Goal: Task Accomplishment & Management: Manage account settings

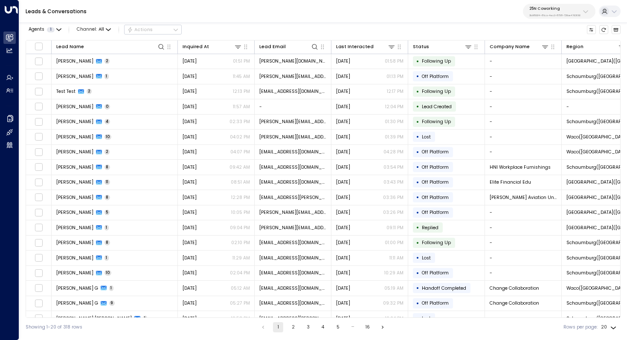
click at [555, 18] on button "25N Coworking 3b9800f4-81ca-4ec0-8758-72fbe4763f36" at bounding box center [559, 11] width 73 height 15
type input "***"
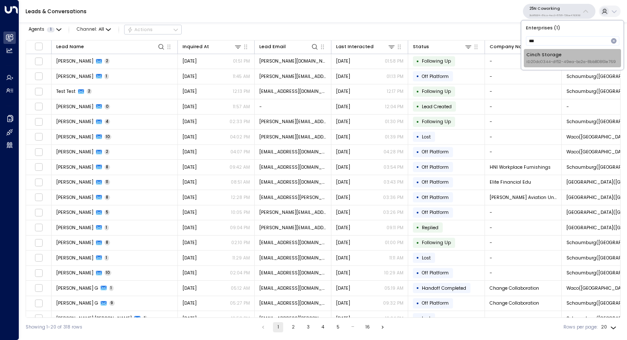
click at [545, 60] on span "ID: 20dc0344-df52-49ea-bc2a-8bb80861e769" at bounding box center [571, 62] width 90 height 6
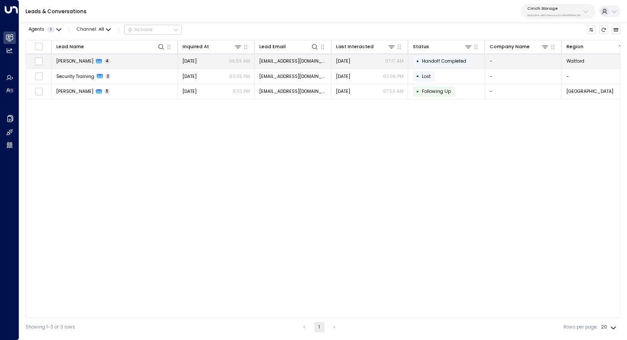
click at [78, 64] on span "Alex Dunbar" at bounding box center [74, 61] width 37 height 6
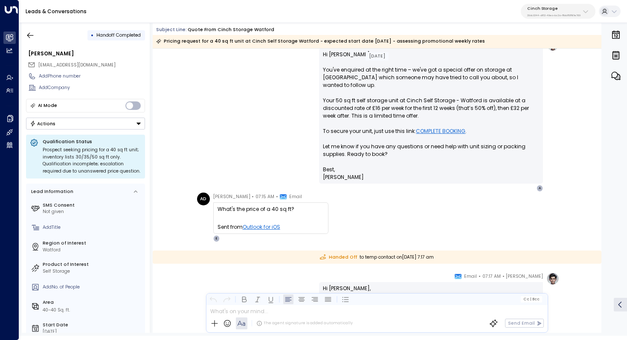
scroll to position [120, 0]
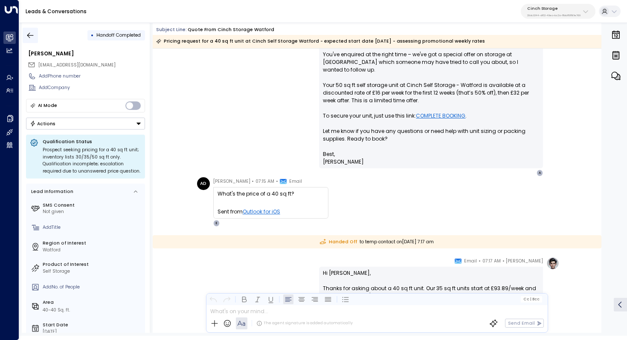
click at [28, 32] on icon "button" at bounding box center [30, 35] width 9 height 9
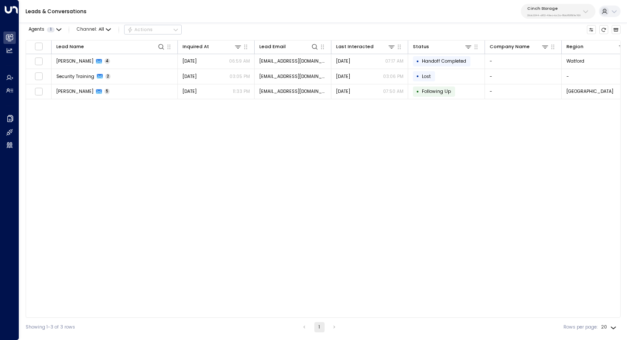
click at [190, 138] on div "Lead Name Inquired At Lead Email Last Interacted Status Company Name Region Pro…" at bounding box center [323, 179] width 595 height 278
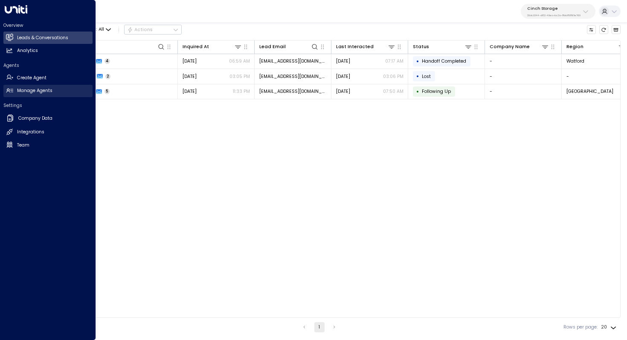
click at [53, 90] on link "Manage Agents Manage Agents" at bounding box center [47, 91] width 89 height 12
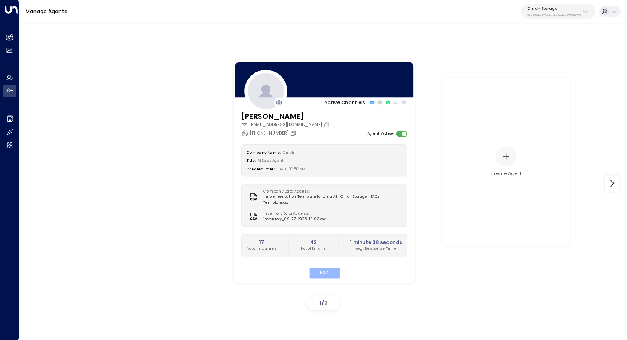
click at [326, 270] on button "Edit" at bounding box center [324, 272] width 30 height 11
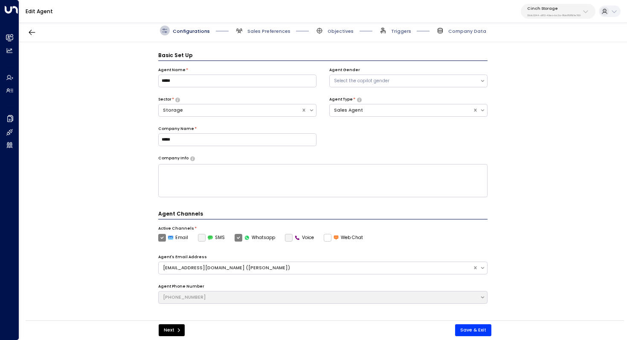
scroll to position [9, 0]
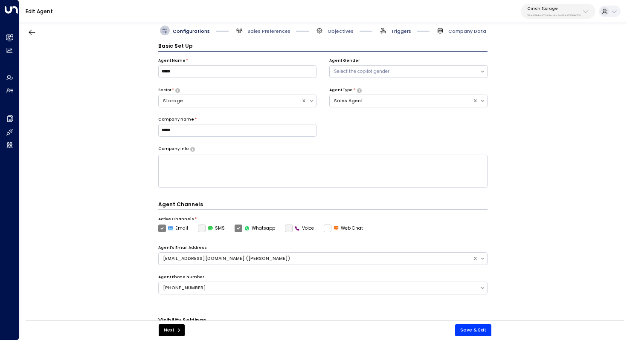
click at [403, 30] on span "Triggers" at bounding box center [401, 31] width 20 height 6
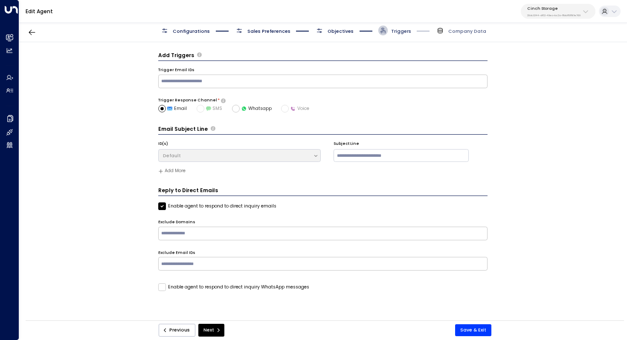
scroll to position [0, 0]
click at [349, 30] on span "Objectives" at bounding box center [341, 31] width 26 height 6
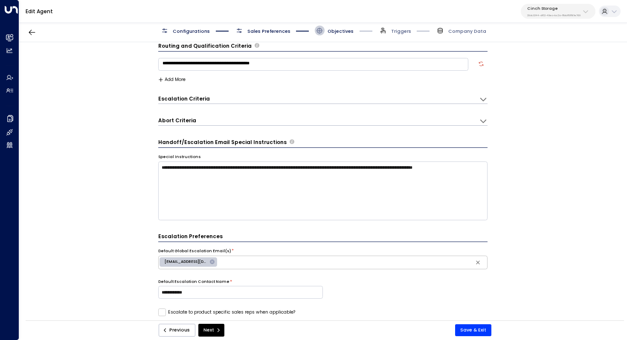
click at [481, 101] on icon at bounding box center [483, 99] width 9 height 9
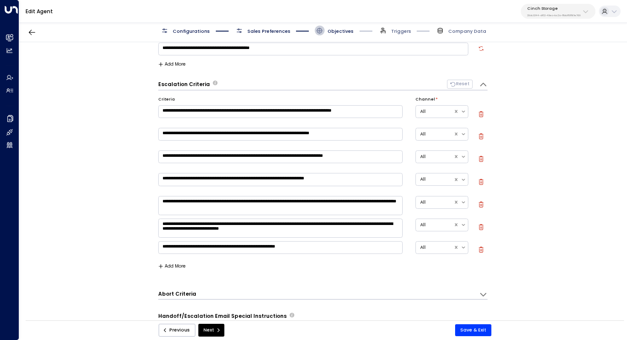
scroll to position [0, 0]
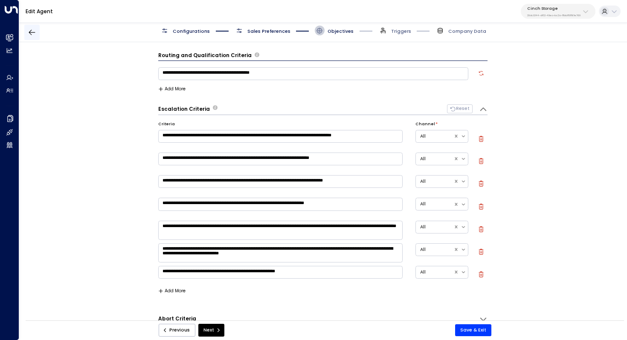
click at [29, 35] on icon "button" at bounding box center [32, 32] width 9 height 9
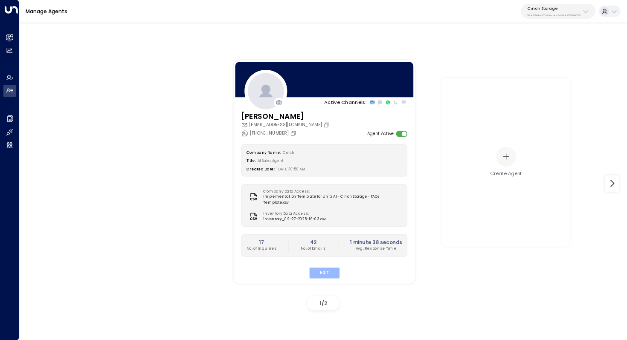
click at [315, 267] on button "Edit" at bounding box center [324, 272] width 30 height 11
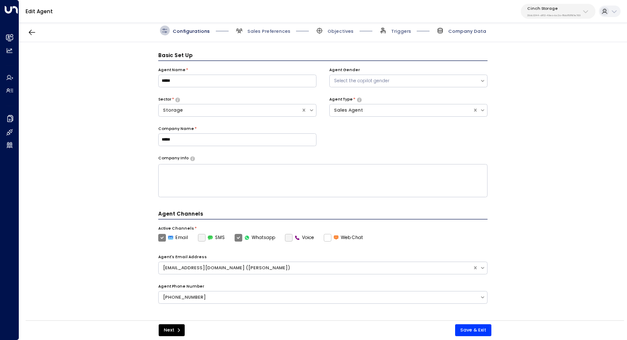
click at [458, 34] on span "Company Data" at bounding box center [467, 31] width 38 height 6
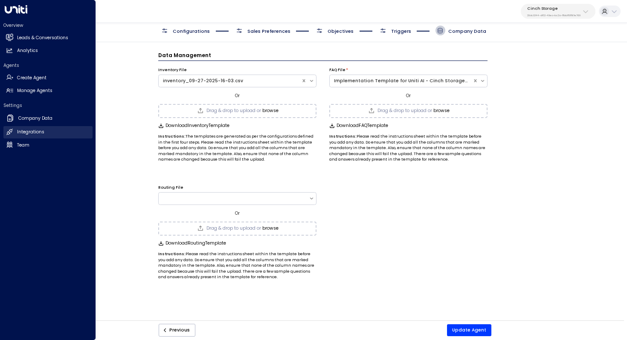
click at [35, 130] on h2 "Integrations" at bounding box center [30, 132] width 27 height 7
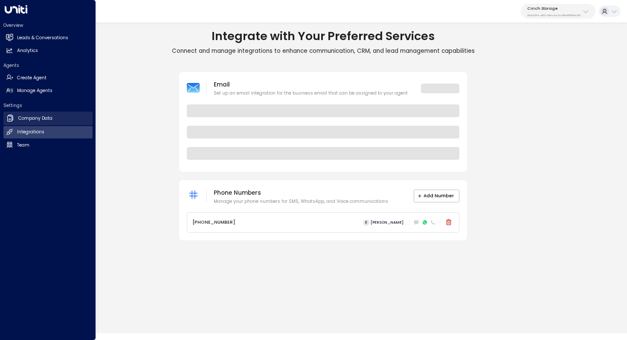
click at [37, 120] on h2 "Company Data" at bounding box center [35, 118] width 34 height 7
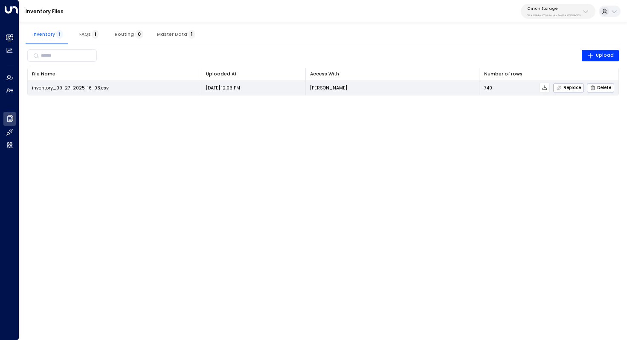
click at [546, 88] on icon at bounding box center [545, 87] width 5 height 5
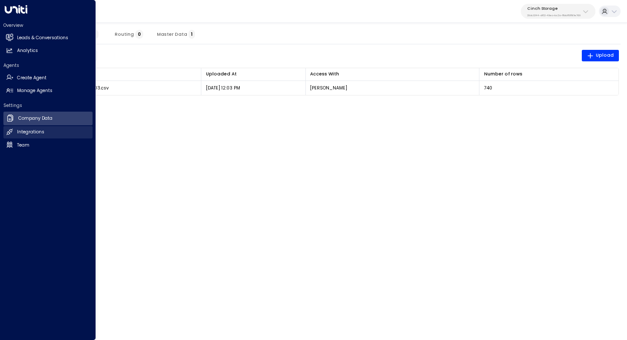
click at [21, 131] on h2 "Integrations" at bounding box center [30, 132] width 27 height 7
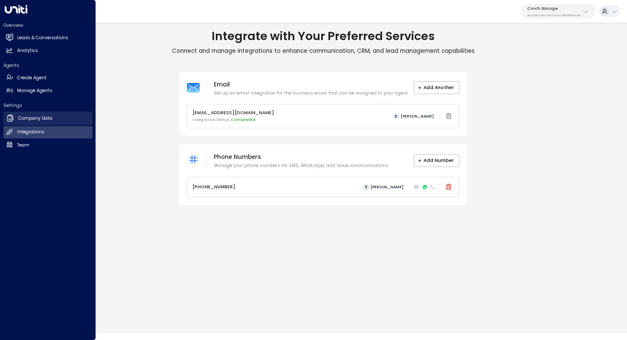
click at [27, 120] on h2 "Company Data" at bounding box center [35, 118] width 34 height 7
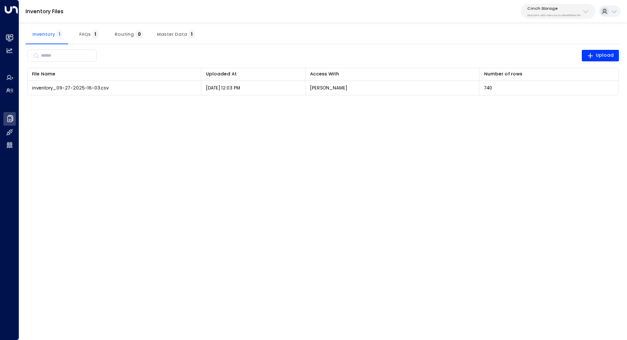
click at [92, 31] on span "1" at bounding box center [95, 34] width 6 height 9
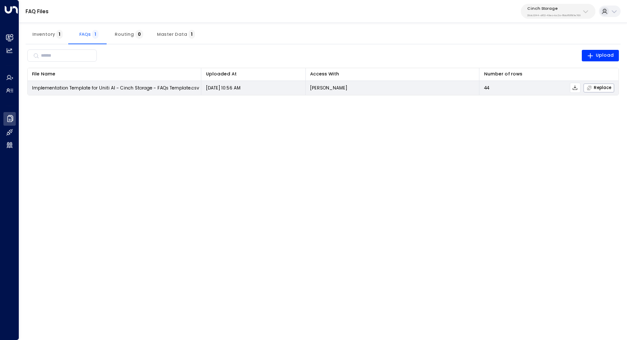
click at [578, 87] on icon at bounding box center [575, 88] width 6 height 6
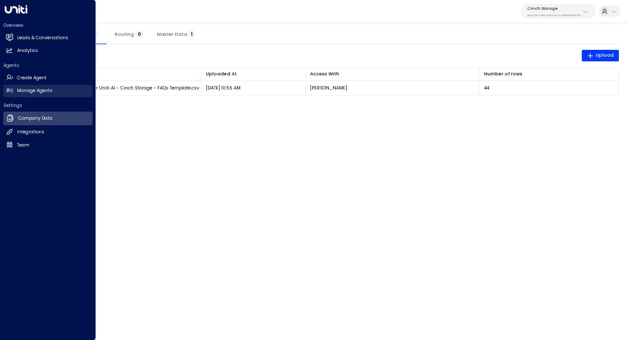
click at [42, 93] on h2 "Manage Agents" at bounding box center [34, 90] width 35 height 7
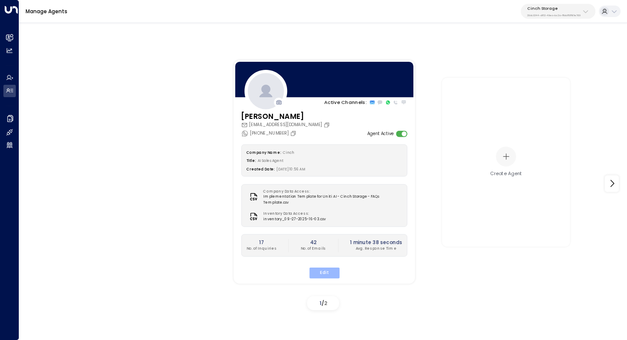
click at [334, 267] on button "Edit" at bounding box center [324, 272] width 30 height 11
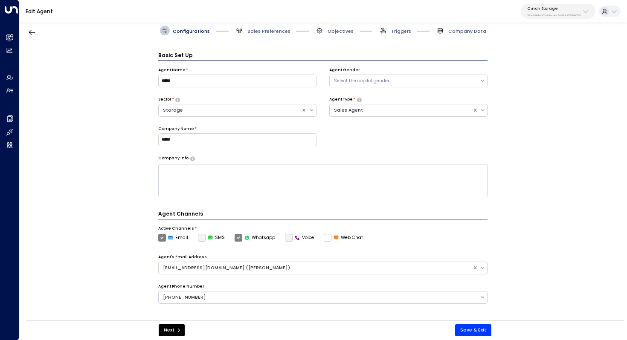
scroll to position [9, 0]
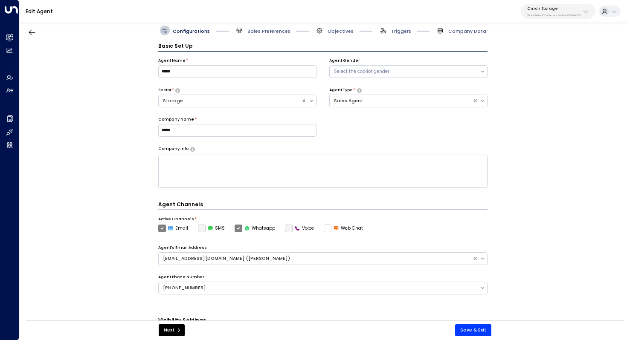
click at [296, 174] on textarea at bounding box center [323, 171] width 330 height 33
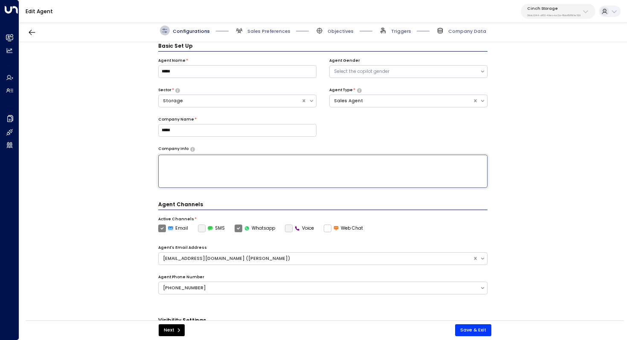
paste textarea "**********"
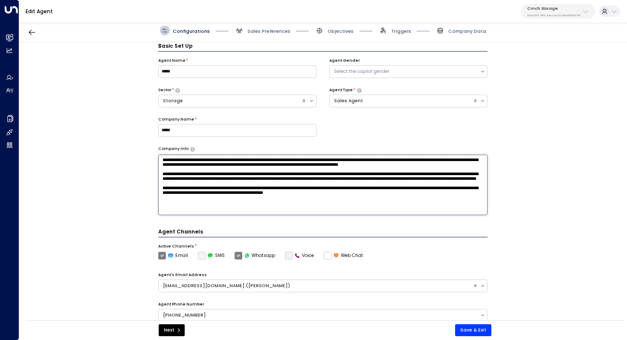
scroll to position [0, 0]
drag, startPoint x: 173, startPoint y: 186, endPoint x: 153, endPoint y: 185, distance: 19.6
click at [153, 185] on div "Basic Set Up Agent Name * ***** Agent Gender Select the copilot gender Sector *…" at bounding box center [322, 183] width 607 height 283
type textarea "**********"
click at [478, 328] on button "Save & Exit" at bounding box center [473, 331] width 36 height 12
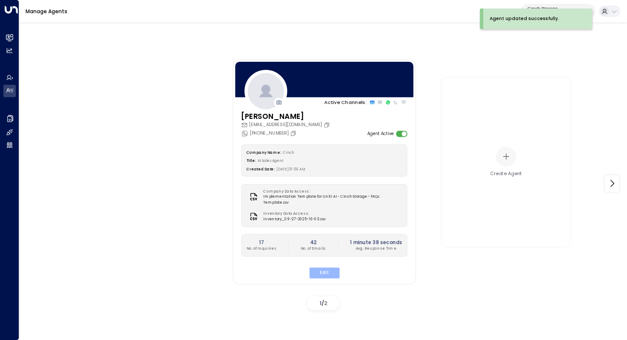
click at [325, 267] on button "Edit" at bounding box center [324, 272] width 30 height 11
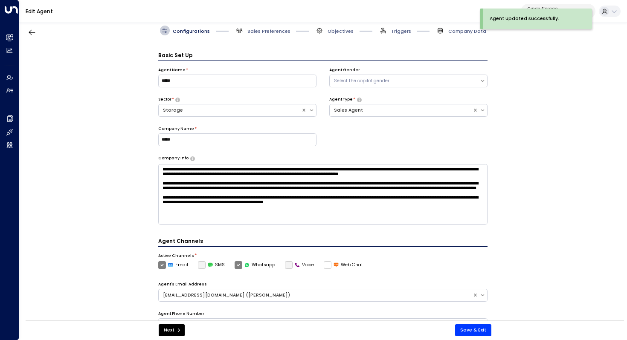
scroll to position [9, 0]
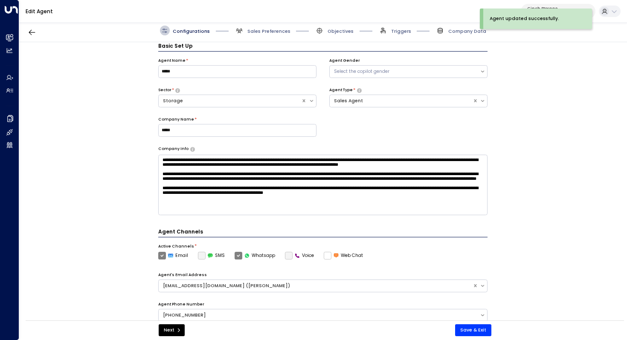
click at [259, 26] on span "Sales Preferences" at bounding box center [263, 31] width 56 height 10
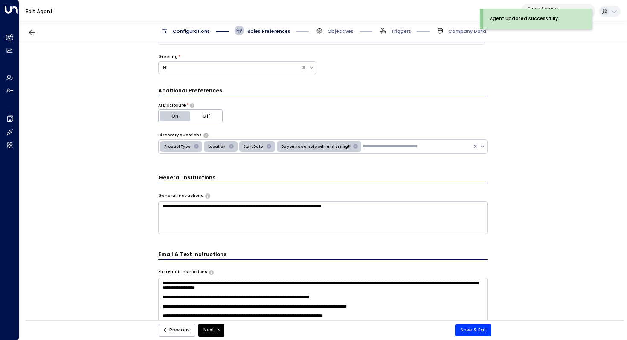
scroll to position [119, 0]
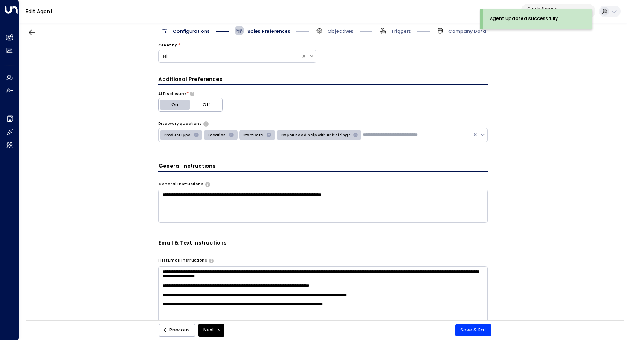
click at [398, 195] on textarea "**********" at bounding box center [323, 206] width 330 height 33
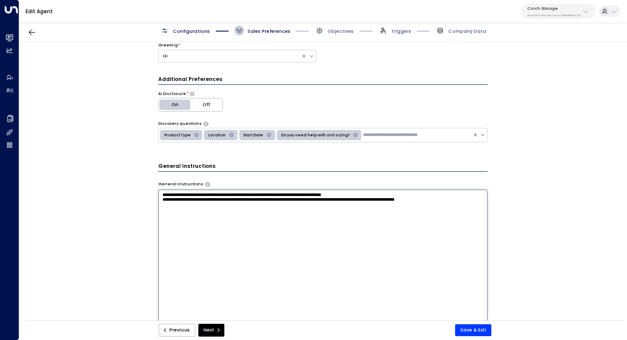
drag, startPoint x: 467, startPoint y: 198, endPoint x: 371, endPoint y: 198, distance: 96.4
click at [371, 199] on textarea "**********" at bounding box center [323, 275] width 330 height 170
click at [183, 209] on textarea "**********" at bounding box center [323, 275] width 330 height 170
click at [168, 194] on textarea "**********" at bounding box center [323, 275] width 330 height 170
click at [168, 197] on textarea "**********" at bounding box center [323, 275] width 330 height 170
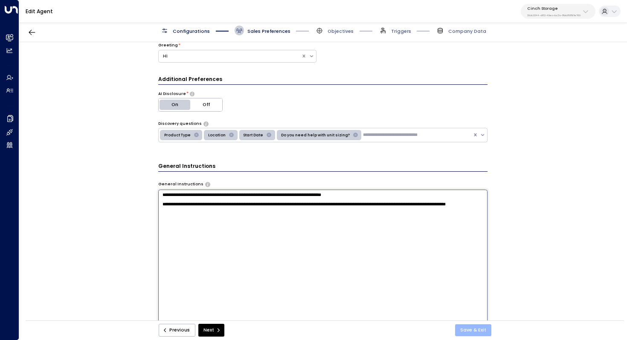
type textarea "**********"
click at [467, 331] on button "Save & Exit" at bounding box center [473, 331] width 36 height 12
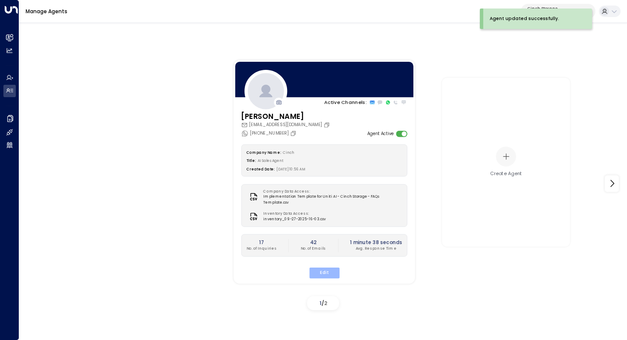
click at [328, 267] on button "Edit" at bounding box center [324, 272] width 30 height 11
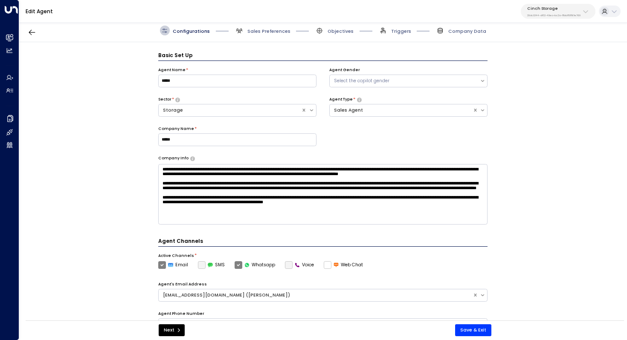
scroll to position [9, 0]
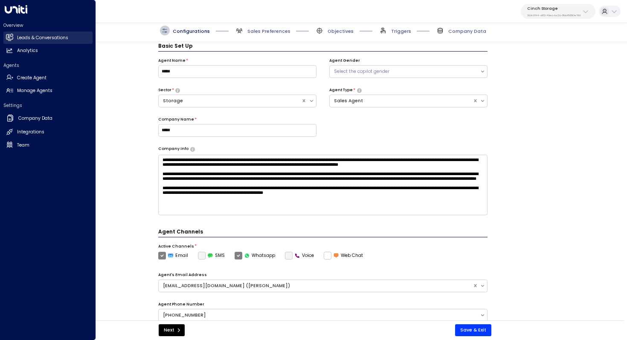
click at [55, 41] on link "Leads & Conversations Leads & Conversations" at bounding box center [47, 38] width 89 height 12
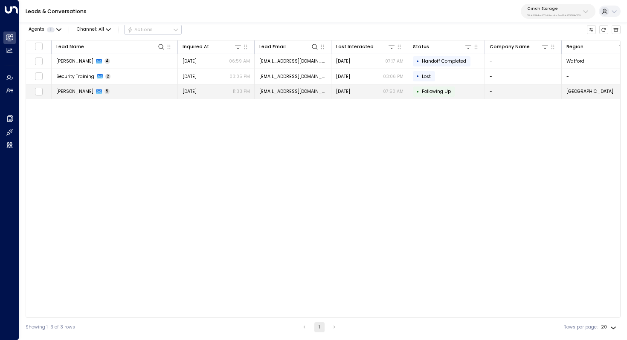
click at [78, 88] on span "Rayan Habbab" at bounding box center [74, 91] width 37 height 6
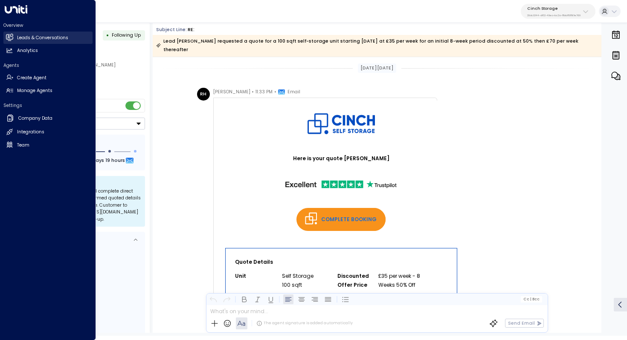
click at [49, 37] on h2 "Leads & Conversations" at bounding box center [42, 38] width 51 height 7
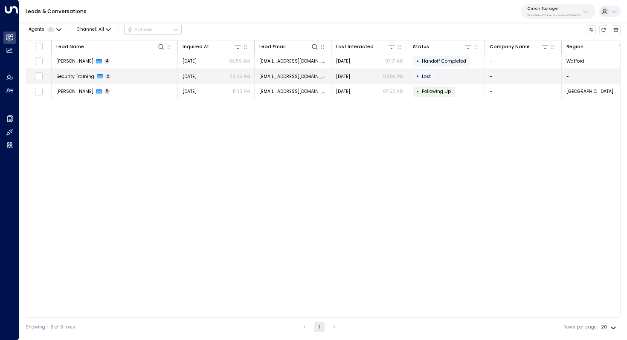
click at [80, 77] on span "Security Training" at bounding box center [75, 76] width 38 height 6
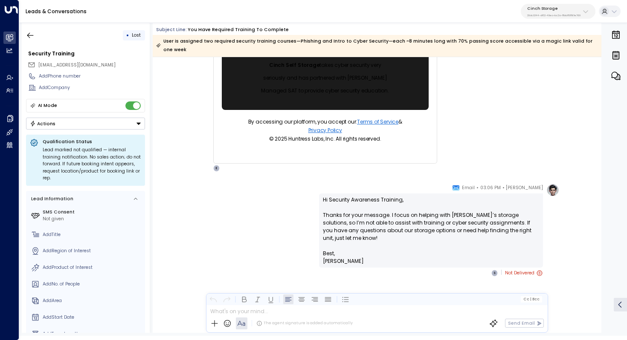
scroll to position [444, 0]
click at [30, 40] on button "button" at bounding box center [30, 35] width 15 height 15
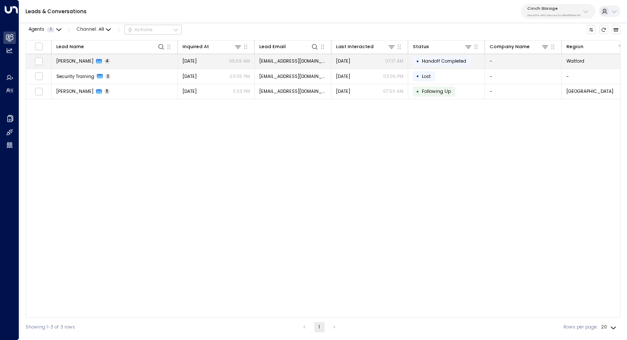
click at [72, 64] on span "Alex Dunbar" at bounding box center [74, 61] width 37 height 6
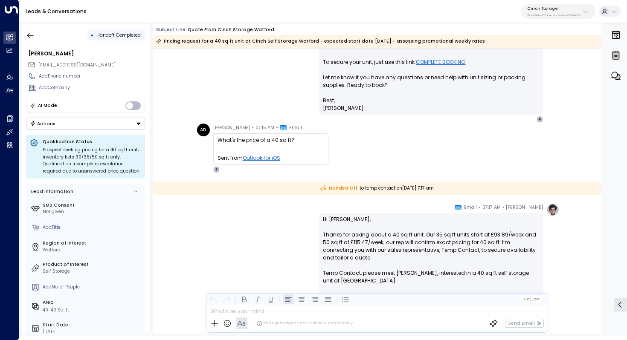
scroll to position [166, 0]
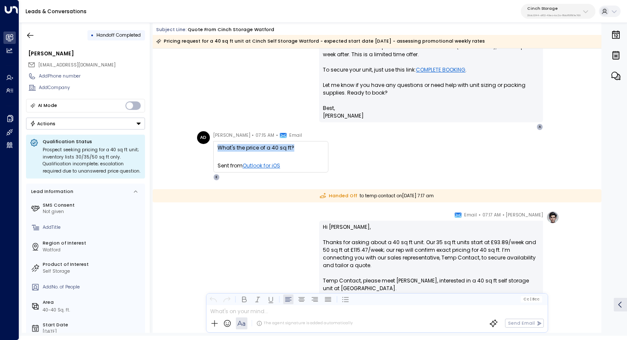
drag, startPoint x: 217, startPoint y: 148, endPoint x: 303, endPoint y: 148, distance: 86.6
click at [303, 148] on div "What's the price of a 40 sq ft?" at bounding box center [271, 148] width 107 height 8
copy div "What's the price of a 40 sq ft?"
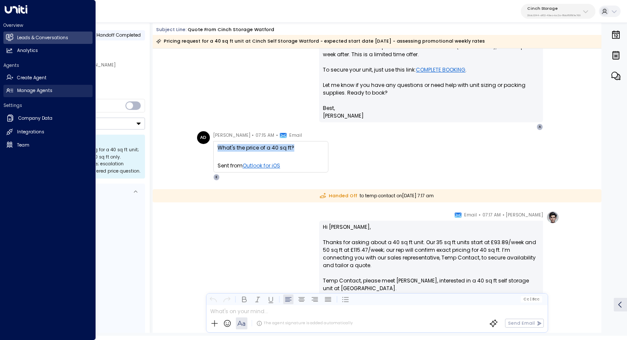
click at [44, 88] on h2 "Manage Agents" at bounding box center [34, 90] width 35 height 7
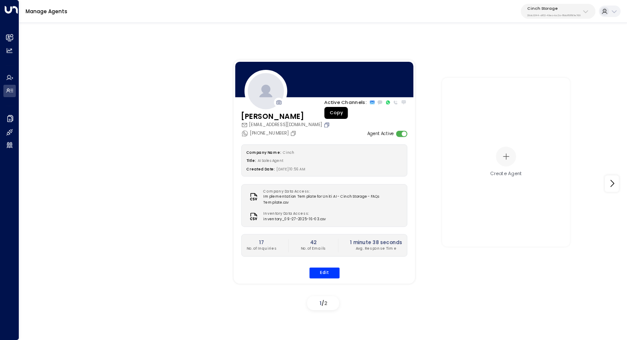
click at [330, 127] on icon "Copy" at bounding box center [326, 125] width 6 height 6
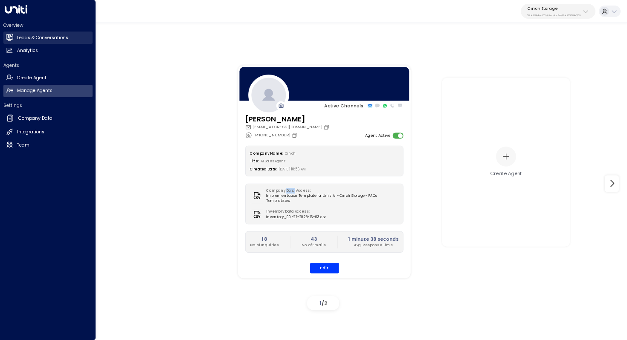
click at [30, 42] on link "Leads & Conversations Leads & Conversations" at bounding box center [47, 38] width 89 height 12
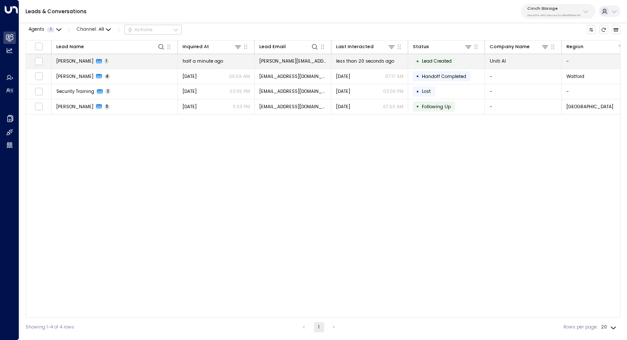
click at [116, 65] on td "Kerric Knowles 1" at bounding box center [115, 61] width 126 height 15
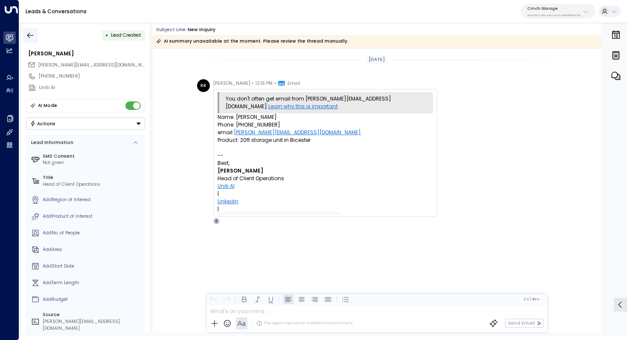
click at [31, 35] on icon "button" at bounding box center [30, 35] width 6 height 6
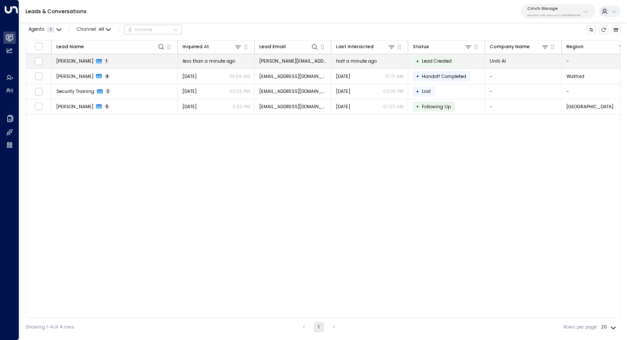
click at [73, 64] on td "Kerric Knowles 1" at bounding box center [115, 61] width 126 height 15
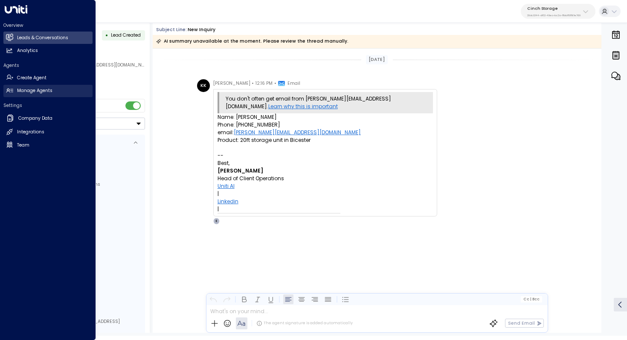
click at [34, 95] on link "Manage Agents Manage Agents" at bounding box center [47, 91] width 89 height 12
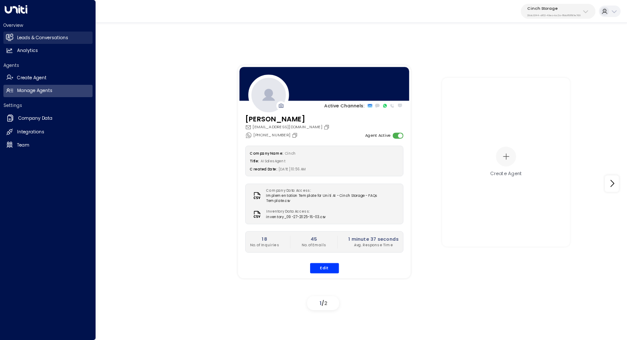
click at [26, 35] on h2 "Leads & Conversations" at bounding box center [42, 38] width 51 height 7
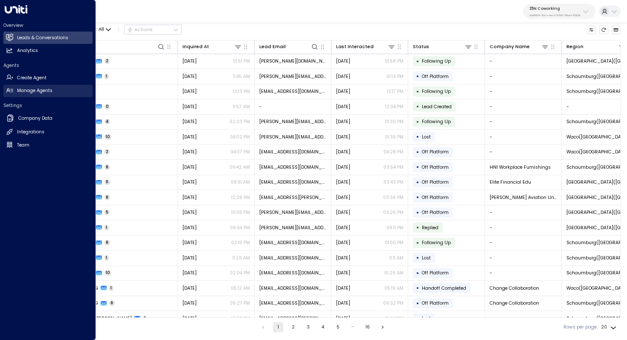
click at [36, 92] on h2 "Manage Agents" at bounding box center [34, 90] width 35 height 7
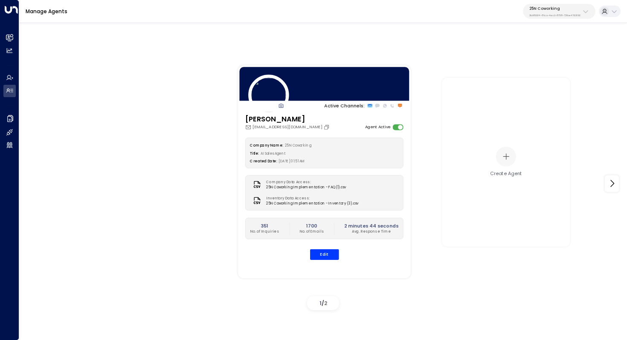
click at [550, 9] on p "25N Coworking" at bounding box center [554, 8] width 51 height 5
type input "***"
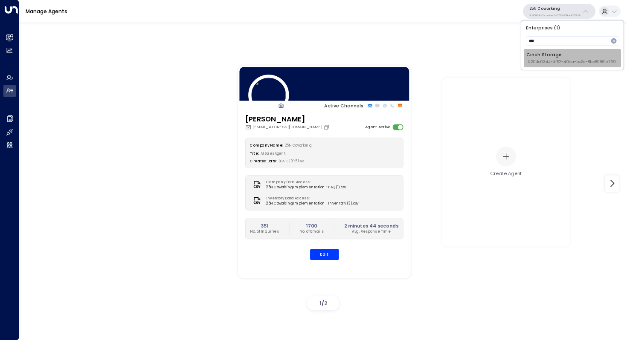
click at [538, 58] on div "Cinch Storage ID: 20dc0344-df52-49ea-bc2a-8bb80861e769" at bounding box center [571, 58] width 90 height 13
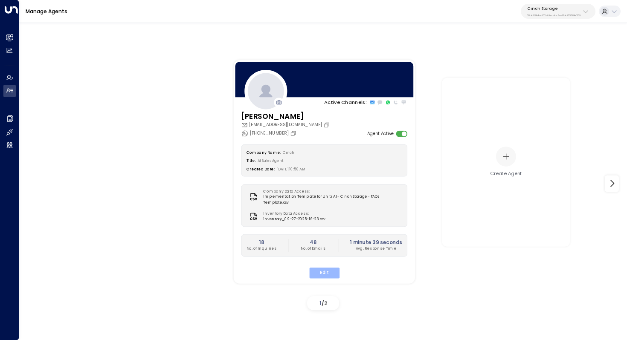
click at [328, 268] on button "Edit" at bounding box center [324, 272] width 30 height 11
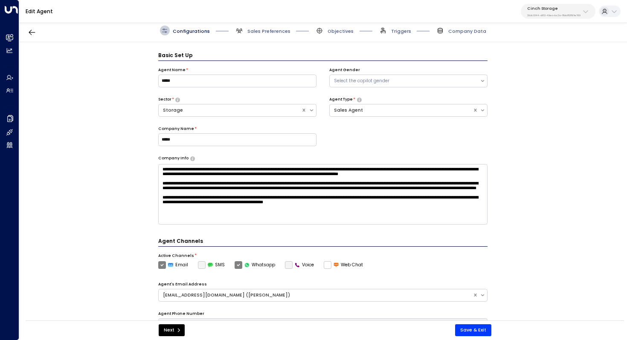
scroll to position [9, 0]
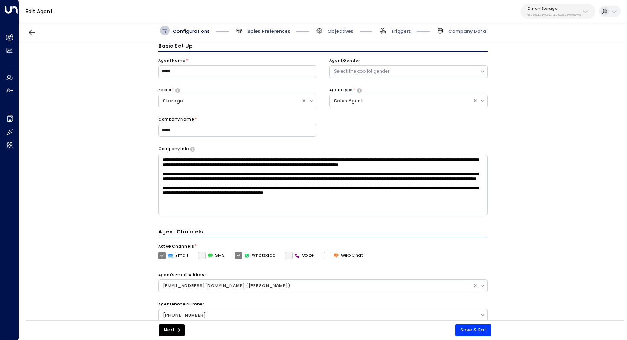
click at [280, 30] on span "Sales Preferences" at bounding box center [268, 31] width 43 height 6
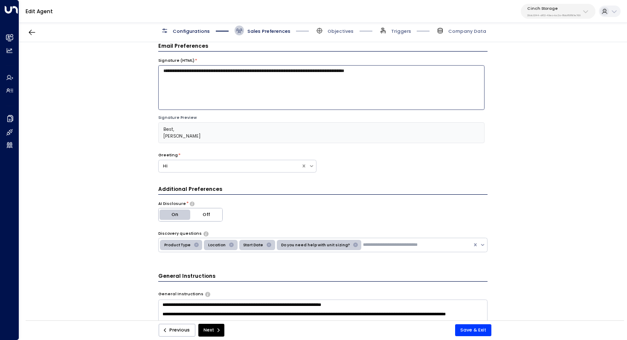
click at [299, 95] on textarea "**********" at bounding box center [321, 87] width 326 height 45
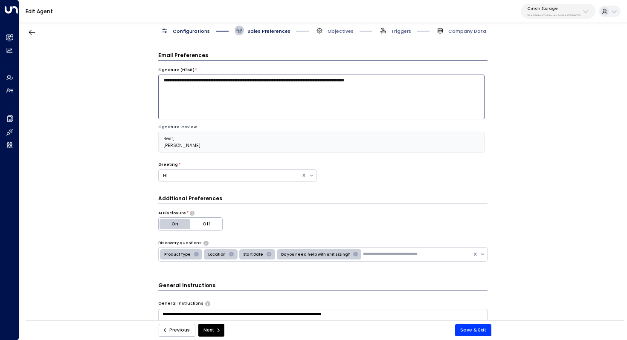
scroll to position [11, 0]
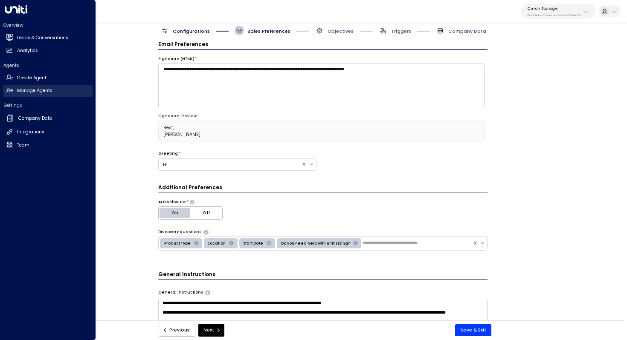
click at [49, 88] on h2 "Manage Agents" at bounding box center [34, 90] width 35 height 7
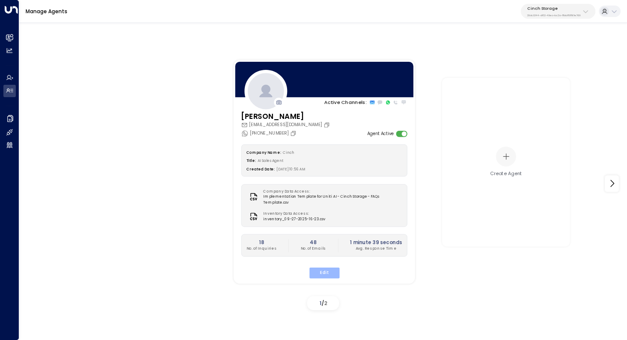
click at [324, 267] on button "Edit" at bounding box center [324, 272] width 30 height 11
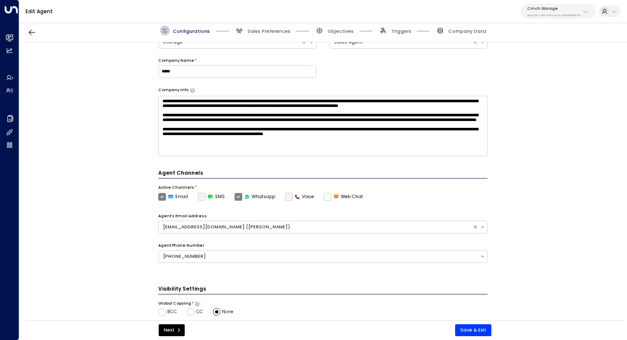
scroll to position [190, 0]
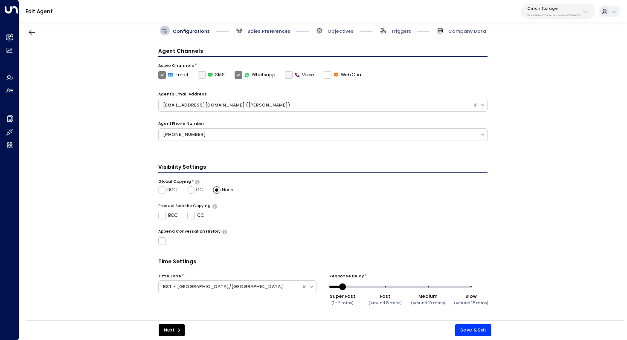
click at [274, 34] on span "Sales Preferences" at bounding box center [268, 31] width 43 height 6
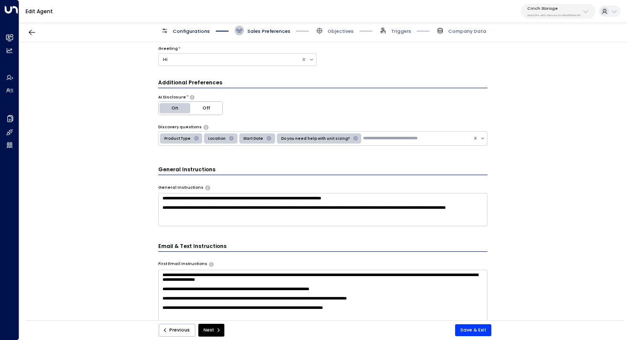
scroll to position [135, 0]
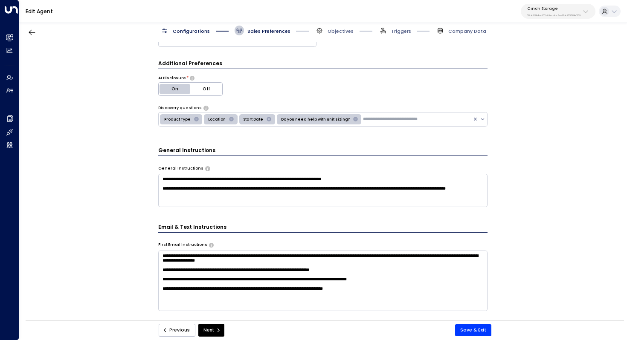
click at [350, 196] on textarea "**********" at bounding box center [323, 190] width 330 height 33
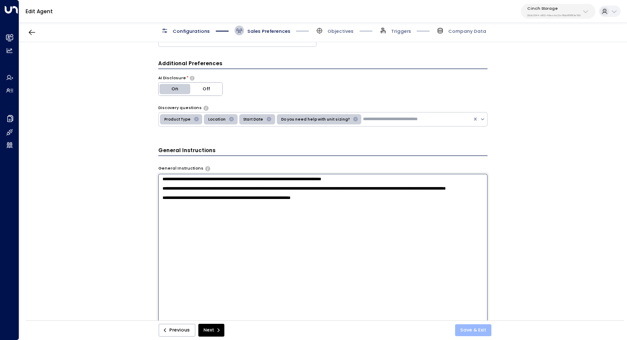
type textarea "**********"
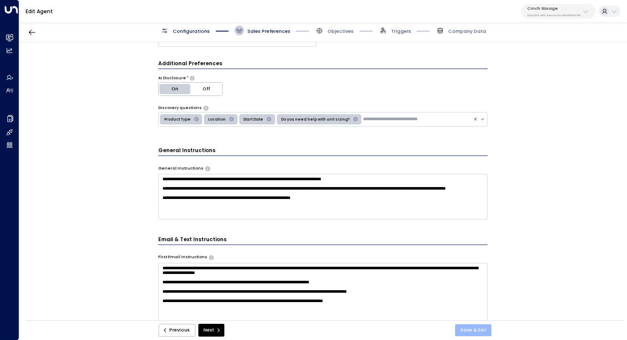
click at [474, 331] on button "Save & Exit" at bounding box center [473, 331] width 36 height 12
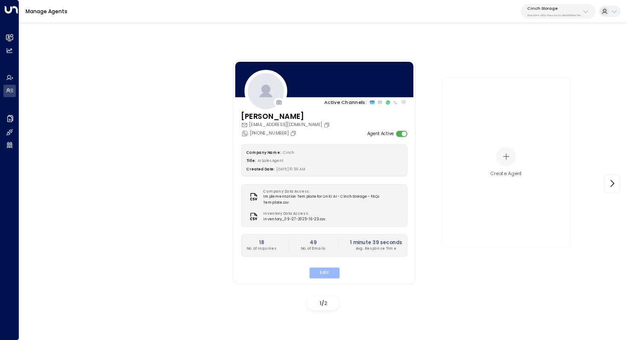
click at [331, 267] on button "Edit" at bounding box center [324, 272] width 30 height 11
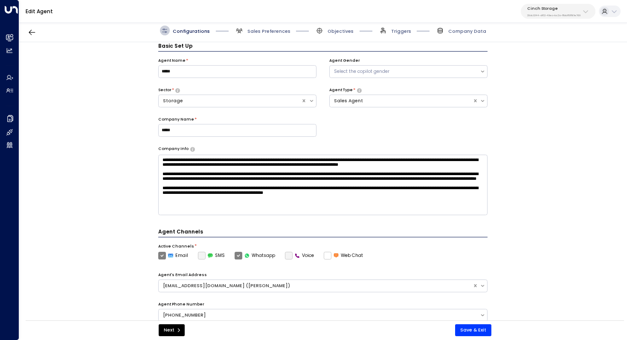
scroll to position [9, 0]
click at [475, 328] on button "Save & Exit" at bounding box center [473, 331] width 36 height 12
click at [560, 15] on div "Overview Leads & Conversations Leads & Conversations Analytics Analytics Agents…" at bounding box center [313, 162] width 627 height 325
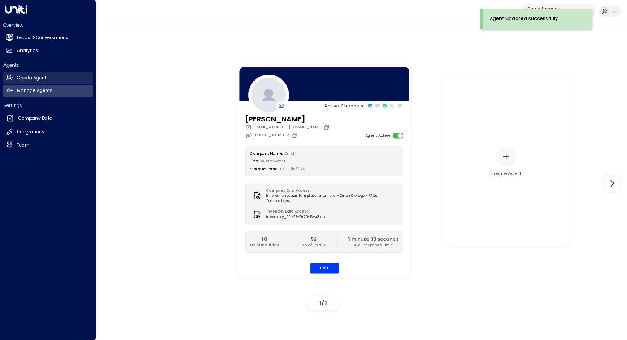
click at [49, 79] on link "Create Agent Create Agent" at bounding box center [47, 78] width 89 height 12
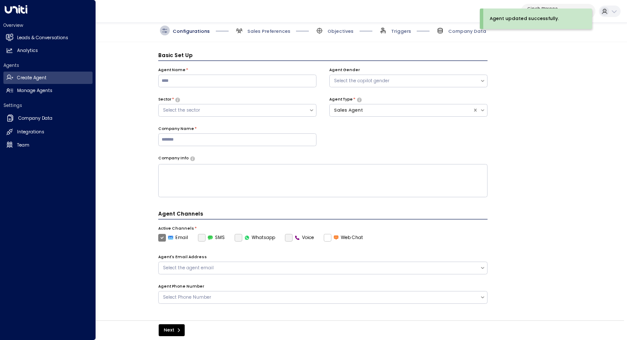
scroll to position [9, 0]
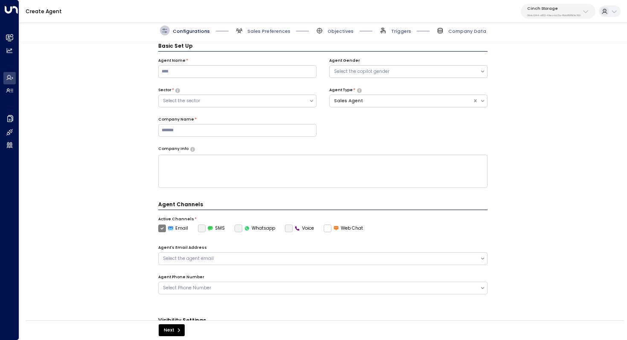
click at [575, 14] on p "20dc0344-df52-49ea-bc2a-8bb80861e769" at bounding box center [553, 15] width 53 height 3
type input "*********"
click at [545, 57] on div "Four Leaf Properties ID: 34e1cd17-0f68-49af-bd32-3c48ce8611d1" at bounding box center [565, 58] width 83 height 13
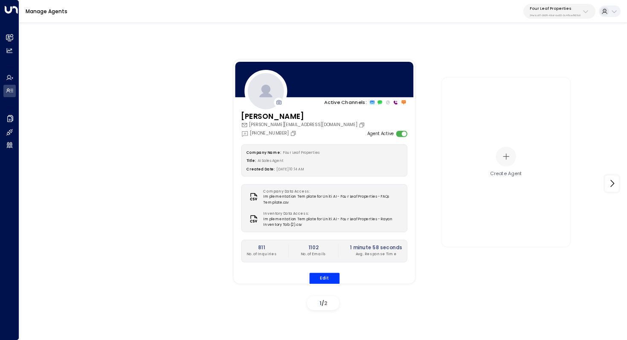
click at [324, 268] on div "Company Name: Four Leaf Properties Title: AI Sales Agent Created Date: 08/14/20…" at bounding box center [324, 215] width 166 height 140
click at [324, 274] on button "Edit" at bounding box center [324, 278] width 30 height 11
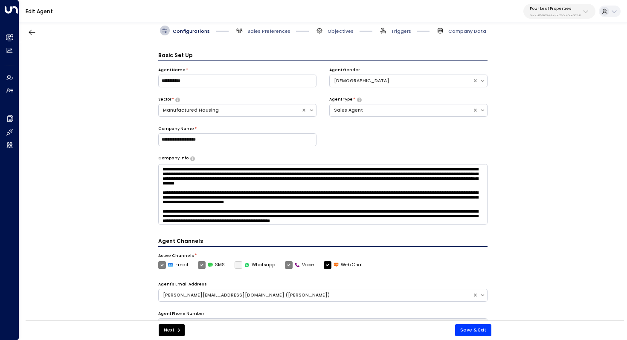
scroll to position [9, 0]
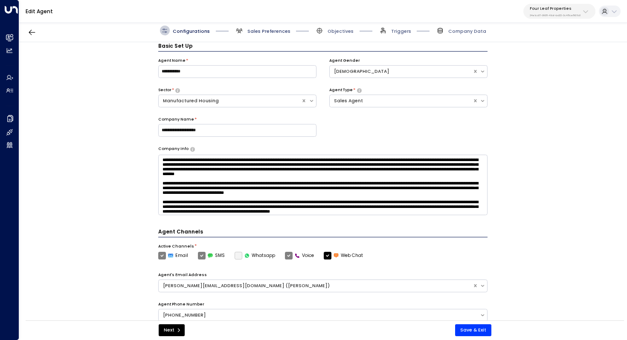
click at [260, 31] on span "Sales Preferences" at bounding box center [268, 31] width 43 height 6
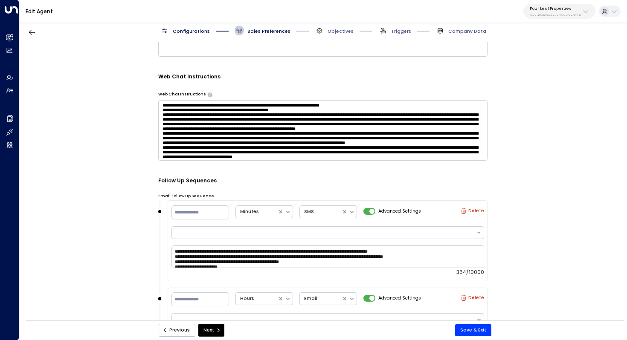
scroll to position [721, 0]
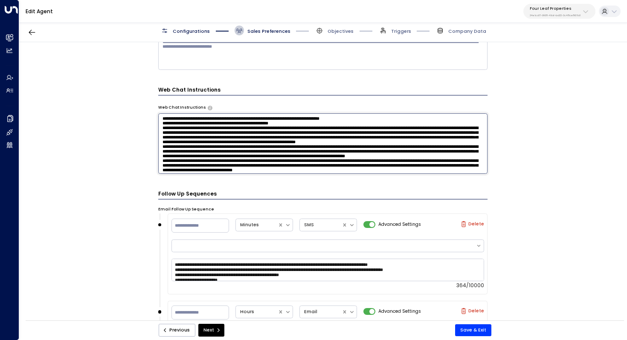
click at [420, 168] on textarea at bounding box center [323, 143] width 330 height 61
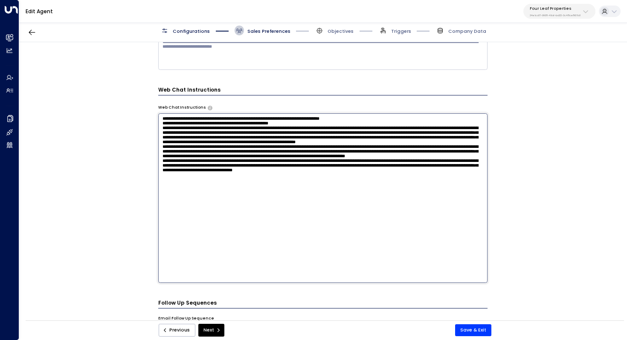
click at [398, 119] on textarea at bounding box center [323, 198] width 330 height 170
click at [468, 329] on button "Save & Exit" at bounding box center [473, 331] width 36 height 12
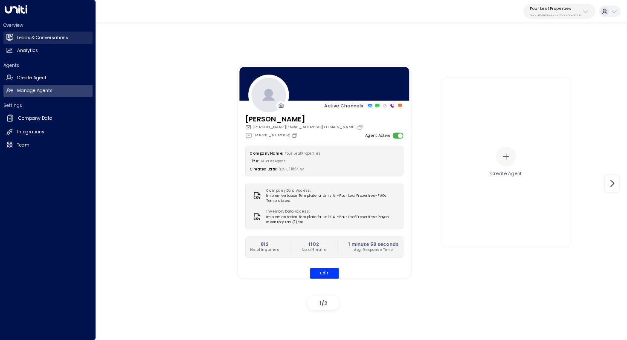
click at [41, 35] on h2 "Leads & Conversations" at bounding box center [42, 38] width 51 height 7
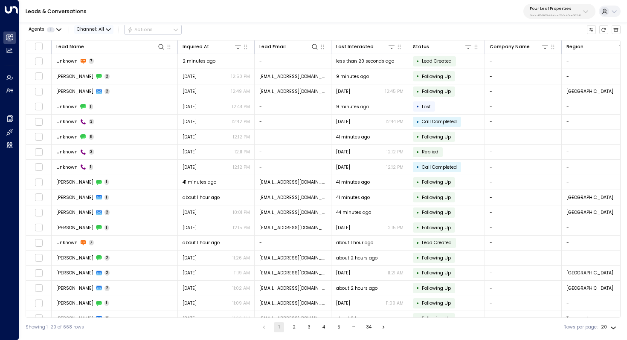
click at [101, 32] on span "All" at bounding box center [102, 29] width 6 height 5
click at [93, 89] on span "Web Chat" at bounding box center [96, 90] width 24 height 7
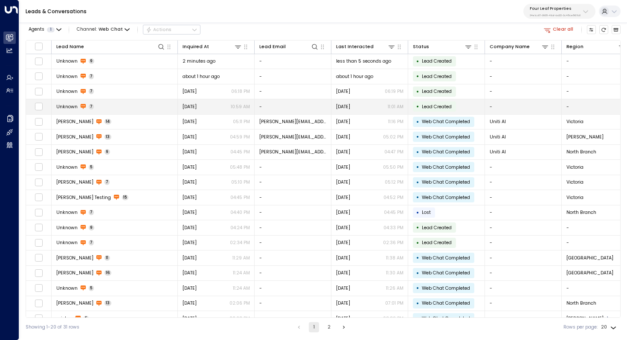
click at [108, 107] on td "Unknown 7" at bounding box center [115, 106] width 126 height 15
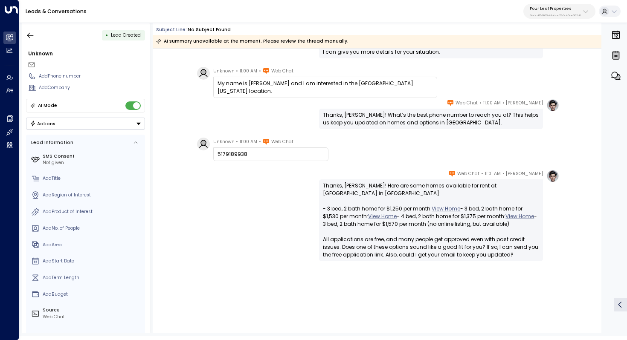
scroll to position [145, 0]
click at [27, 32] on icon "button" at bounding box center [30, 35] width 9 height 9
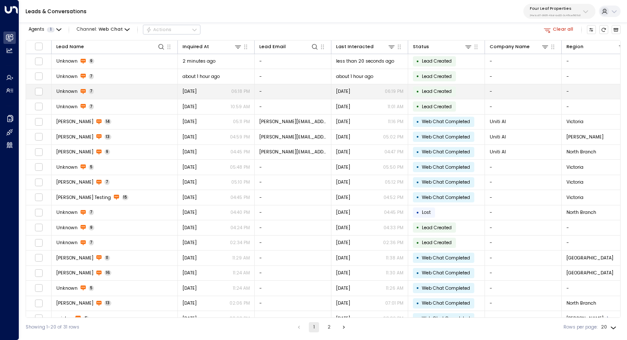
click at [99, 92] on td "Unknown 7" at bounding box center [115, 91] width 126 height 15
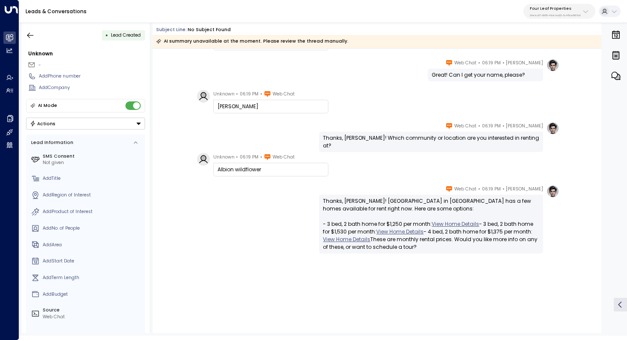
scroll to position [84, 0]
click at [38, 33] on div "• Lead Created" at bounding box center [85, 35] width 119 height 15
click at [32, 33] on icon "button" at bounding box center [30, 35] width 9 height 9
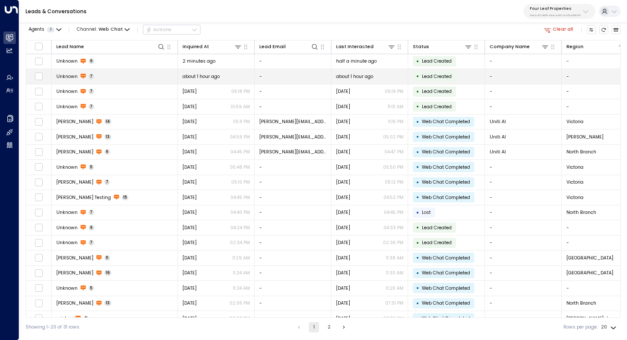
click at [90, 81] on td "Unknown 7" at bounding box center [115, 76] width 126 height 15
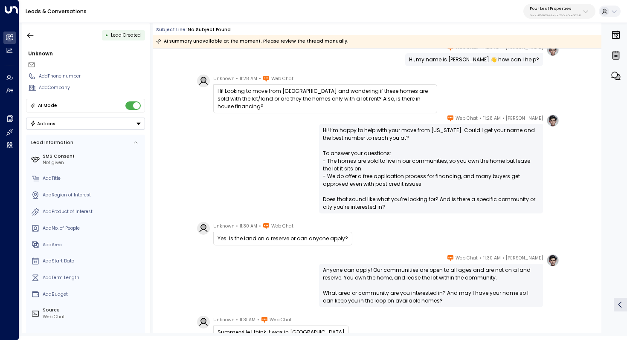
scroll to position [2, 0]
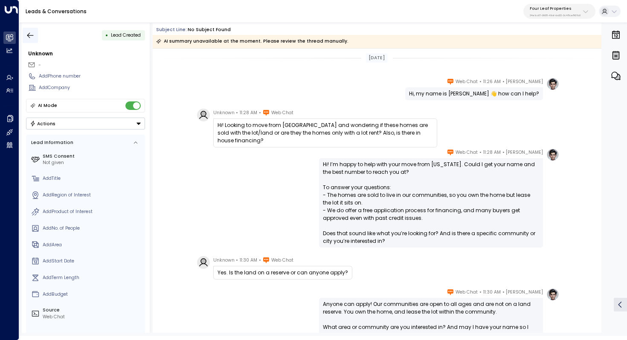
click at [27, 34] on icon "button" at bounding box center [30, 35] width 9 height 9
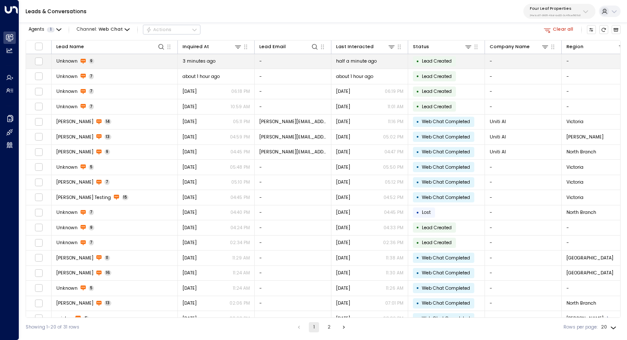
click at [69, 62] on span "Unknown" at bounding box center [66, 61] width 21 height 6
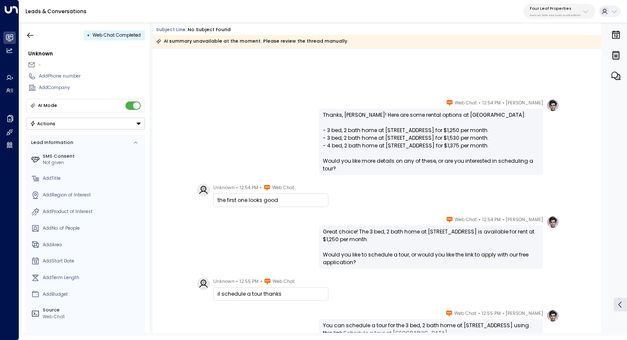
scroll to position [342, 0]
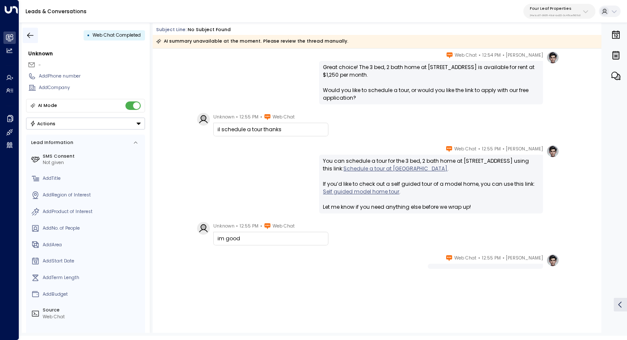
click at [32, 41] on button "button" at bounding box center [30, 35] width 15 height 15
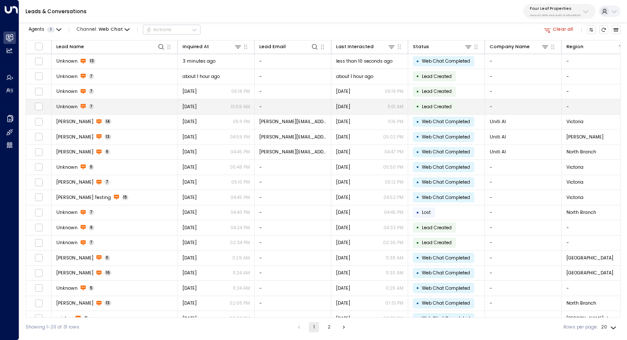
click at [118, 111] on td "Unknown 7" at bounding box center [115, 106] width 126 height 15
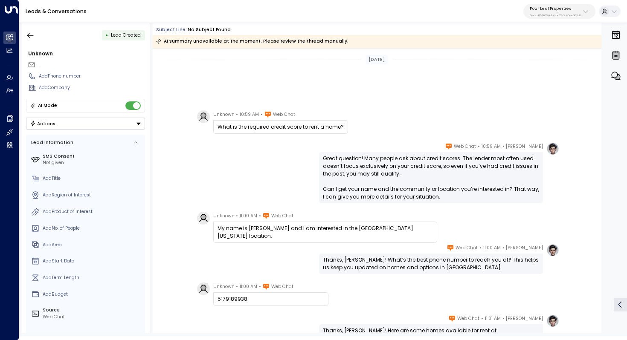
scroll to position [145, 0]
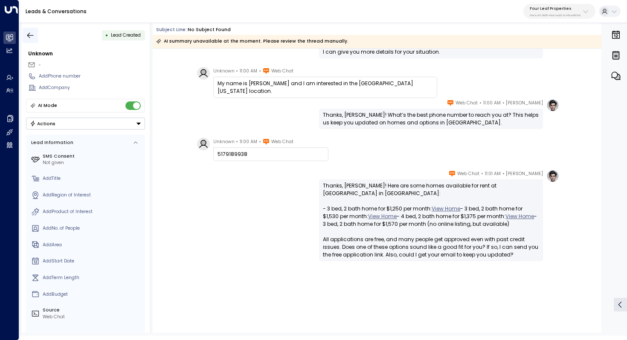
click at [31, 37] on icon "button" at bounding box center [30, 35] width 9 height 9
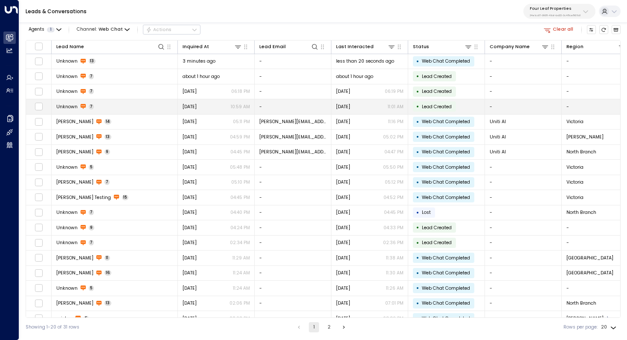
click at [142, 109] on td "Unknown 7" at bounding box center [115, 106] width 126 height 15
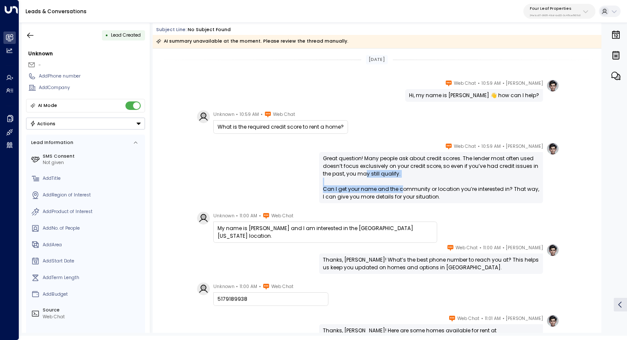
drag, startPoint x: 365, startPoint y: 78, endPoint x: 401, endPoint y: 192, distance: 119.9
click at [401, 192] on div "Yesterday Katie Olson • 10:59 AM • Web Chat Hi, my name is Katie 👋 how can I he…" at bounding box center [377, 263] width 449 height 429
click at [392, 134] on div "Yesterday Katie Olson • 10:59 AM • Web Chat Hi, my name is Katie 👋 how can I he…" at bounding box center [377, 263] width 449 height 429
click at [482, 122] on div "Unknown • 10:59 AM • Web Chat What is the required credit score to rent a home?" at bounding box center [378, 121] width 363 height 23
click at [616, 77] on icon "button" at bounding box center [616, 76] width 9 height 8
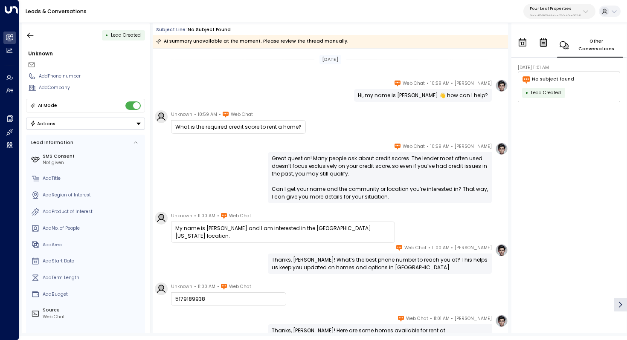
click at [347, 123] on div "Unknown • 10:59 AM • Web Chat What is the required credit score to rent a home?" at bounding box center [331, 121] width 353 height 23
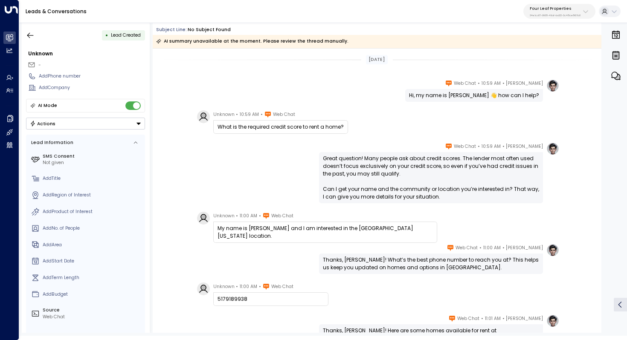
click at [615, 30] on icon "button" at bounding box center [616, 35] width 10 height 10
click at [334, 100] on div "Katie Olson • 10:59 AM • Web Chat Hi, my name is Katie 👋 how can I help?" at bounding box center [376, 90] width 365 height 23
click at [615, 57] on icon "button" at bounding box center [616, 55] width 6 height 7
click at [290, 87] on div "Katie Olson • 10:59 AM • Web Chat Hi, my name is Katie 👋 how can I help?" at bounding box center [376, 90] width 365 height 23
click at [30, 40] on button "button" at bounding box center [30, 35] width 15 height 15
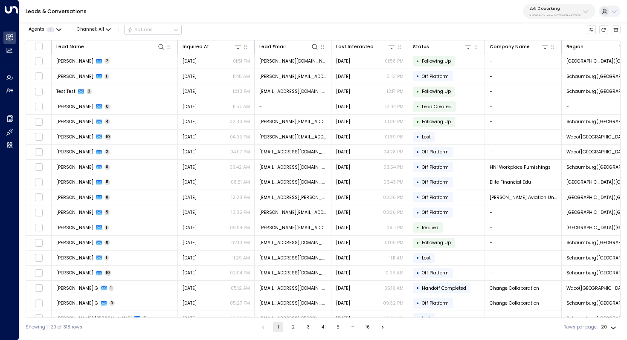
click at [555, 15] on p "3b9800f4-81ca-4ec0-8758-72fbe4763f36" at bounding box center [554, 15] width 51 height 3
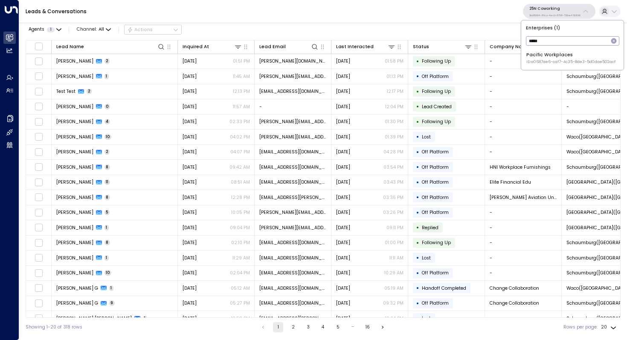
type input "*****"
click at [550, 53] on div "Pacific Workplaces ID: a0687ae6-caf7-4c35-8de3-5d0dae502acf" at bounding box center [570, 58] width 89 height 13
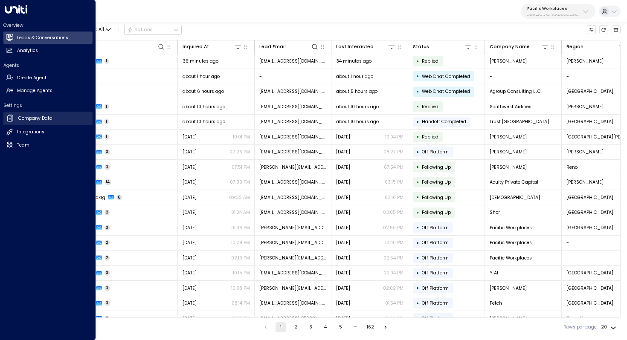
click at [62, 119] on link "Company Data Company Data" at bounding box center [47, 119] width 89 height 14
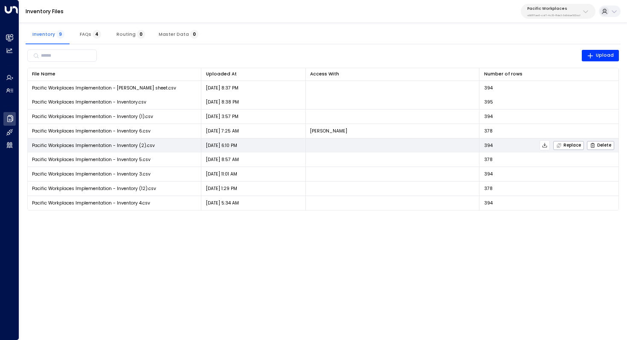
click at [544, 146] on icon at bounding box center [545, 145] width 5 height 5
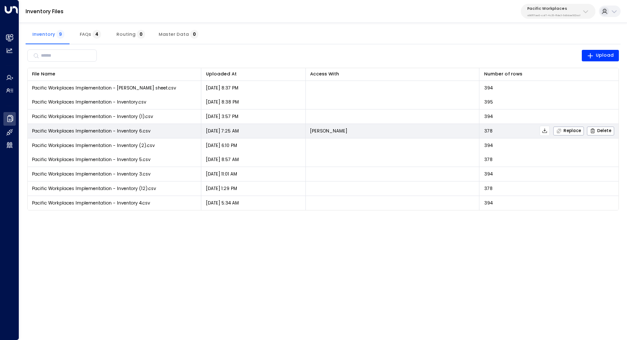
click at [547, 131] on icon at bounding box center [545, 131] width 6 height 6
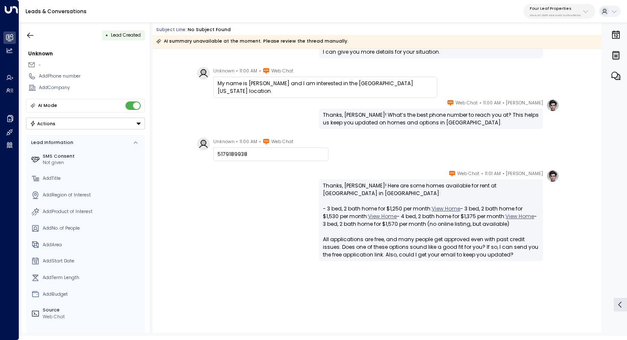
scroll to position [145, 0]
click at [37, 30] on button "button" at bounding box center [30, 35] width 15 height 15
click at [559, 14] on p "34e1cd17-0f68-49af-bd32-3c48ce8611d1" at bounding box center [555, 15] width 51 height 3
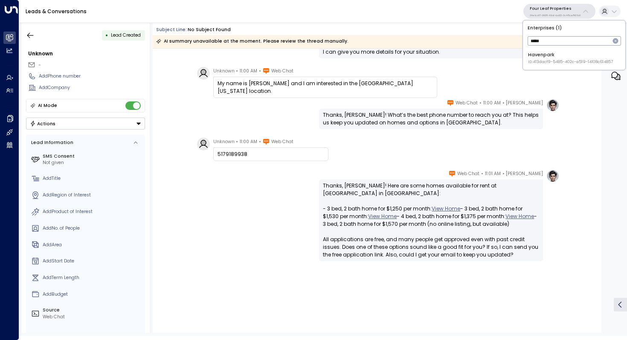
type input "*****"
click at [552, 56] on div "Havenpark ID: 413dacf9-5485-402c-a519-14108c614857" at bounding box center [570, 58] width 85 height 13
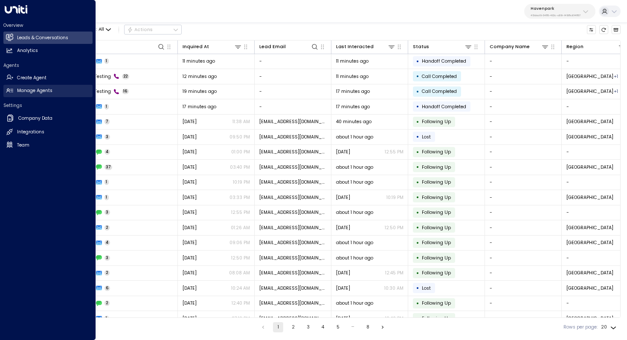
click at [34, 88] on h2 "Manage Agents" at bounding box center [34, 90] width 35 height 7
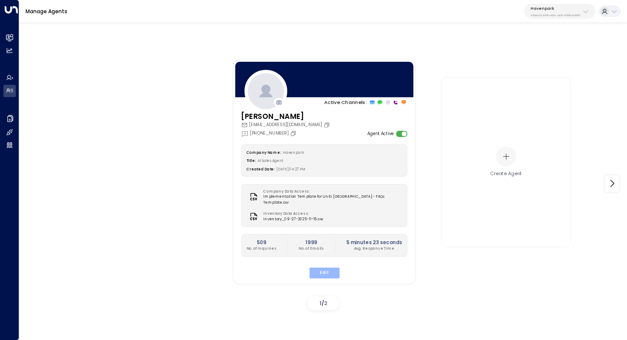
click at [332, 267] on button "Edit" at bounding box center [324, 272] width 30 height 11
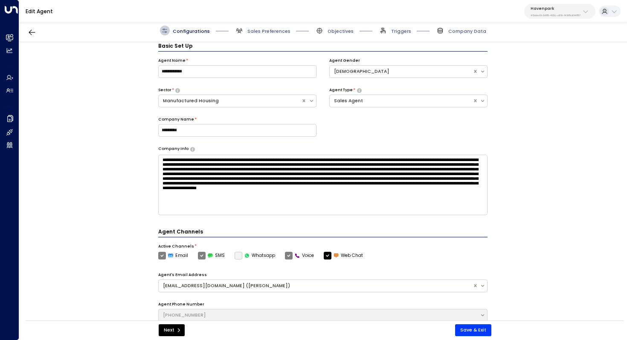
scroll to position [9, 0]
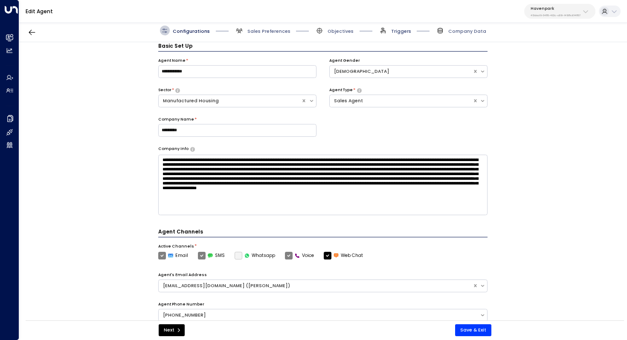
click at [406, 32] on span "Triggers" at bounding box center [401, 31] width 20 height 6
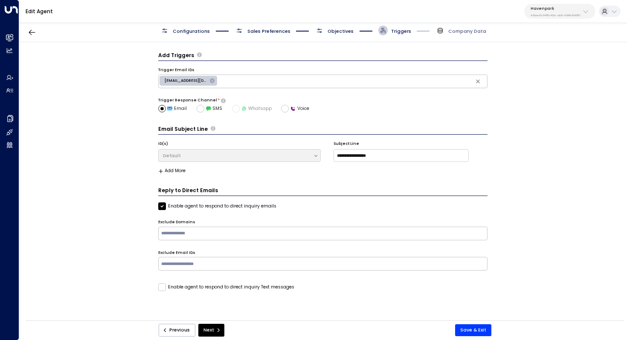
click at [331, 31] on span "Objectives" at bounding box center [341, 31] width 26 height 6
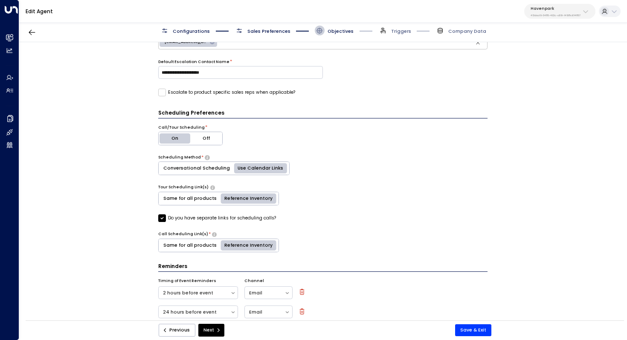
scroll to position [238, 0]
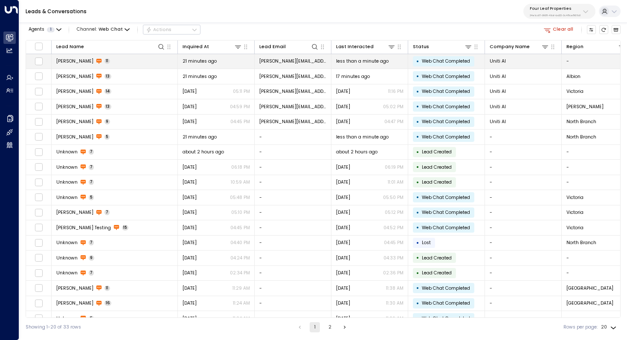
click at [139, 62] on td "[PERSON_NAME] 11" at bounding box center [115, 61] width 126 height 15
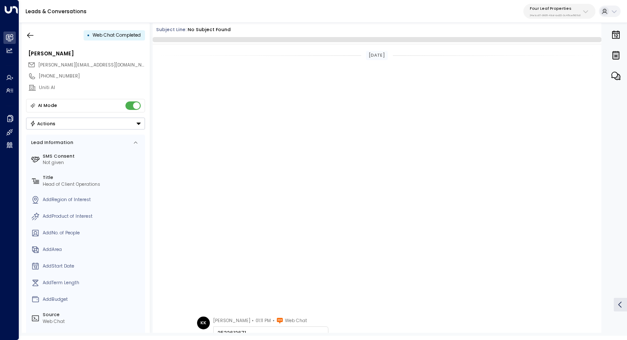
scroll to position [328, 0]
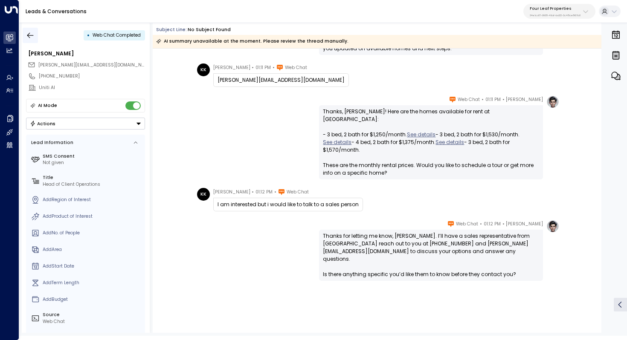
click at [32, 35] on icon "button" at bounding box center [30, 35] width 6 height 6
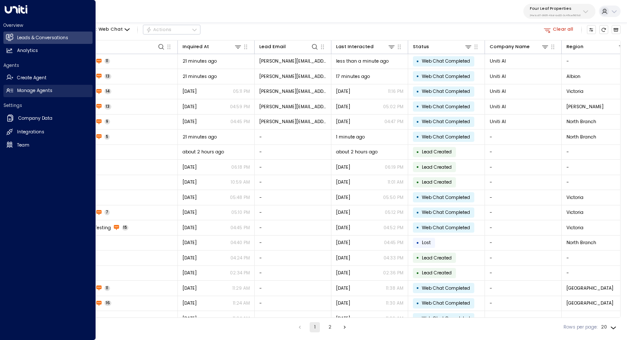
click at [39, 89] on h2 "Manage Agents" at bounding box center [34, 90] width 35 height 7
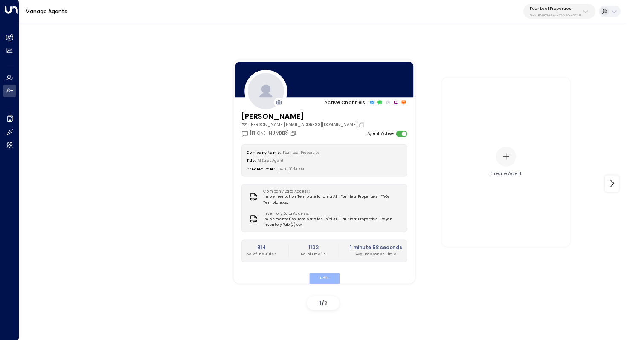
click at [323, 276] on button "Edit" at bounding box center [324, 278] width 30 height 11
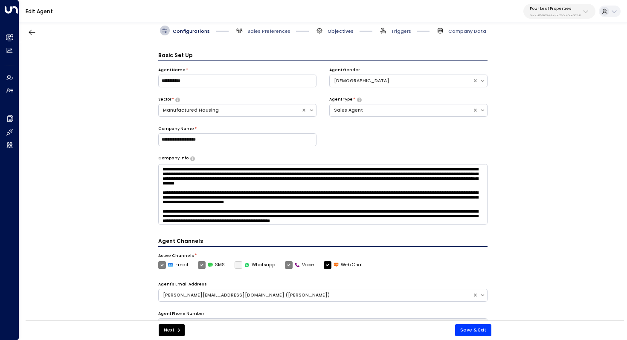
scroll to position [9, 0]
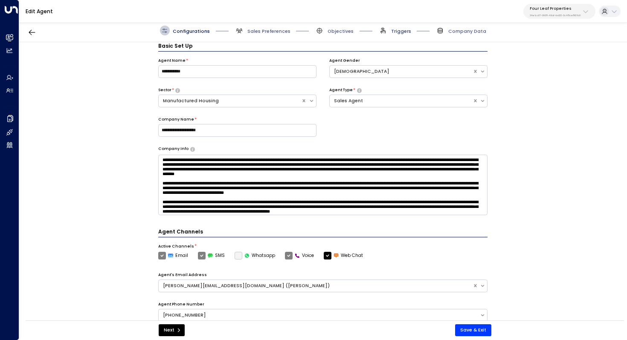
click at [398, 30] on span "Triggers" at bounding box center [401, 31] width 20 height 6
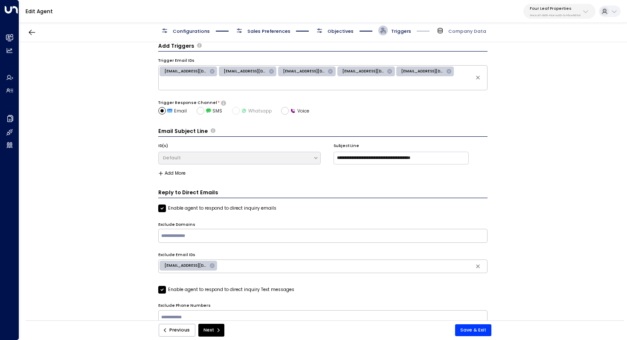
click at [345, 29] on span "Objectives" at bounding box center [341, 31] width 26 height 6
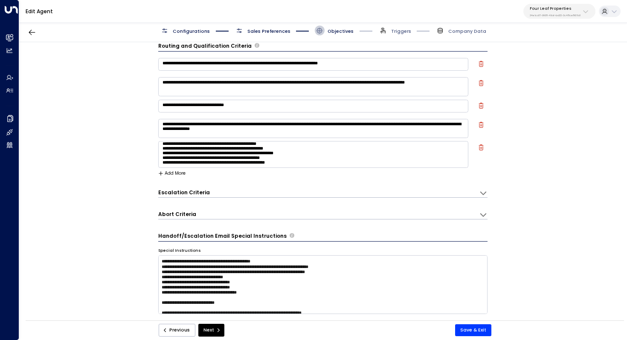
scroll to position [32, 0]
click at [482, 192] on icon at bounding box center [483, 193] width 9 height 9
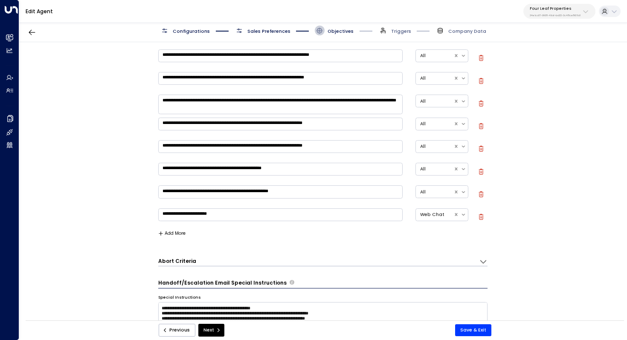
scroll to position [197, 0]
click at [479, 332] on button "Save & Exit" at bounding box center [473, 331] width 36 height 12
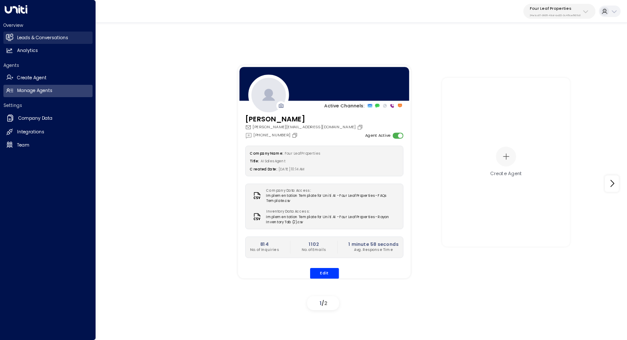
click at [58, 35] on h2 "Leads & Conversations" at bounding box center [42, 38] width 51 height 7
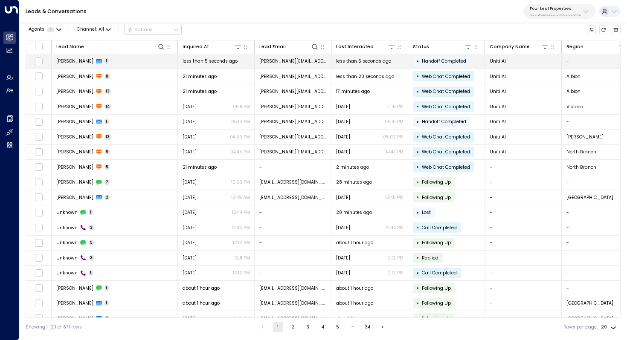
click at [139, 60] on td "[PERSON_NAME] 1" at bounding box center [115, 61] width 126 height 15
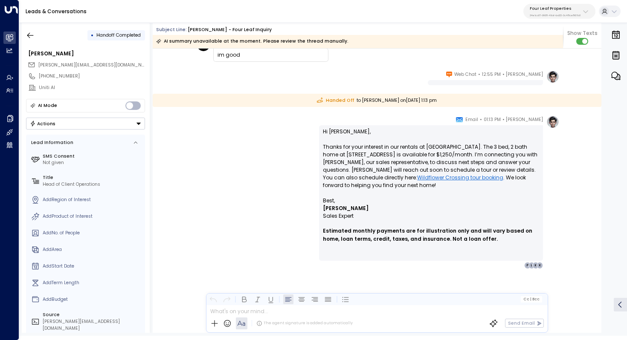
scroll to position [6112, 0]
click at [26, 39] on icon "button" at bounding box center [30, 35] width 9 height 9
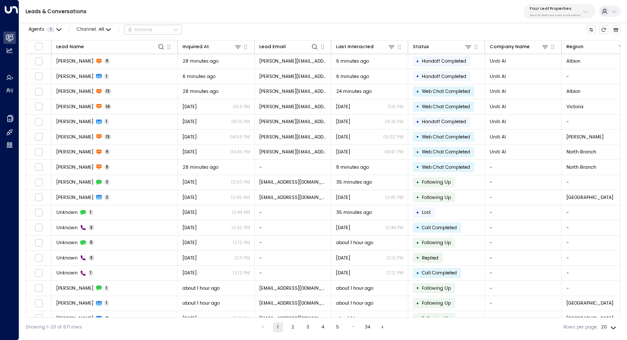
click at [570, 11] on p "Four Leaf Properties" at bounding box center [555, 8] width 51 height 5
type input "*****"
click at [541, 59] on span "ID: 413dacf9-5485-402c-a519-14108c614857" at bounding box center [570, 62] width 85 height 6
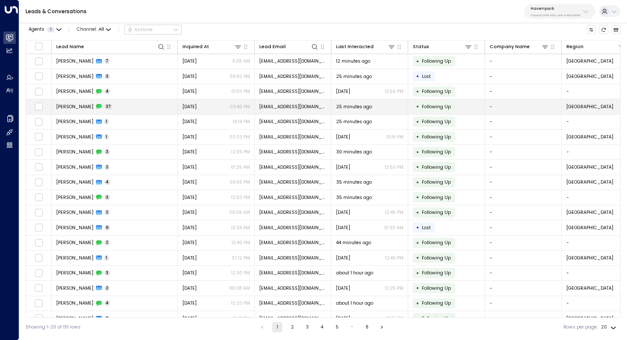
click at [144, 110] on td "Desaray Bianga 37" at bounding box center [115, 106] width 126 height 15
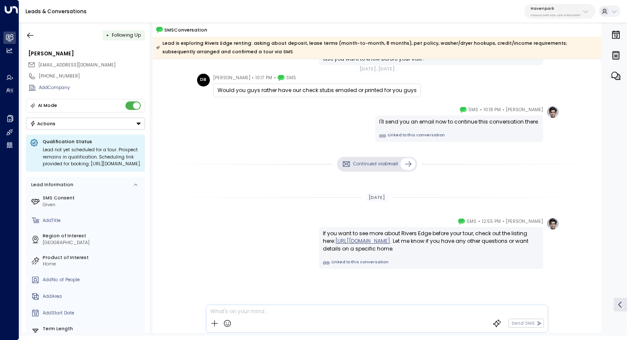
scroll to position [6653, 0]
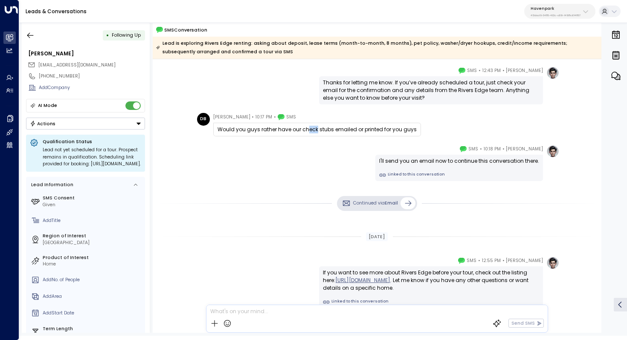
drag, startPoint x: 306, startPoint y: 131, endPoint x: 315, endPoint y: 131, distance: 9.0
click at [315, 131] on div "Would you guys rather have our check stubs emailed or printed for you guys" at bounding box center [317, 130] width 199 height 8
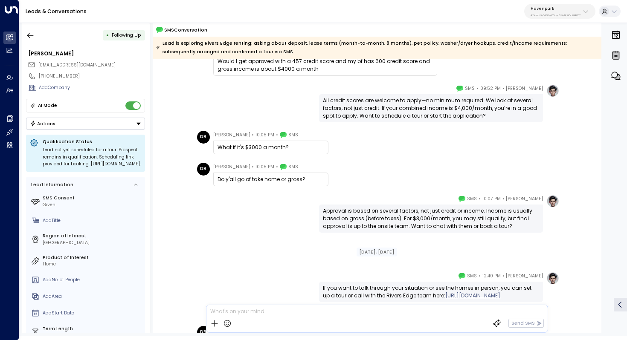
scroll to position [5042, 0]
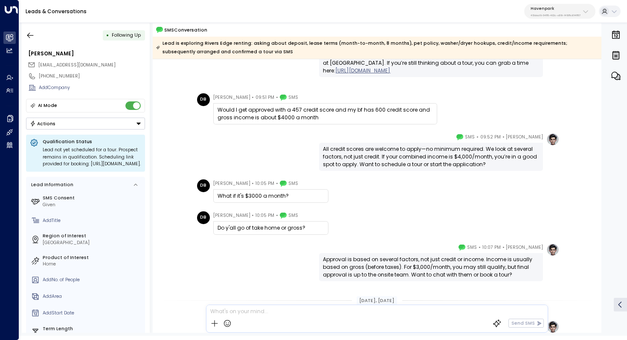
click at [393, 152] on div "All credit scores are welcome to apply—no minimum required. We look at several …" at bounding box center [431, 156] width 216 height 23
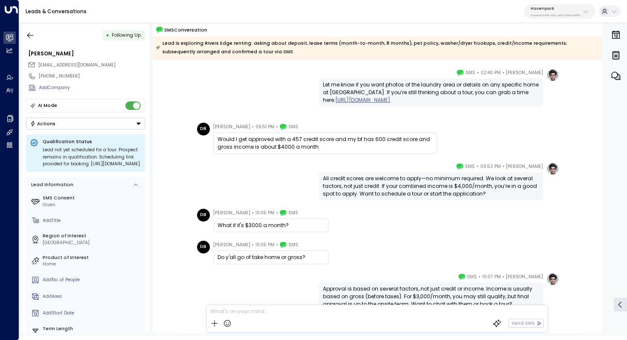
scroll to position [4840, 0]
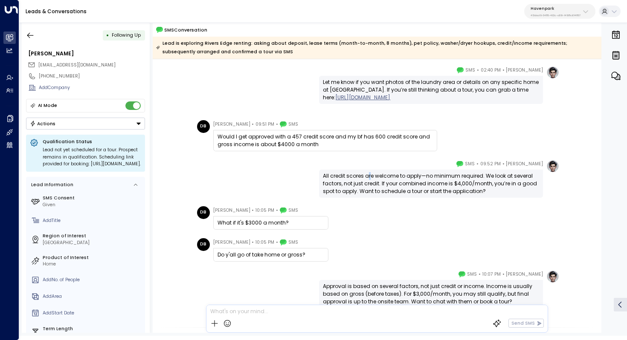
click at [368, 178] on div "All credit scores are welcome to apply—no minimum required. We look at several …" at bounding box center [431, 183] width 216 height 23
click at [374, 180] on div "All credit scores are welcome to apply—no minimum required. We look at several …" at bounding box center [431, 183] width 216 height 23
click at [379, 181] on div "All credit scores are welcome to apply—no minimum required. We look at several …" at bounding box center [431, 183] width 216 height 23
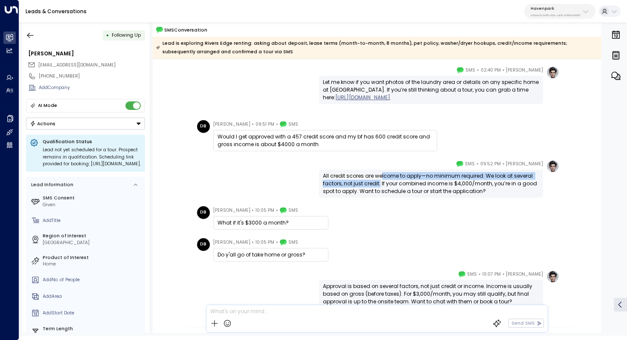
click at [379, 181] on div "All credit scores are welcome to apply—no minimum required. We look at several …" at bounding box center [431, 183] width 216 height 23
click at [384, 178] on div "All credit scores are welcome to apply—no minimum required. We look at several …" at bounding box center [431, 183] width 216 height 23
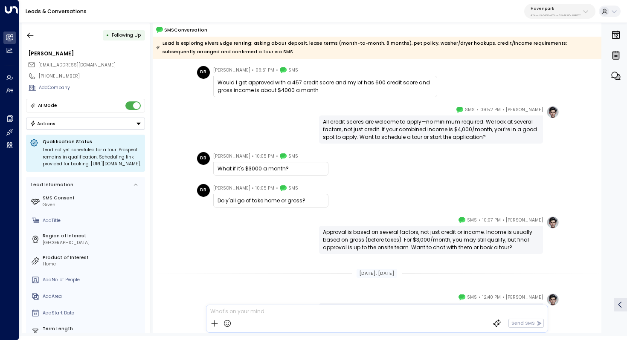
scroll to position [4917, 0]
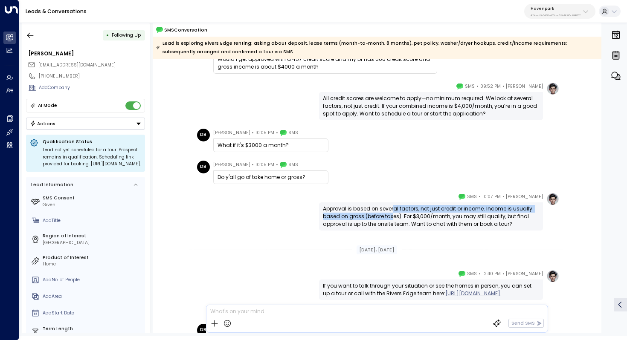
drag, startPoint x: 392, startPoint y: 208, endPoint x: 392, endPoint y: 217, distance: 8.5
click at [392, 217] on div "Approval is based on several factors, not just credit or income. Income is usua…" at bounding box center [431, 216] width 216 height 23
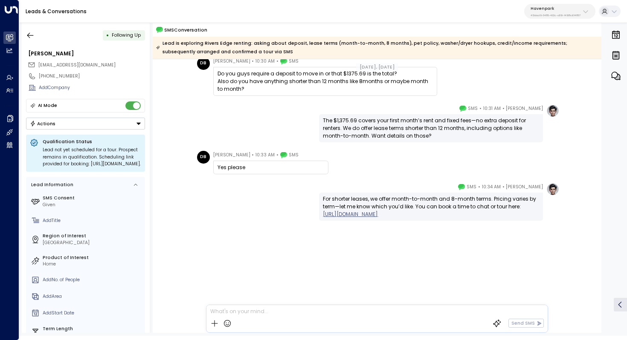
scroll to position [626, 0]
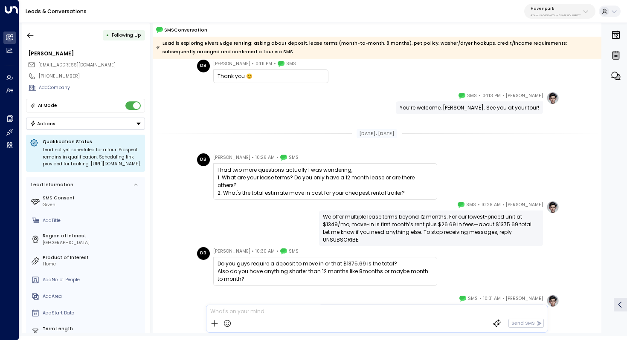
click at [314, 176] on div "I had two more questions actually I was wondering, 1. What are your lease terms…" at bounding box center [325, 181] width 215 height 31
drag, startPoint x: 321, startPoint y: 177, endPoint x: 328, endPoint y: 178, distance: 7.0
click at [328, 178] on div "I had two more questions actually I was wondering, 1. What are your lease terms…" at bounding box center [325, 181] width 215 height 31
drag, startPoint x: 366, startPoint y: 218, endPoint x: 382, endPoint y: 218, distance: 15.8
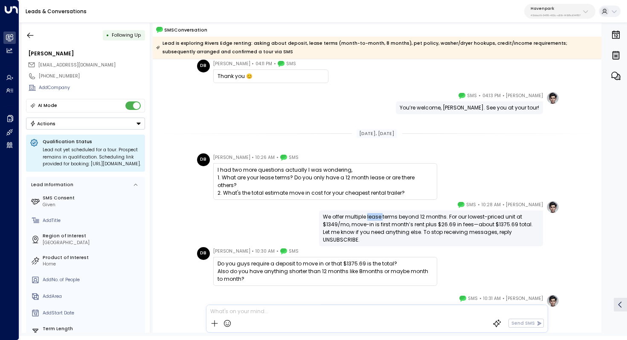
click at [382, 218] on div "We offer multiple lease terms beyond 12 months. For our lowest-priced unit at $…" at bounding box center [431, 228] width 216 height 31
click at [419, 218] on div "We offer multiple lease terms beyond 12 months. For our lowest-priced unit at $…" at bounding box center [431, 228] width 216 height 31
click at [427, 217] on div "We offer multiple lease terms beyond 12 months. For our lowest-priced unit at $…" at bounding box center [431, 228] width 216 height 31
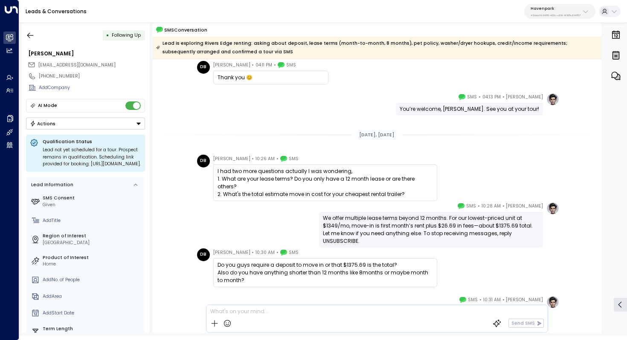
scroll to position [450, 0]
drag, startPoint x: 368, startPoint y: 223, endPoint x: 380, endPoint y: 223, distance: 11.9
click at [380, 223] on div "We offer multiple lease terms beyond 12 months. For our lowest-priced unit at $…" at bounding box center [431, 229] width 216 height 31
drag, startPoint x: 385, startPoint y: 223, endPoint x: 383, endPoint y: 227, distance: 4.9
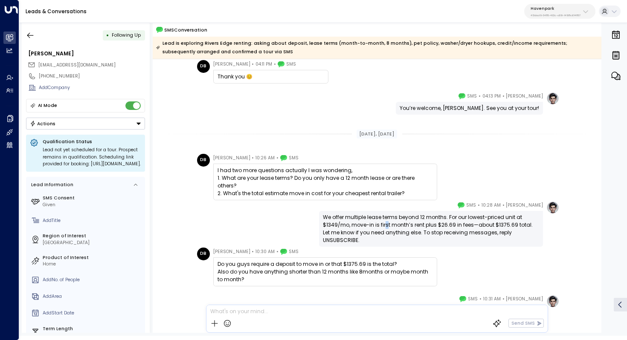
click at [383, 227] on div "We offer multiple lease terms beyond 12 months. For our lowest-priced unit at $…" at bounding box center [431, 229] width 216 height 31
click at [387, 226] on div "We offer multiple lease terms beyond 12 months. For our lowest-priced unit at $…" at bounding box center [431, 229] width 216 height 31
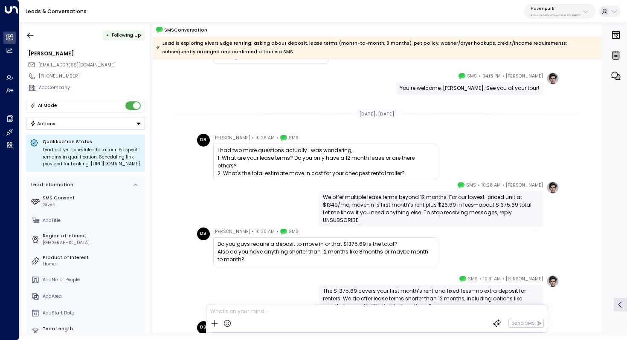
scroll to position [485, 0]
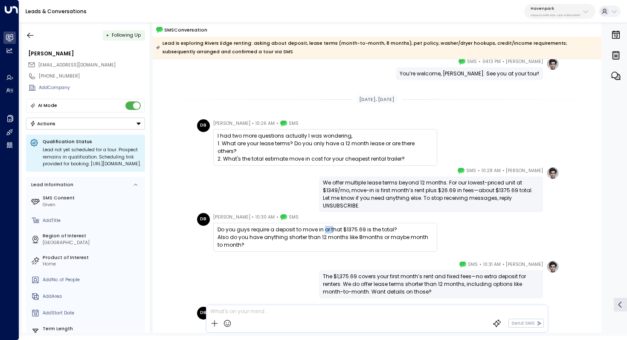
drag, startPoint x: 323, startPoint y: 232, endPoint x: 331, endPoint y: 232, distance: 7.3
click at [331, 232] on div "Do you guys require a deposit to move in or that $1375.69 is the total? Also do…" at bounding box center [325, 237] width 215 height 23
click at [332, 232] on div "Do you guys require a deposit to move in or that $1375.69 is the total? Also do…" at bounding box center [325, 237] width 215 height 23
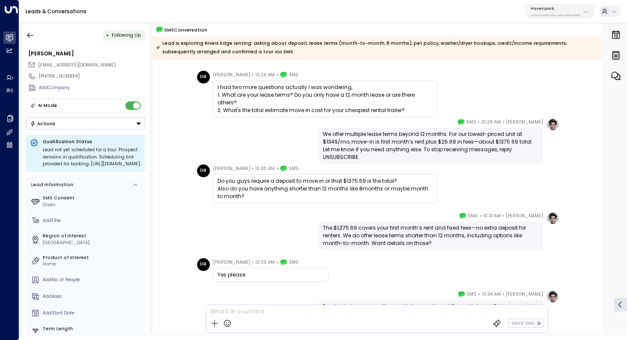
scroll to position [534, 0]
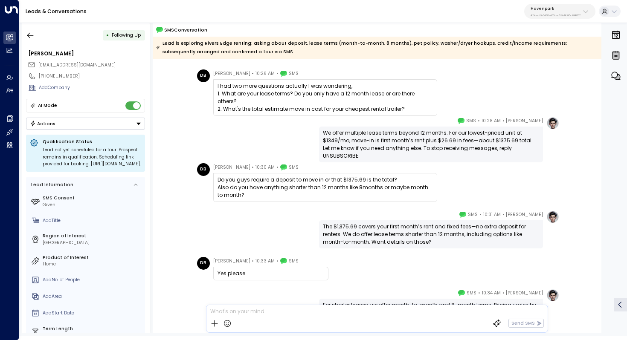
click at [418, 229] on div "The $1,375.69 covers your first month’s rent and fixed fees—no extra deposit fo…" at bounding box center [431, 234] width 216 height 23
click at [424, 231] on div "The $1,375.69 covers your first month’s rent and fixed fees—no extra deposit fo…" at bounding box center [431, 234] width 216 height 23
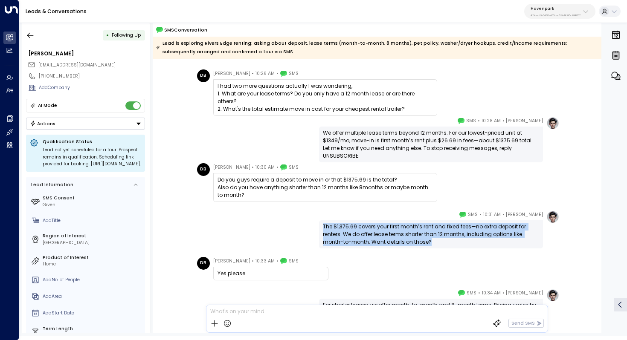
drag, startPoint x: 432, startPoint y: 243, endPoint x: 321, endPoint y: 225, distance: 112.8
click at [321, 225] on div "The $1,375.69 covers your first month’s rent and fixed fees—no extra deposit fo…" at bounding box center [431, 235] width 224 height 28
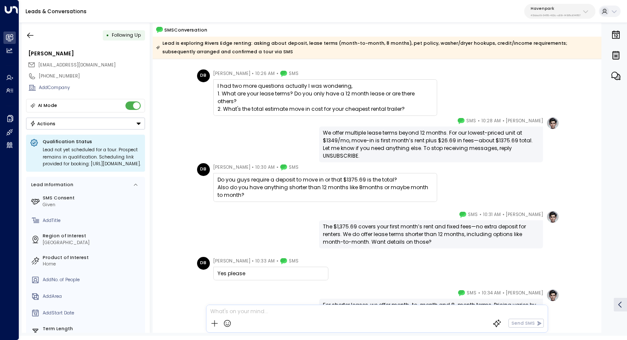
click at [375, 213] on div "Taylor Smith • 10:31 AM • SMS The $1,375.69 covers your first month’s rent and …" at bounding box center [431, 230] width 224 height 38
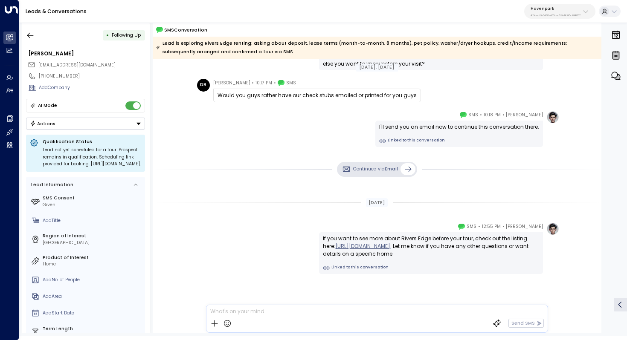
scroll to position [1601, 0]
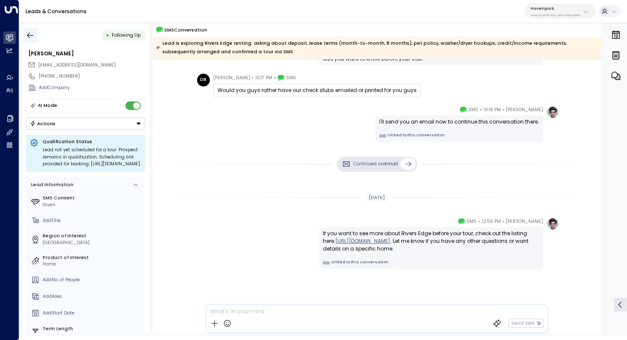
click at [27, 34] on icon "button" at bounding box center [30, 35] width 9 height 9
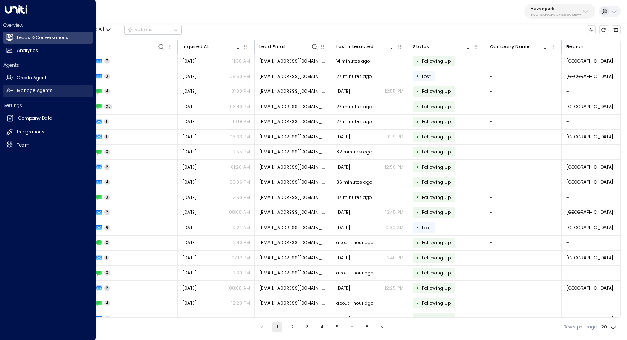
click at [47, 86] on link "Manage Agents Manage Agents" at bounding box center [47, 91] width 89 height 12
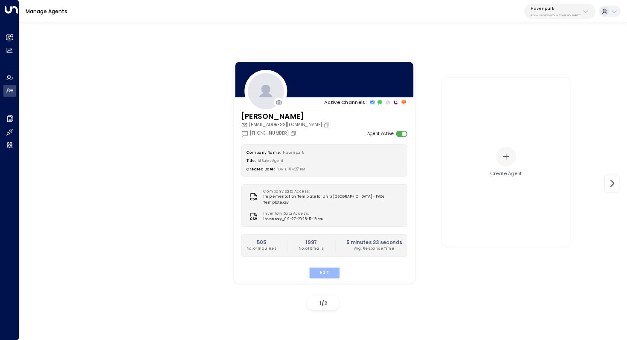
click at [327, 267] on button "Edit" at bounding box center [324, 272] width 30 height 11
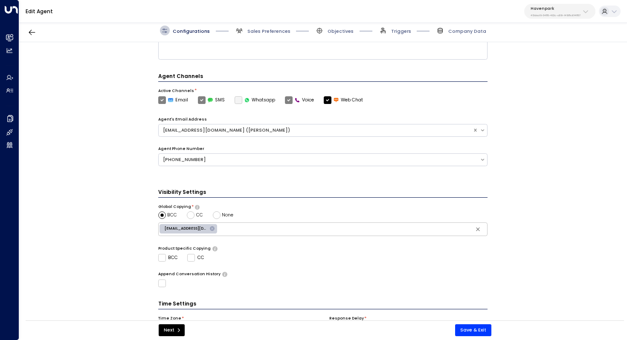
scroll to position [147, 0]
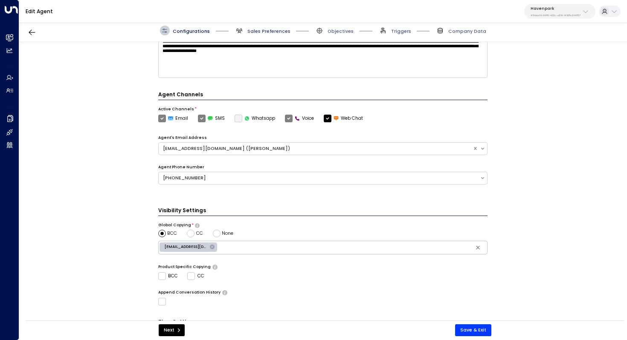
click at [262, 29] on span "Sales Preferences" at bounding box center [268, 31] width 43 height 6
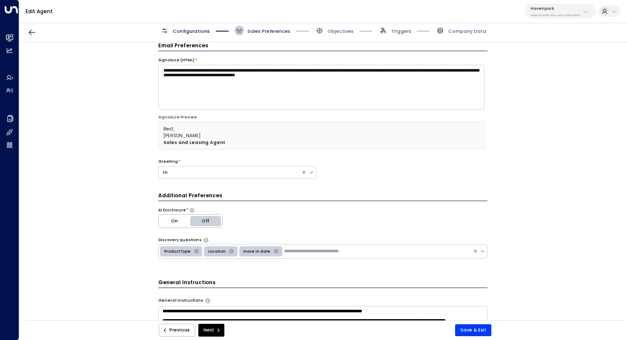
scroll to position [9, 0]
click at [262, 29] on span "Sales Preferences" at bounding box center [268, 31] width 43 height 6
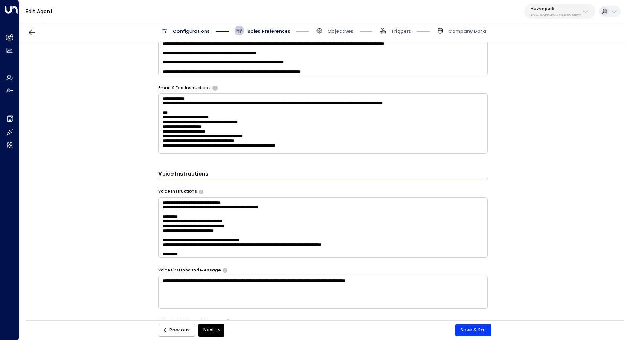
scroll to position [406, 0]
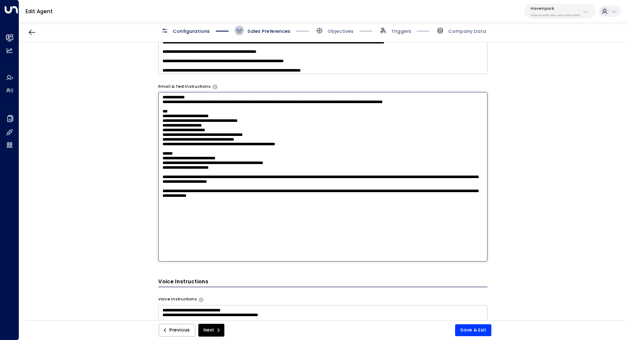
click at [382, 126] on textarea "**********" at bounding box center [323, 177] width 330 height 170
click at [551, 150] on div "**********" at bounding box center [322, 183] width 607 height 283
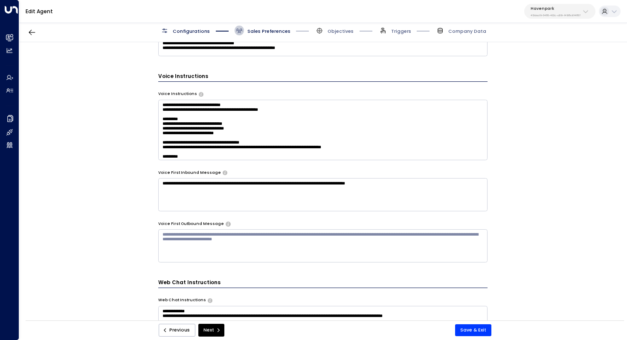
scroll to position [505, 0]
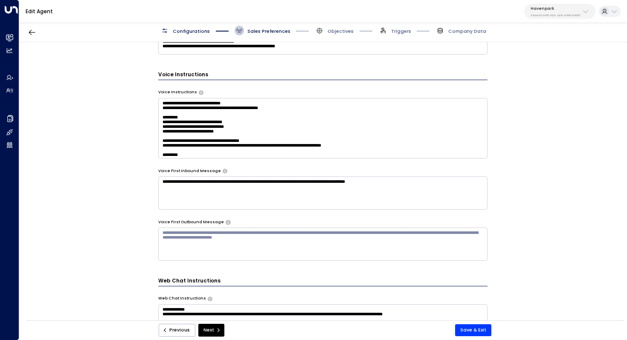
click at [337, 104] on textarea at bounding box center [323, 128] width 330 height 61
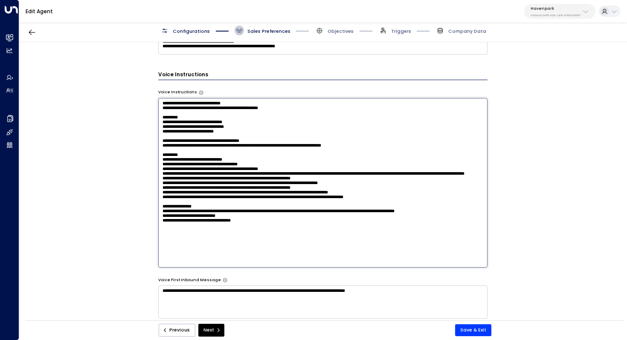
click at [323, 113] on textarea at bounding box center [323, 183] width 330 height 170
click at [312, 107] on textarea at bounding box center [323, 183] width 330 height 170
click at [309, 123] on textarea at bounding box center [323, 183] width 330 height 170
click at [308, 129] on textarea at bounding box center [323, 183] width 330 height 170
click at [308, 137] on textarea at bounding box center [323, 183] width 330 height 170
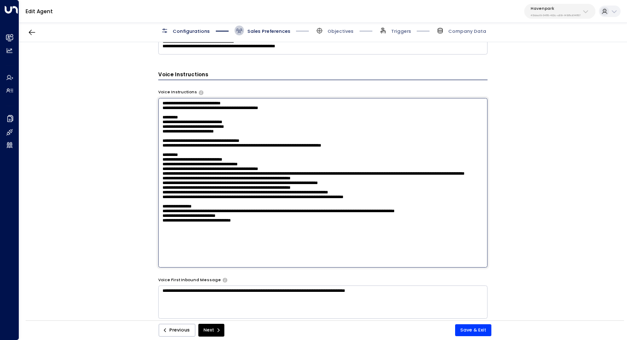
scroll to position [8, 0]
drag, startPoint x: 266, startPoint y: 156, endPoint x: 273, endPoint y: 156, distance: 7.3
click at [273, 156] on textarea at bounding box center [323, 183] width 330 height 170
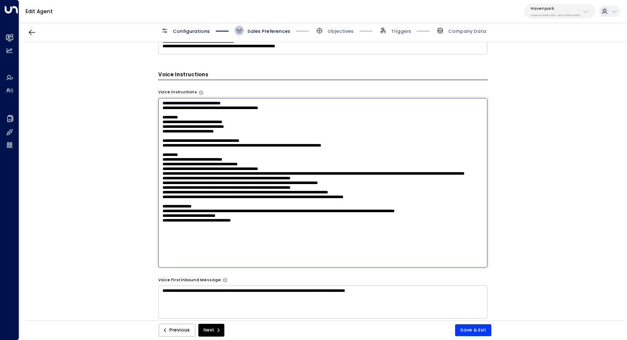
click at [389, 139] on textarea at bounding box center [323, 183] width 330 height 170
click at [389, 144] on textarea at bounding box center [323, 183] width 330 height 170
click at [206, 152] on textarea at bounding box center [323, 183] width 330 height 170
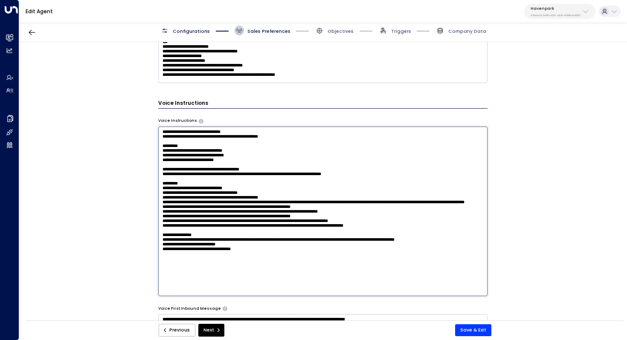
scroll to position [472, 0]
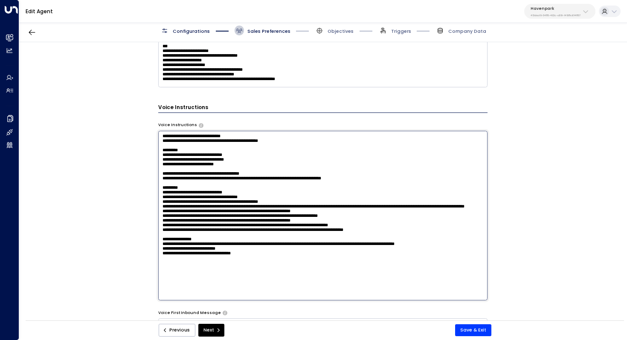
drag, startPoint x: 218, startPoint y: 139, endPoint x: 226, endPoint y: 139, distance: 8.5
click at [226, 139] on textarea at bounding box center [323, 216] width 330 height 170
click at [226, 155] on textarea at bounding box center [323, 216] width 330 height 170
click at [257, 170] on textarea at bounding box center [323, 216] width 330 height 170
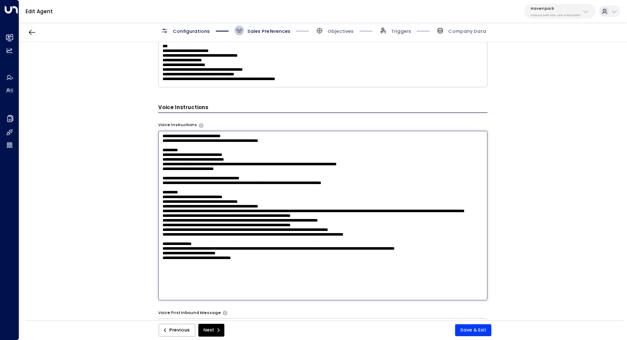
drag, startPoint x: 406, startPoint y: 174, endPoint x: 305, endPoint y: 173, distance: 100.2
click at [305, 173] on textarea at bounding box center [323, 216] width 330 height 170
drag, startPoint x: 248, startPoint y: 182, endPoint x: 152, endPoint y: 175, distance: 96.6
click at [152, 175] on div "**********" at bounding box center [322, 183] width 607 height 283
click at [225, 221] on textarea at bounding box center [323, 216] width 330 height 170
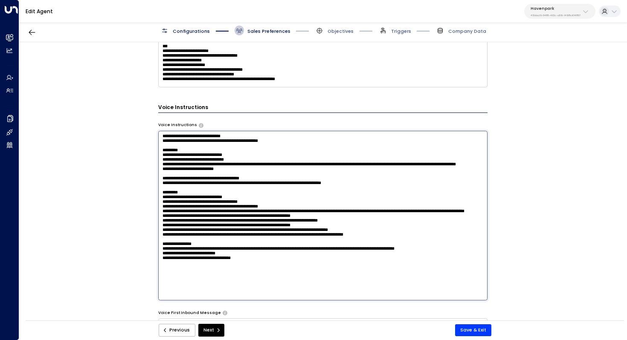
click at [405, 209] on textarea at bounding box center [323, 216] width 330 height 170
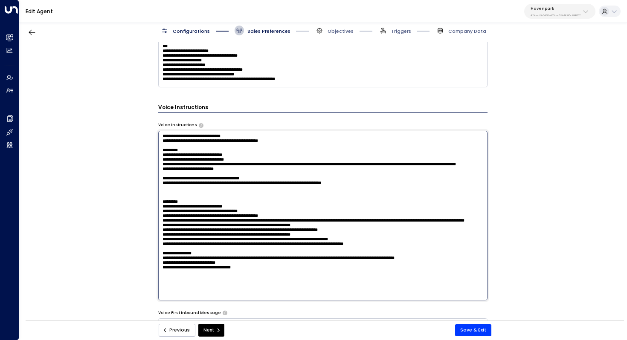
paste textarea "**********"
click at [165, 219] on textarea at bounding box center [323, 216] width 330 height 170
drag, startPoint x: 273, startPoint y: 254, endPoint x: 235, endPoint y: 253, distance: 38.0
click at [235, 253] on textarea at bounding box center [323, 216] width 330 height 170
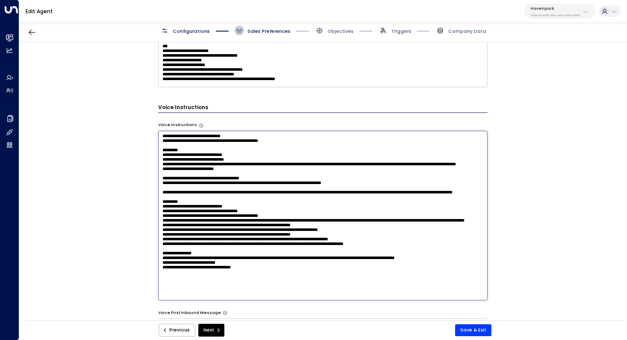
click at [271, 255] on textarea at bounding box center [323, 216] width 330 height 170
type textarea "**********"
click at [461, 330] on button "Save & Exit" at bounding box center [473, 331] width 36 height 12
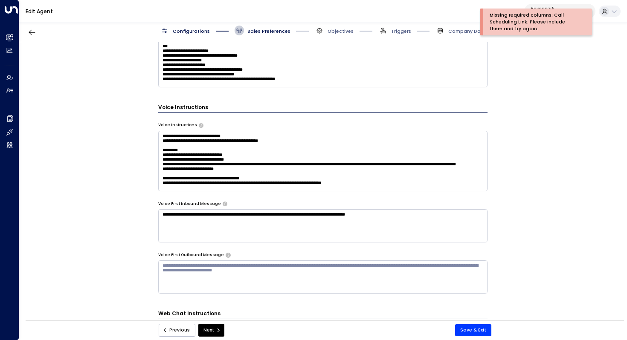
scroll to position [0, 0]
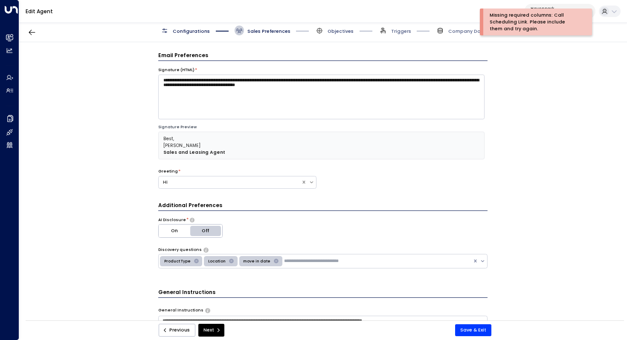
click at [336, 31] on span "Objectives" at bounding box center [341, 31] width 26 height 6
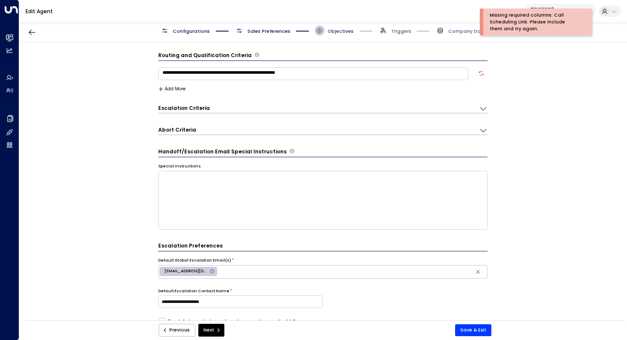
scroll to position [9, 0]
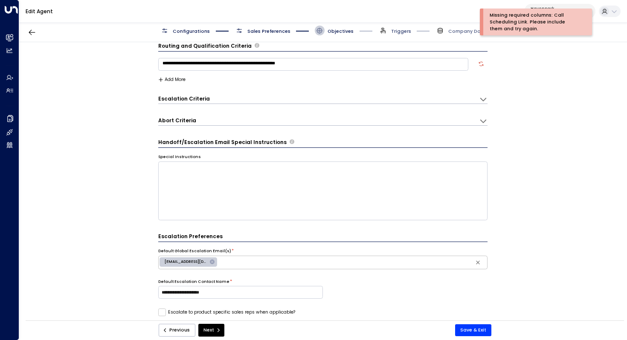
click at [400, 29] on span "Triggers" at bounding box center [401, 31] width 20 height 6
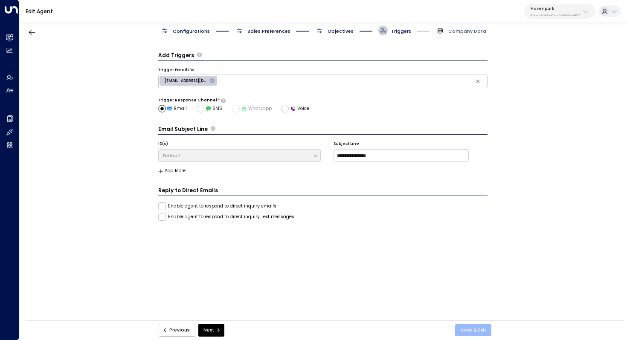
click at [476, 328] on button "Save & Exit" at bounding box center [473, 331] width 36 height 12
click at [185, 22] on div "Edit Agent Havenpark 413dacf9-5485-402c-a519-14108c614857" at bounding box center [323, 11] width 608 height 23
click at [185, 29] on span "Configurations" at bounding box center [191, 31] width 37 height 6
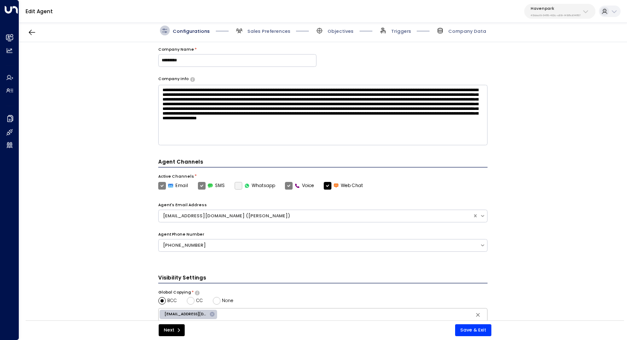
scroll to position [207, 0]
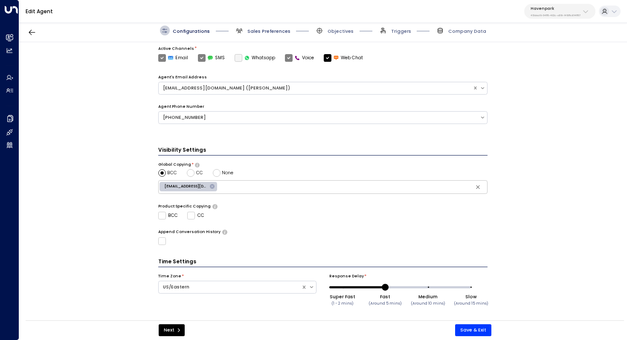
click at [274, 34] on span "Sales Preferences" at bounding box center [268, 31] width 43 height 6
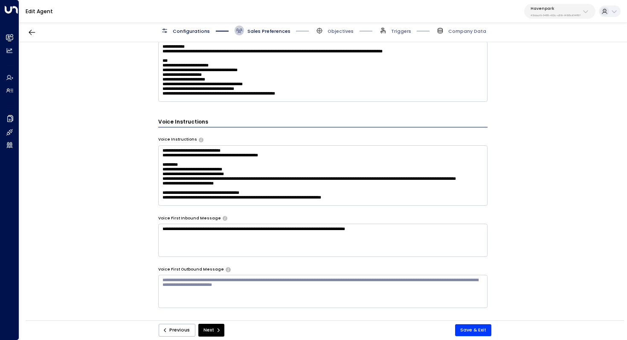
scroll to position [14, 0]
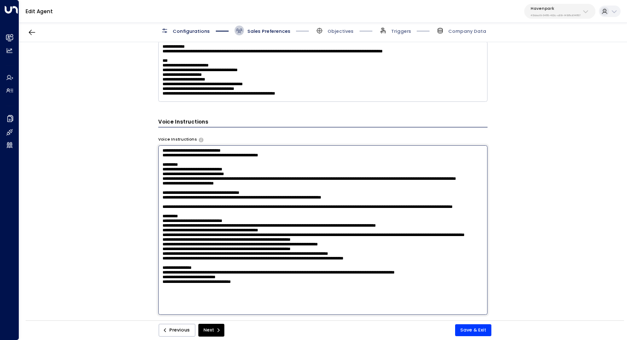
drag, startPoint x: 256, startPoint y: 183, endPoint x: 150, endPoint y: 178, distance: 106.8
click at [150, 178] on div "**********" at bounding box center [322, 183] width 607 height 283
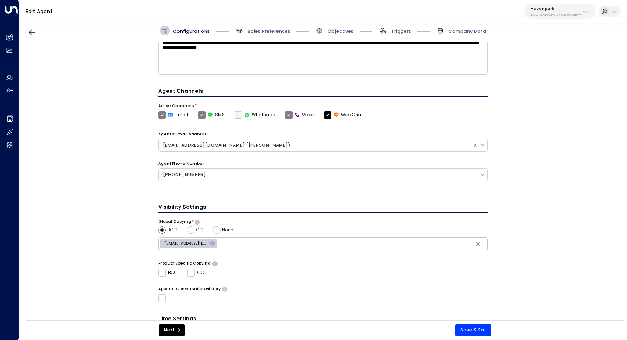
scroll to position [207, 0]
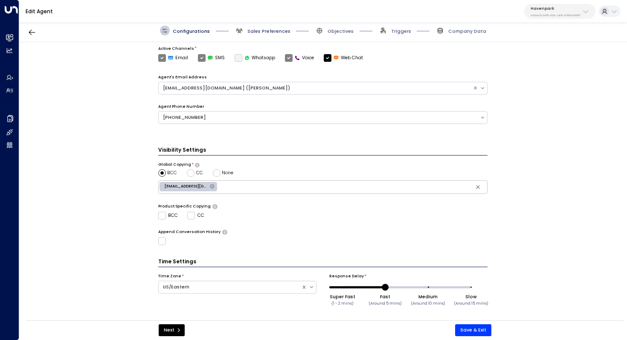
click at [266, 33] on span "Sales Preferences" at bounding box center [268, 31] width 43 height 6
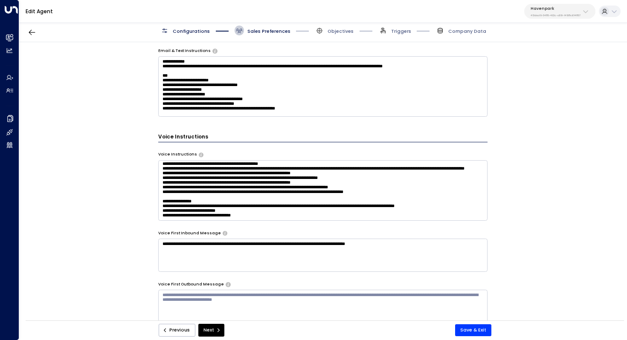
scroll to position [75, 0]
click at [308, 174] on textarea at bounding box center [323, 190] width 330 height 61
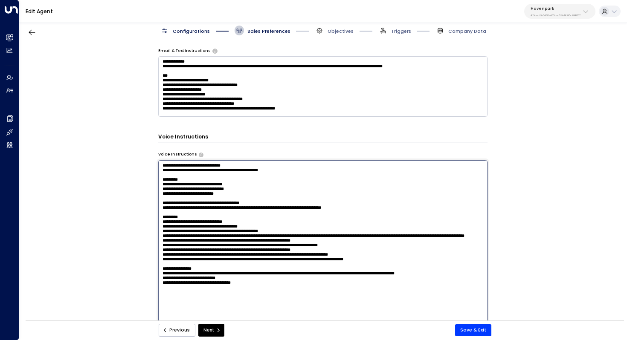
click at [286, 225] on textarea at bounding box center [323, 245] width 330 height 170
click at [303, 228] on textarea at bounding box center [323, 245] width 330 height 170
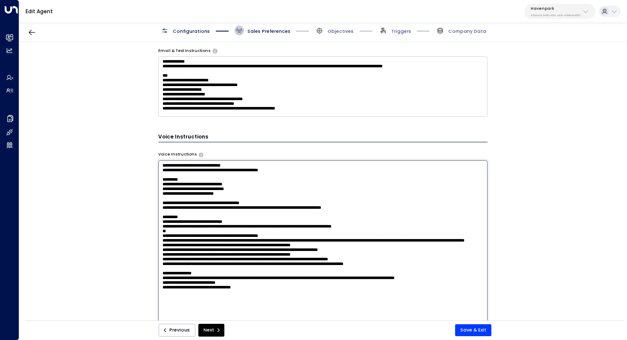
paste textarea "**********"
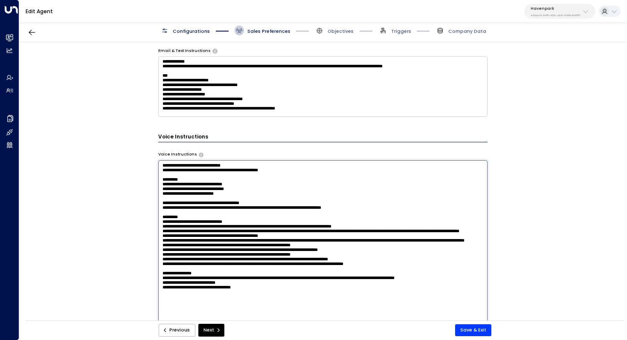
click at [165, 235] on textarea at bounding box center [323, 245] width 330 height 170
drag, startPoint x: 247, startPoint y: 263, endPoint x: 156, endPoint y: 255, distance: 91.2
click at [156, 255] on div "**********" at bounding box center [322, 183] width 607 height 283
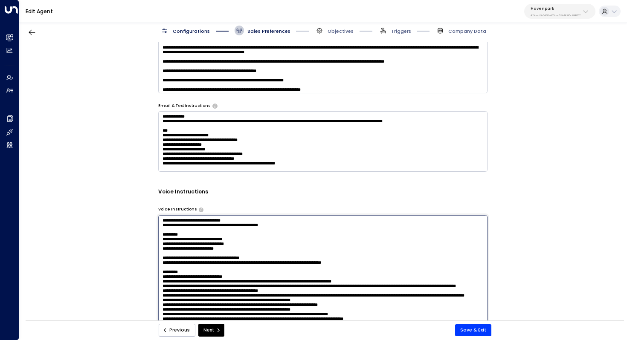
scroll to position [382, 0]
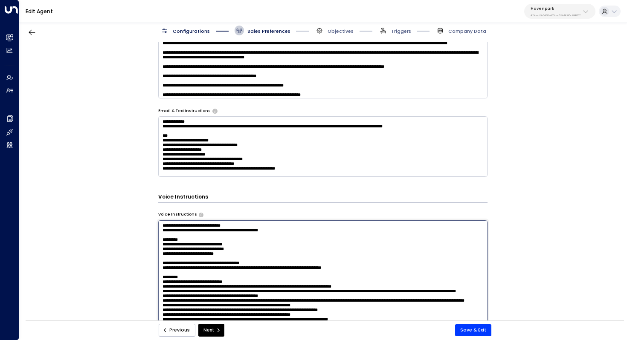
click at [244, 240] on textarea at bounding box center [323, 306] width 330 height 170
click at [255, 248] on textarea at bounding box center [323, 306] width 330 height 170
click at [267, 258] on textarea at bounding box center [323, 306] width 330 height 170
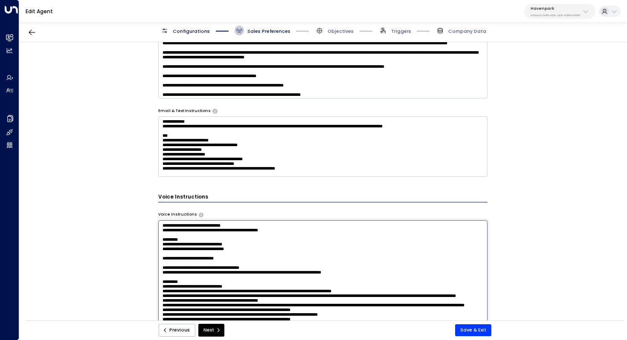
paste textarea "**********"
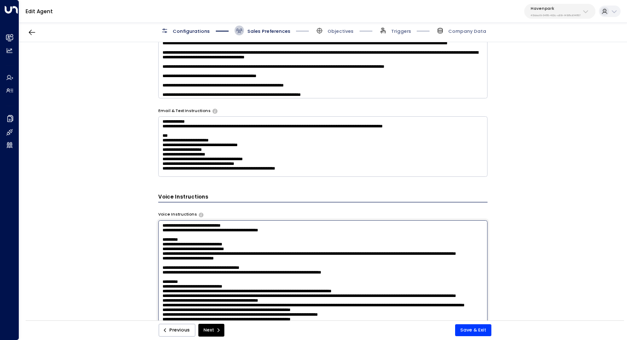
click at [160, 225] on textarea at bounding box center [323, 306] width 330 height 170
drag, startPoint x: 215, startPoint y: 226, endPoint x: 235, endPoint y: 226, distance: 20.5
click at [235, 226] on textarea at bounding box center [323, 306] width 330 height 170
click at [301, 232] on textarea at bounding box center [323, 306] width 330 height 170
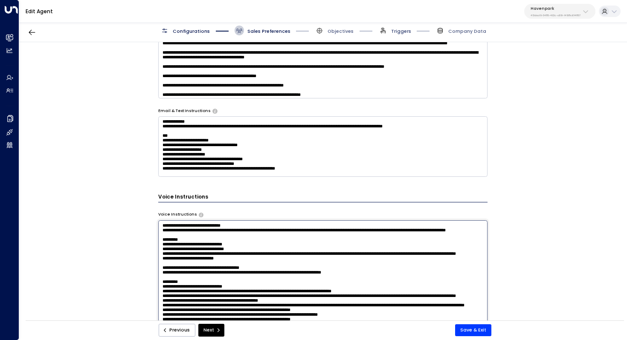
type textarea "**********"
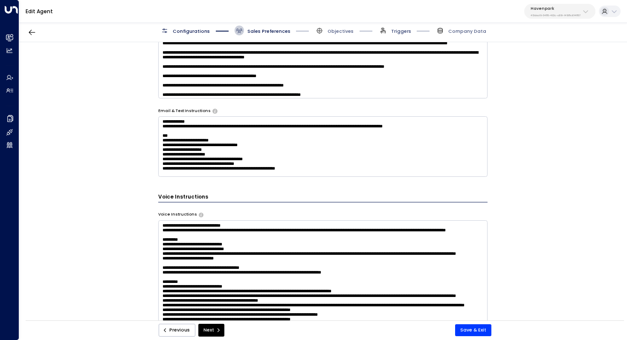
click at [409, 31] on span "Triggers" at bounding box center [401, 31] width 20 height 6
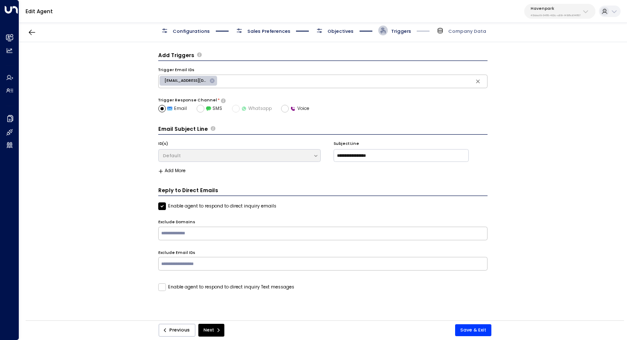
click at [346, 28] on span "Objectives" at bounding box center [341, 31] width 26 height 6
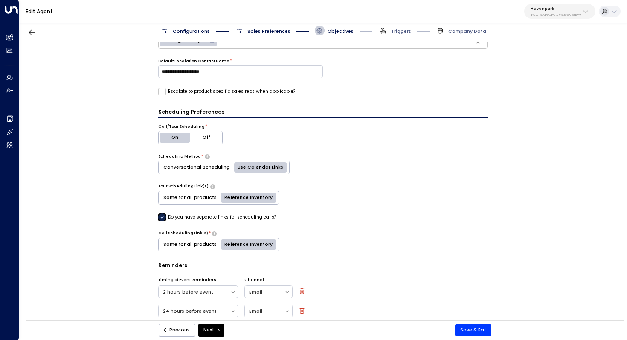
scroll to position [222, 0]
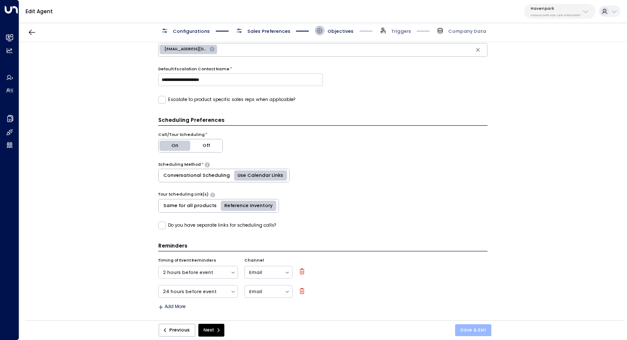
click at [477, 334] on button "Save & Exit" at bounding box center [473, 331] width 36 height 12
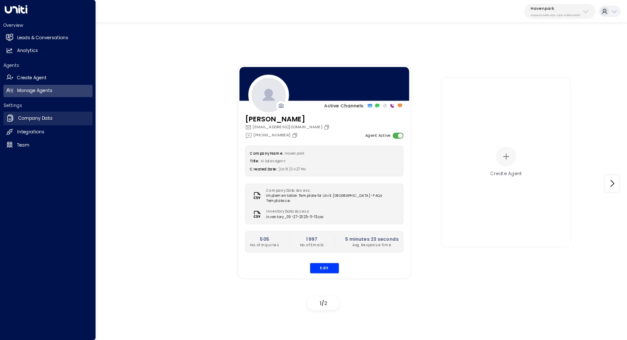
click at [36, 123] on link "Company Data Company Data" at bounding box center [47, 119] width 89 height 14
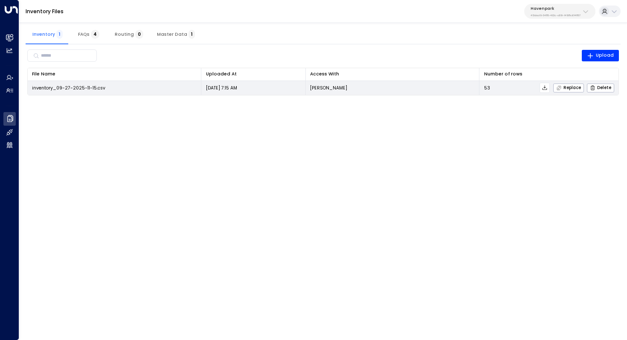
click at [546, 87] on icon at bounding box center [545, 88] width 6 height 6
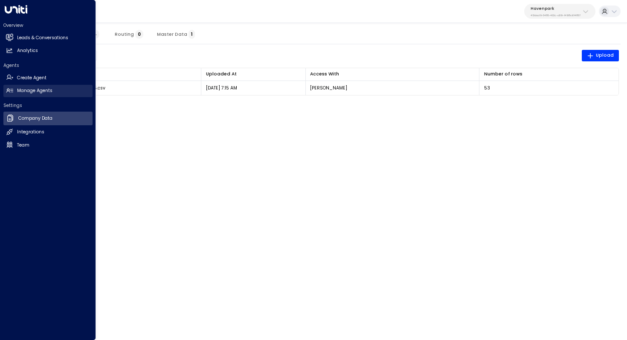
click at [46, 88] on h2 "Manage Agents" at bounding box center [34, 90] width 35 height 7
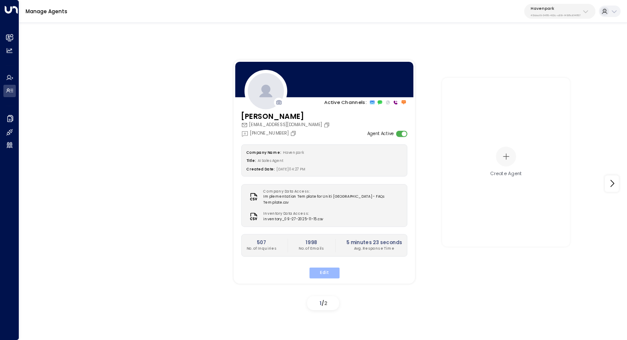
click at [331, 267] on button "Edit" at bounding box center [324, 272] width 30 height 11
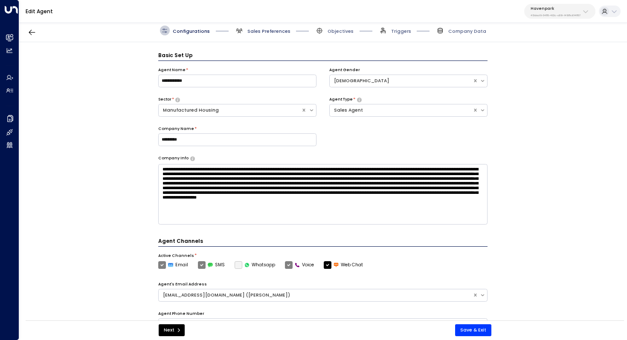
click at [266, 31] on span "Sales Preferences" at bounding box center [268, 31] width 43 height 6
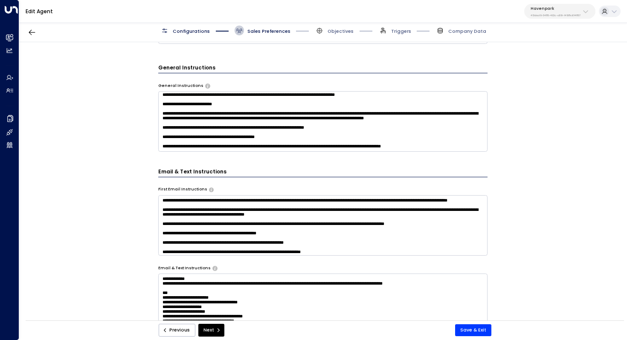
scroll to position [184, 0]
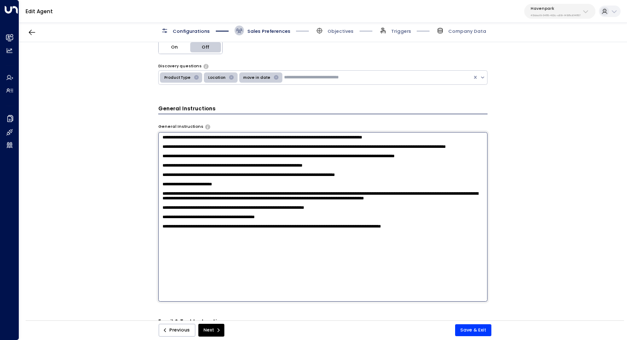
click at [211, 158] on textarea at bounding box center [323, 217] width 330 height 170
drag, startPoint x: 207, startPoint y: 214, endPoint x: 218, endPoint y: 214, distance: 11.5
click at [218, 214] on textarea at bounding box center [323, 217] width 330 height 170
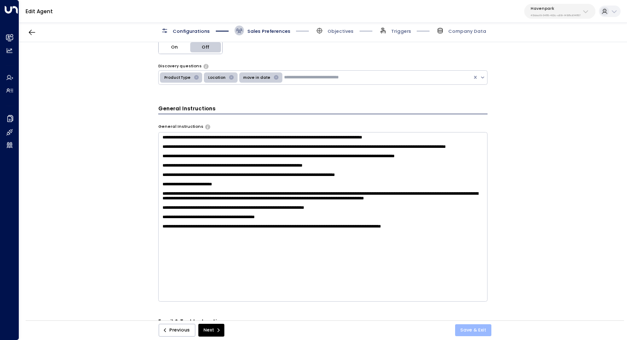
click at [467, 330] on button "Save & Exit" at bounding box center [473, 331] width 36 height 12
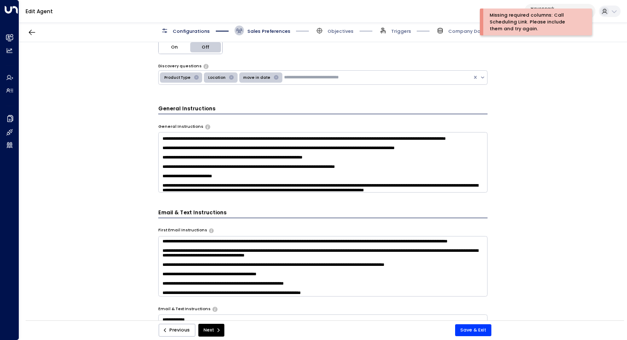
click at [396, 36] on div "Configurations Sales Preferences Objectives Triggers Company Data" at bounding box center [323, 30] width 608 height 23
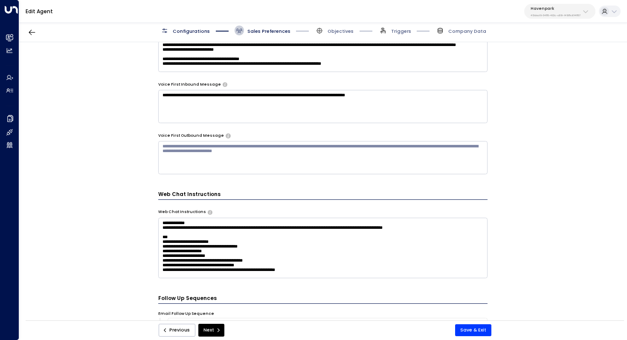
scroll to position [604, 0]
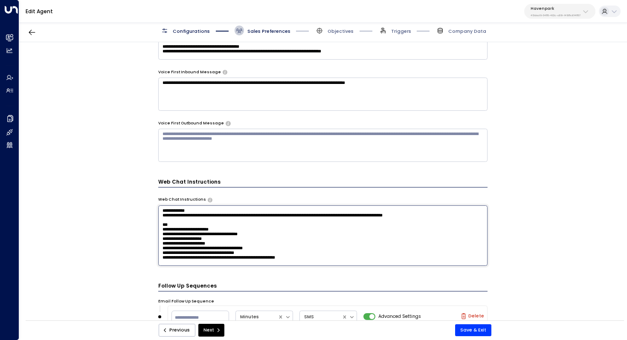
click at [414, 227] on textarea "**********" at bounding box center [323, 236] width 330 height 61
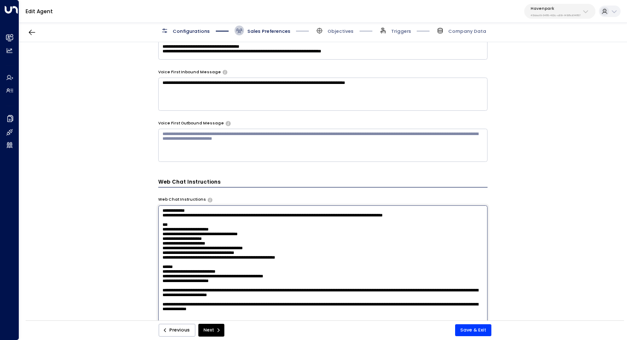
drag, startPoint x: 438, startPoint y: 217, endPoint x: 138, endPoint y: 208, distance: 300.0
click at [138, 208] on div "**********" at bounding box center [322, 183] width 607 height 283
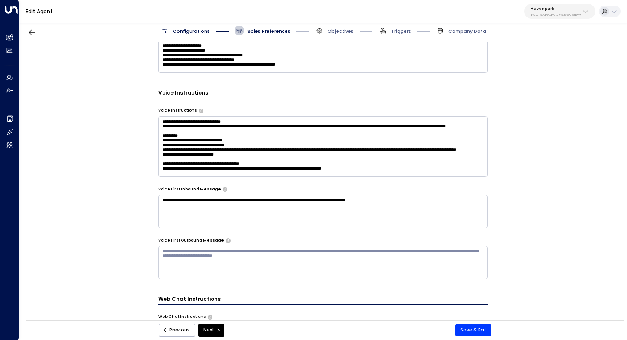
scroll to position [487, 0]
click at [395, 153] on textarea at bounding box center [323, 146] width 330 height 61
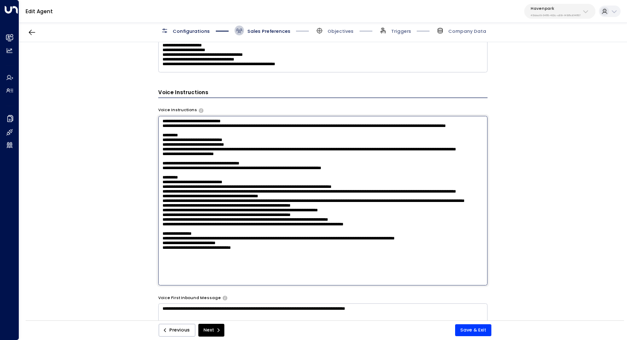
drag, startPoint x: 243, startPoint y: 181, endPoint x: 153, endPoint y: 132, distance: 102.1
click at [153, 132] on div "**********" at bounding box center [322, 183] width 607 height 283
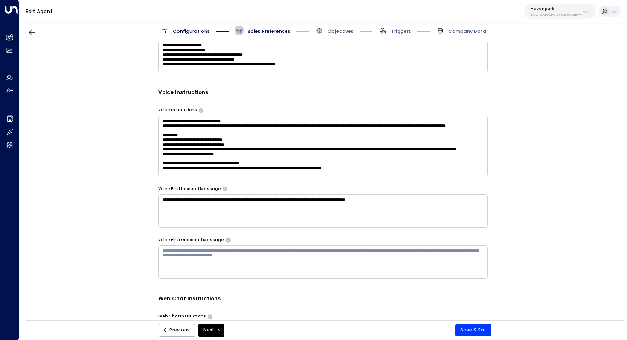
click at [217, 153] on textarea at bounding box center [323, 146] width 330 height 61
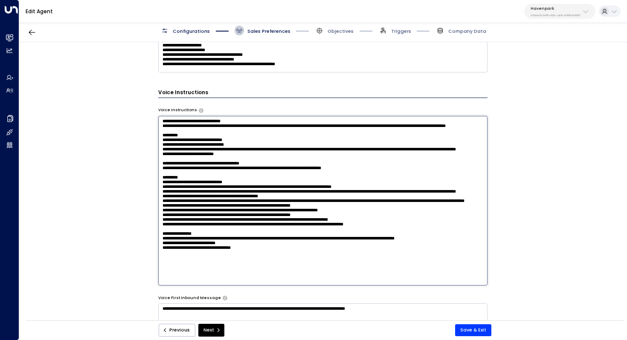
scroll to position [0, 0]
drag, startPoint x: 261, startPoint y: 270, endPoint x: 138, endPoint y: 101, distance: 208.5
click at [138, 101] on div "**********" at bounding box center [322, 183] width 607 height 283
click at [559, 190] on div "**********" at bounding box center [322, 183] width 607 height 283
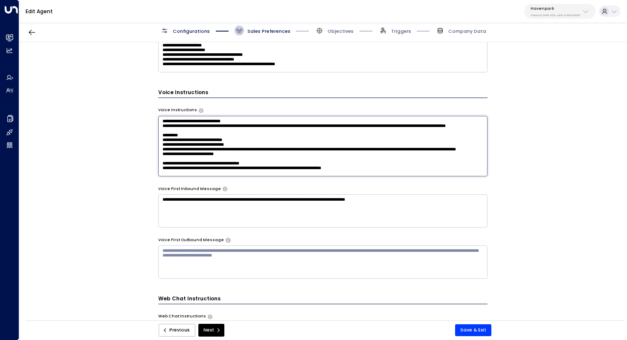
click at [265, 142] on textarea at bounding box center [323, 146] width 330 height 61
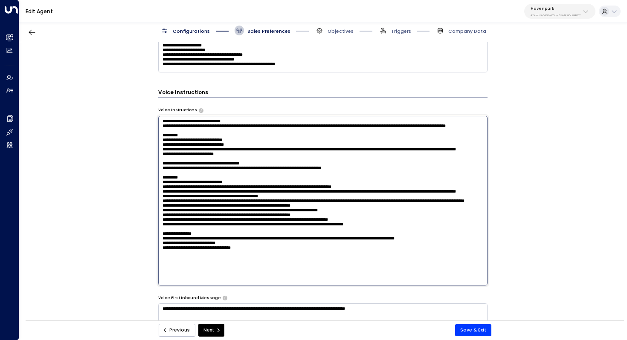
drag, startPoint x: 248, startPoint y: 134, endPoint x: 142, endPoint y: 122, distance: 106.5
click at [142, 122] on div "**********" at bounding box center [322, 183] width 607 height 283
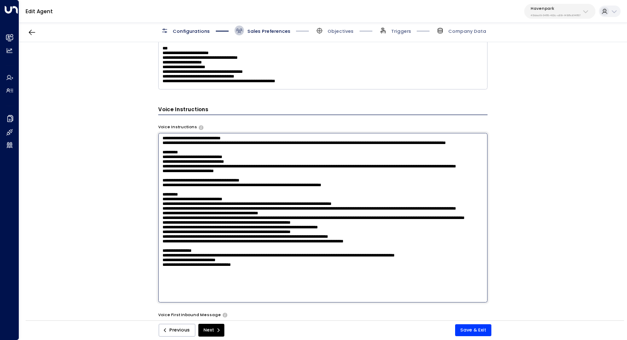
click at [263, 164] on textarea at bounding box center [323, 218] width 330 height 170
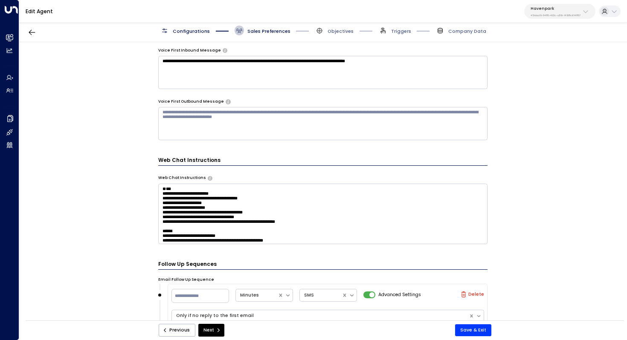
scroll to position [735, 0]
click at [388, 209] on textarea "**********" at bounding box center [323, 213] width 330 height 61
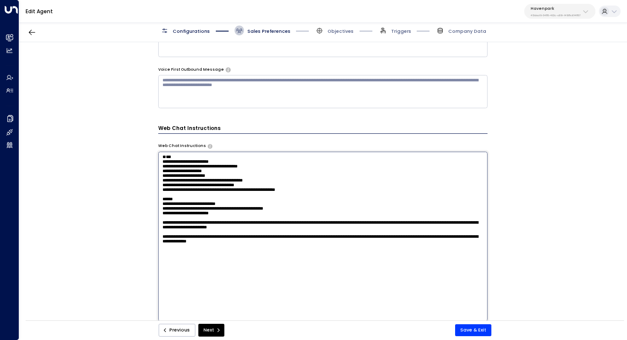
scroll to position [627, 0]
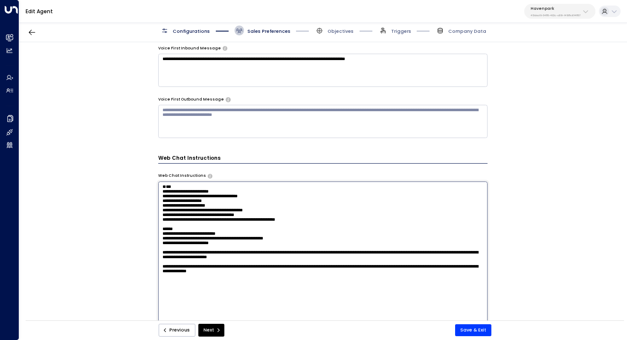
click at [335, 196] on textarea "**********" at bounding box center [323, 267] width 330 height 170
click at [315, 191] on textarea "**********" at bounding box center [323, 267] width 330 height 170
click at [312, 186] on textarea "**********" at bounding box center [323, 267] width 330 height 170
click at [524, 164] on div "**********" at bounding box center [322, 183] width 607 height 283
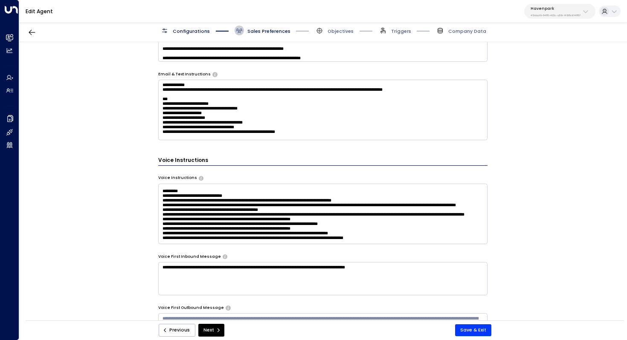
scroll to position [398, 0]
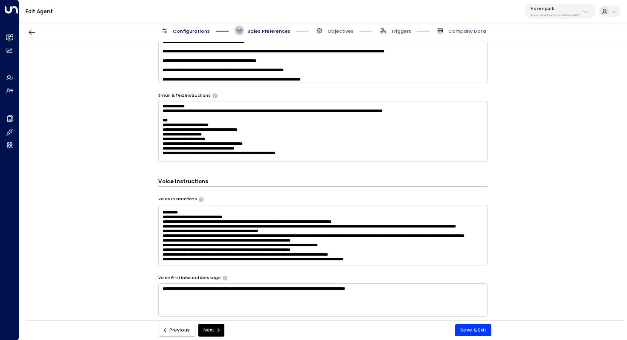
click at [424, 148] on textarea "**********" at bounding box center [323, 131] width 330 height 61
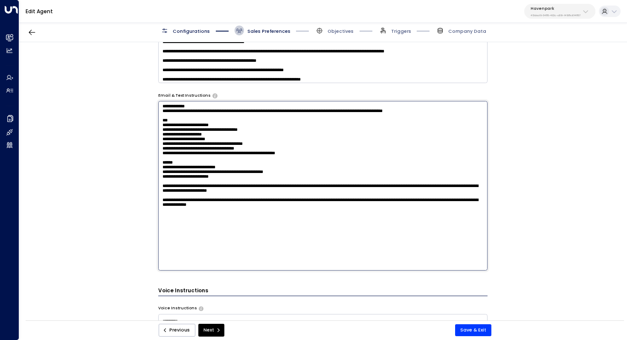
click at [534, 174] on div "**********" at bounding box center [322, 183] width 607 height 283
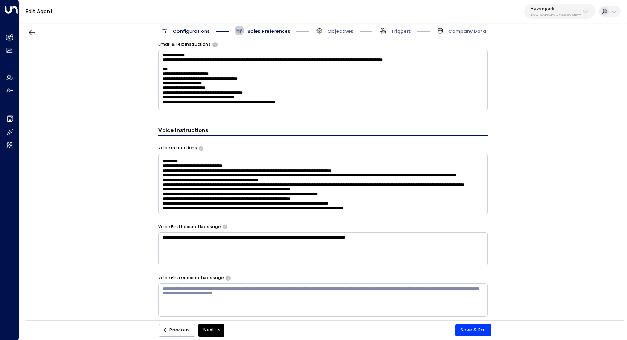
scroll to position [455, 0]
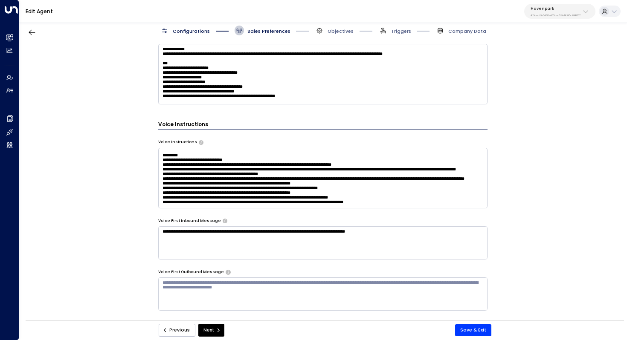
click at [405, 185] on textarea at bounding box center [323, 178] width 330 height 61
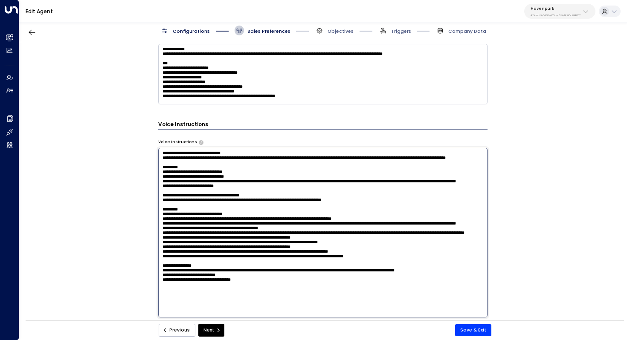
scroll to position [54, 0]
drag, startPoint x: 161, startPoint y: 151, endPoint x: 280, endPoint y: 306, distance: 195.6
click at [280, 306] on textarea at bounding box center [323, 233] width 330 height 170
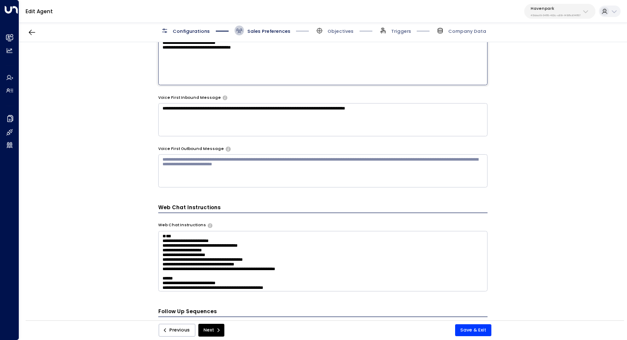
scroll to position [695, 0]
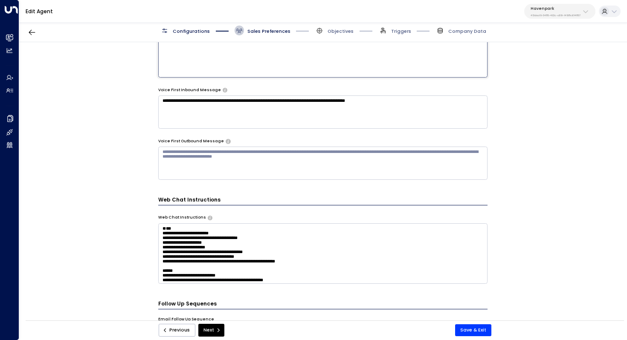
click at [331, 245] on textarea "**********" at bounding box center [323, 253] width 330 height 61
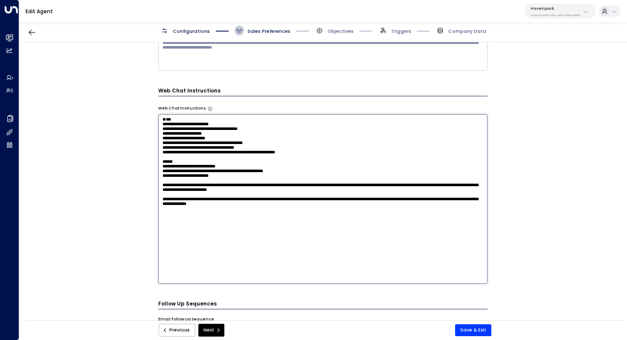
click at [331, 245] on textarea "**********" at bounding box center [323, 199] width 330 height 170
drag, startPoint x: 316, startPoint y: 256, endPoint x: 145, endPoint y: 123, distance: 217.0
click at [145, 123] on div "**********" at bounding box center [322, 183] width 607 height 283
paste textarea "**********"
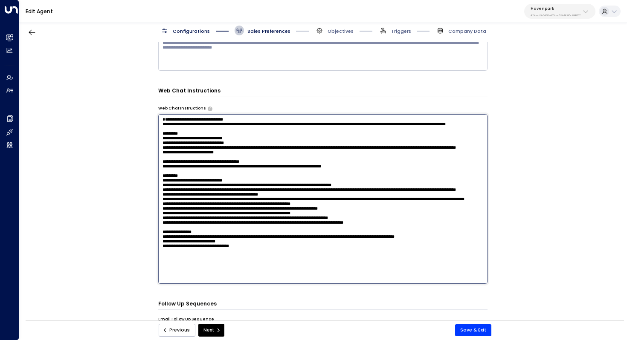
scroll to position [0, 0]
click at [188, 125] on textarea at bounding box center [323, 199] width 330 height 170
click at [260, 133] on textarea at bounding box center [323, 199] width 330 height 170
click at [203, 116] on textarea at bounding box center [323, 199] width 330 height 170
click at [263, 130] on textarea at bounding box center [323, 199] width 330 height 170
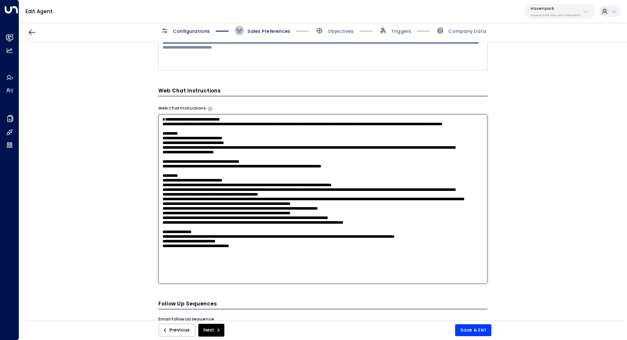
click at [278, 140] on textarea at bounding box center [323, 199] width 330 height 170
click at [268, 144] on textarea at bounding box center [323, 199] width 330 height 170
drag, startPoint x: 194, startPoint y: 150, endPoint x: 200, endPoint y: 150, distance: 6.0
click at [200, 150] on textarea at bounding box center [323, 199] width 330 height 170
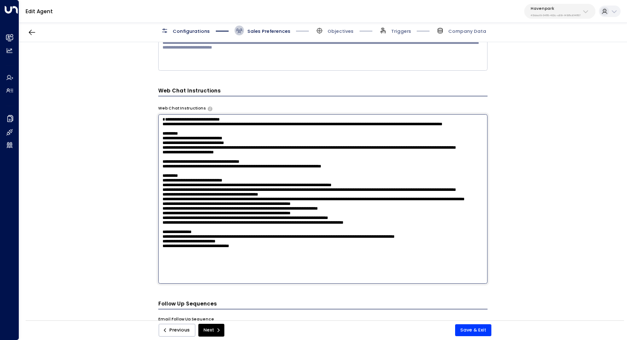
click at [200, 150] on textarea at bounding box center [323, 199] width 330 height 170
drag, startPoint x: 191, startPoint y: 155, endPoint x: 197, endPoint y: 155, distance: 6.4
click at [197, 155] on textarea at bounding box center [323, 199] width 330 height 170
drag, startPoint x: 191, startPoint y: 161, endPoint x: 203, endPoint y: 161, distance: 11.9
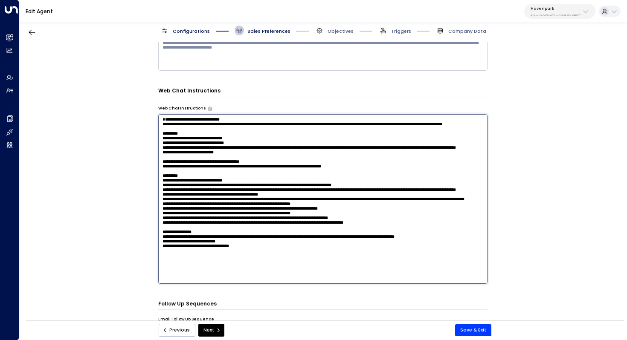
click at [203, 161] on textarea at bounding box center [323, 199] width 330 height 170
click at [277, 162] on textarea at bounding box center [323, 199] width 330 height 170
click at [289, 174] on textarea at bounding box center [323, 199] width 330 height 170
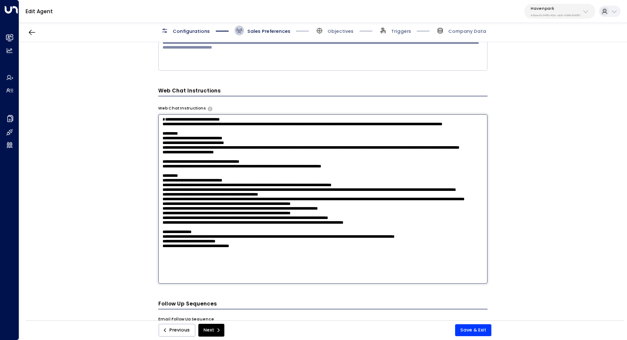
click at [289, 164] on textarea at bounding box center [323, 199] width 330 height 170
click at [187, 142] on textarea at bounding box center [323, 199] width 330 height 170
click at [206, 145] on textarea at bounding box center [323, 199] width 330 height 170
click at [284, 145] on textarea at bounding box center [323, 199] width 330 height 170
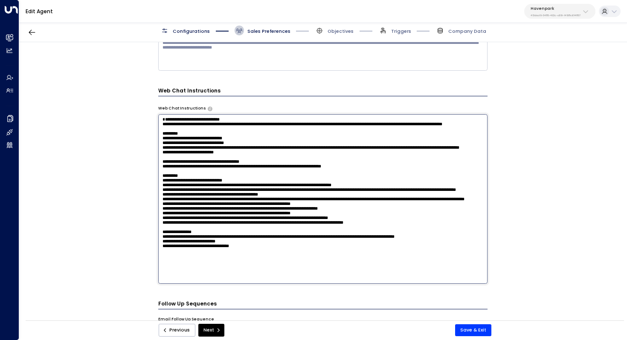
click at [281, 164] on textarea at bounding box center [323, 199] width 330 height 170
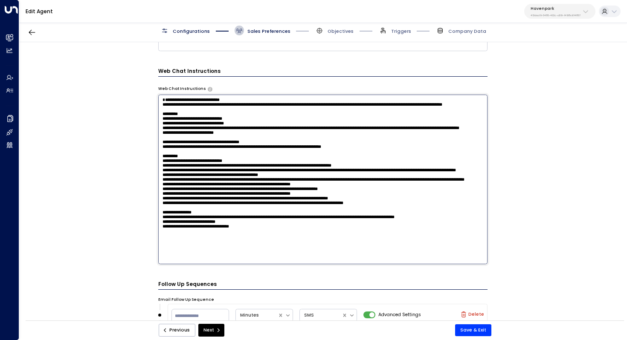
scroll to position [719, 0]
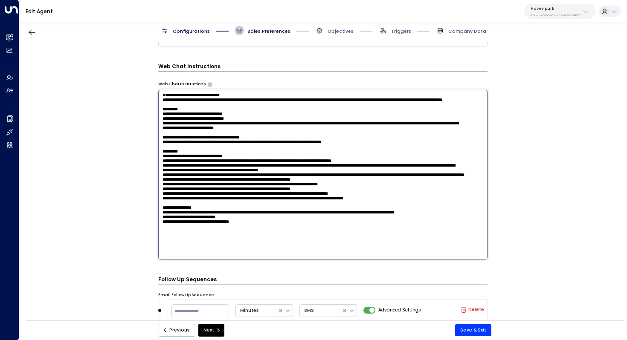
drag, startPoint x: 243, startPoint y: 153, endPoint x: 257, endPoint y: 153, distance: 14.5
click at [257, 153] on textarea at bounding box center [323, 175] width 330 height 170
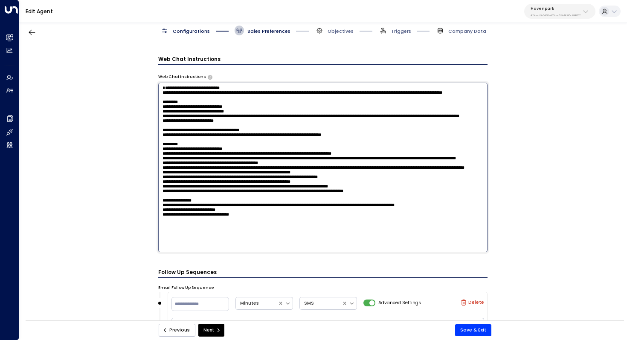
scroll to position [727, 0]
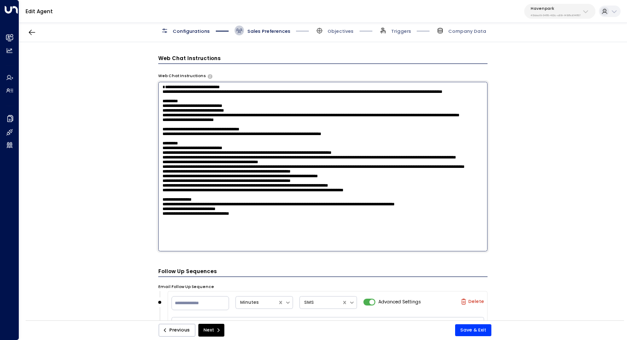
drag, startPoint x: 286, startPoint y: 117, endPoint x: 309, endPoint y: 117, distance: 23.0
click at [309, 117] on textarea at bounding box center [323, 167] width 330 height 170
drag, startPoint x: 308, startPoint y: 117, endPoint x: 286, endPoint y: 117, distance: 21.8
click at [286, 117] on textarea at bounding box center [323, 167] width 330 height 170
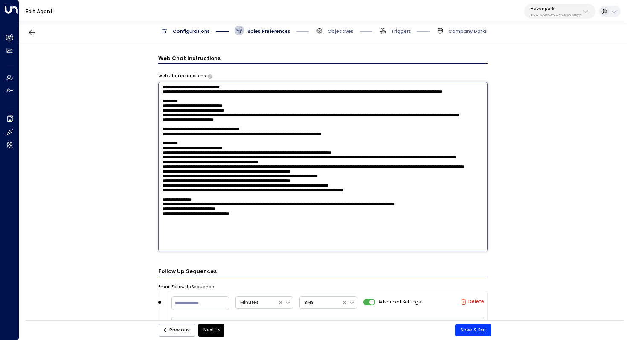
click at [276, 152] on textarea at bounding box center [323, 167] width 330 height 170
paste textarea "**********"
click at [304, 162] on textarea at bounding box center [323, 167] width 330 height 170
click at [295, 175] on textarea at bounding box center [323, 167] width 330 height 170
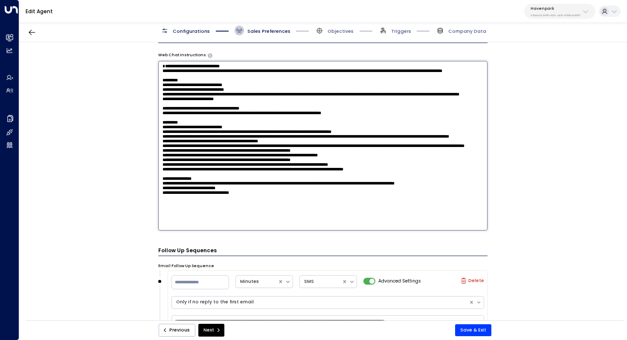
scroll to position [750, 0]
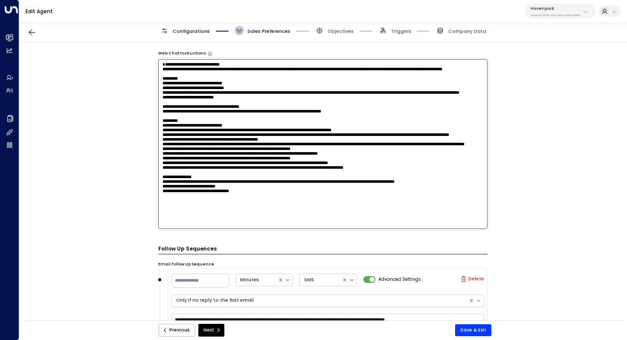
drag, startPoint x: 213, startPoint y: 161, endPoint x: 224, endPoint y: 161, distance: 11.1
click at [224, 161] on textarea at bounding box center [323, 144] width 330 height 170
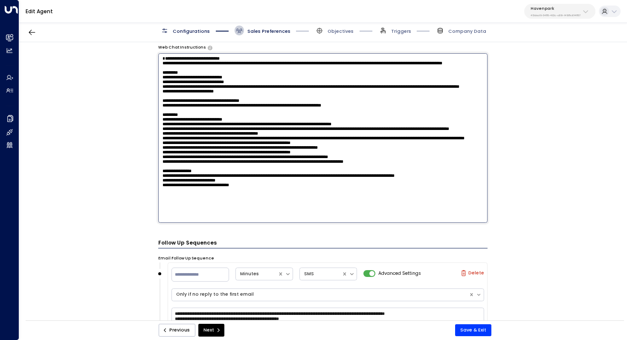
scroll to position [769, 0]
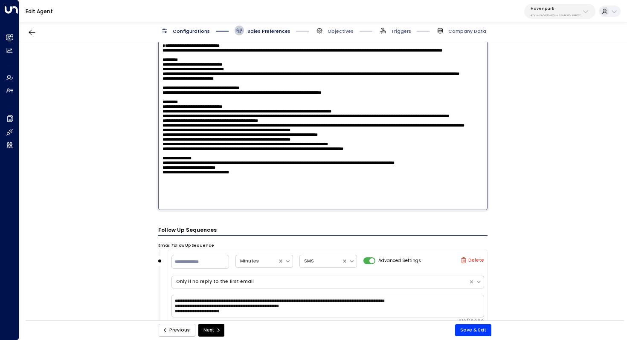
click at [202, 155] on textarea at bounding box center [323, 126] width 330 height 170
click at [260, 156] on textarea at bounding box center [323, 126] width 330 height 170
drag, startPoint x: 230, startPoint y: 156, endPoint x: 245, endPoint y: 156, distance: 15.4
click at [245, 156] on textarea at bounding box center [323, 126] width 330 height 170
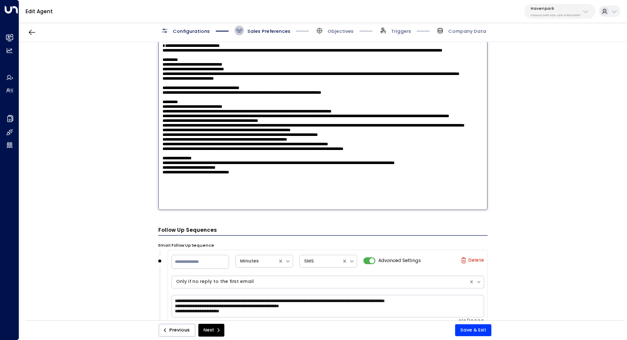
click at [226, 156] on textarea at bounding box center [323, 126] width 330 height 170
click at [250, 155] on textarea at bounding box center [323, 126] width 330 height 170
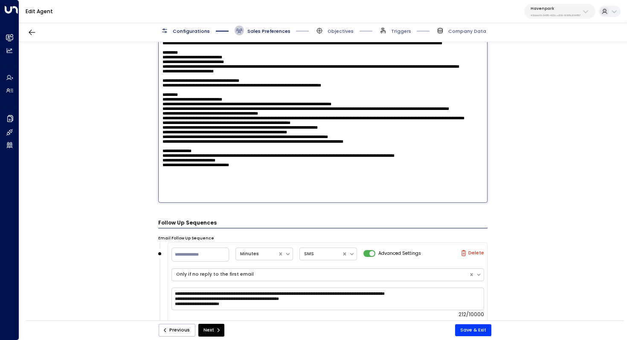
scroll to position [777, 0]
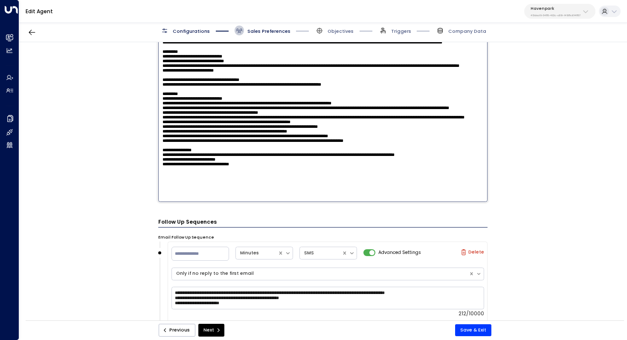
click at [267, 166] on textarea at bounding box center [323, 117] width 330 height 170
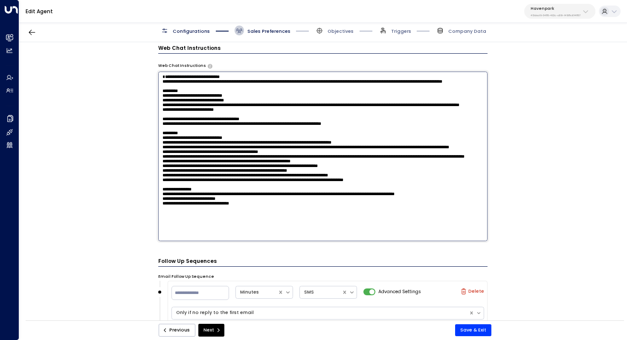
scroll to position [704, 0]
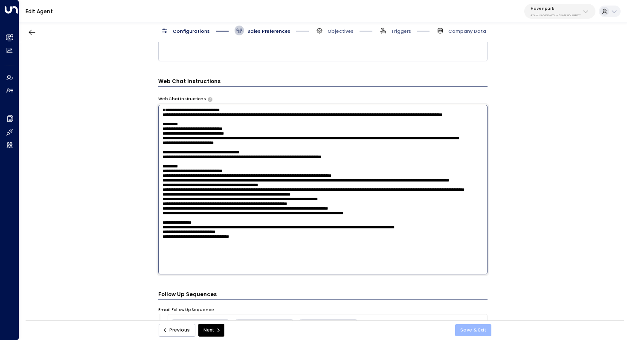
type textarea "**********"
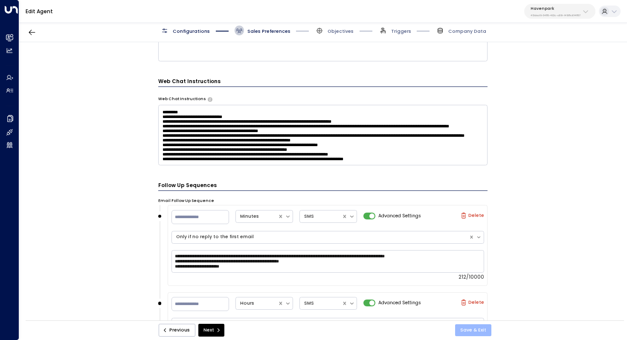
click at [482, 331] on button "Save & Exit" at bounding box center [473, 331] width 36 height 12
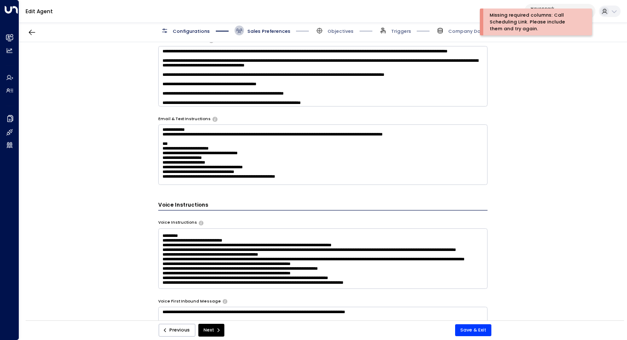
scroll to position [345, 0]
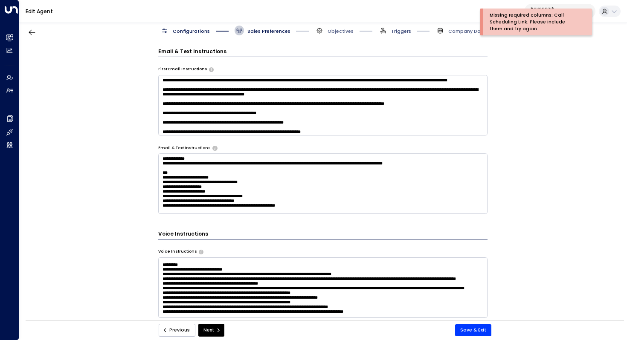
click at [405, 30] on span "Triggers" at bounding box center [401, 31] width 20 height 6
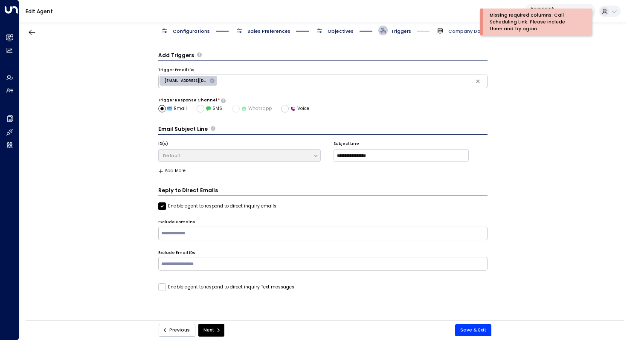
click at [456, 32] on span "Company Data" at bounding box center [467, 31] width 38 height 6
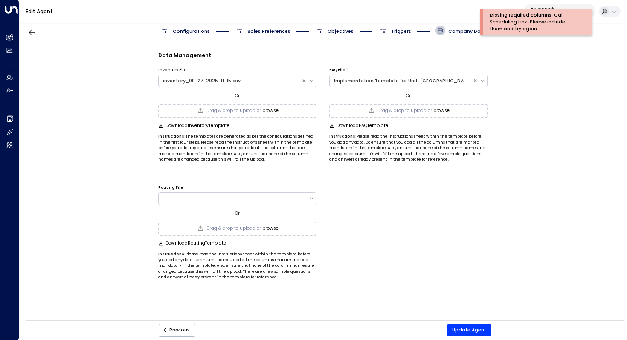
click at [407, 32] on span "Triggers" at bounding box center [401, 31] width 20 height 6
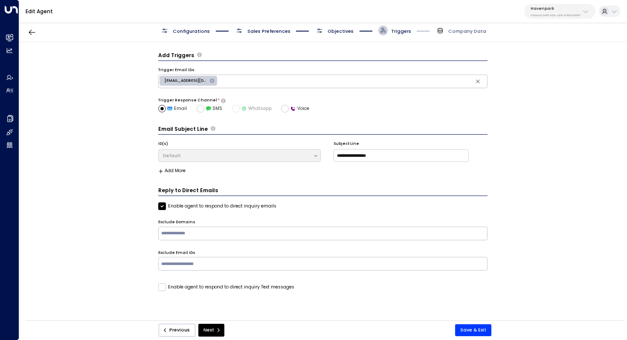
click at [341, 34] on span "Objectives" at bounding box center [341, 31] width 26 height 6
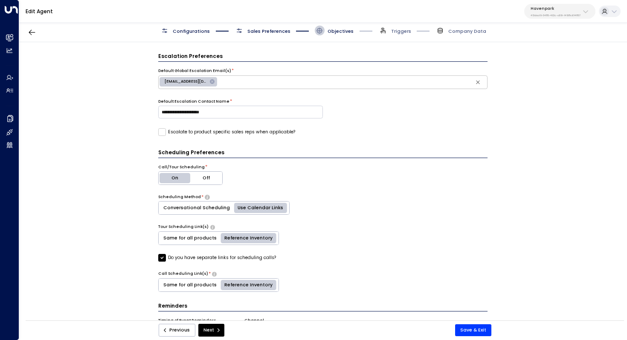
scroll to position [208, 0]
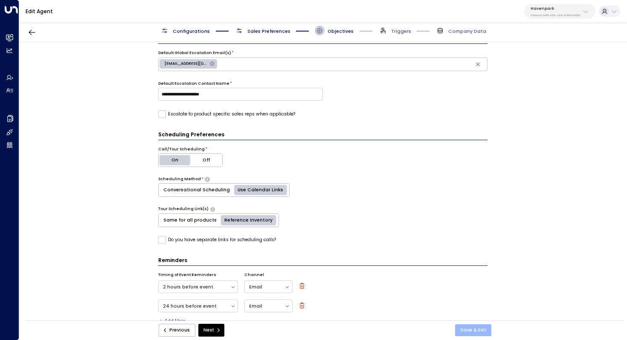
click at [478, 333] on button "Save & Exit" at bounding box center [473, 331] width 36 height 12
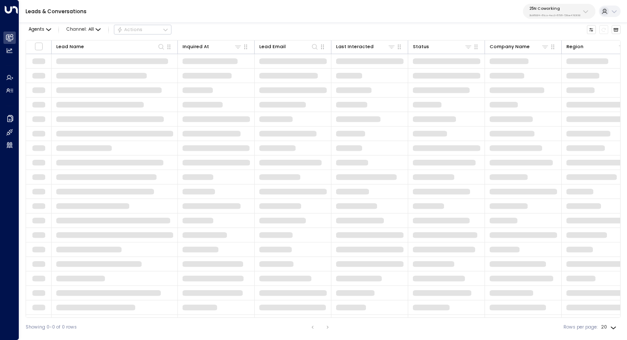
click at [565, 8] on p "25N Coworking" at bounding box center [554, 8] width 51 height 5
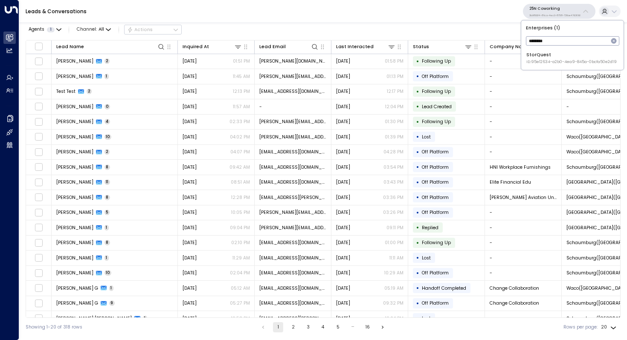
type input "********"
click at [559, 60] on span "ID: 95e12634-a2b0-4ea9-845a-0bcfa50e2d19" at bounding box center [571, 62] width 90 height 6
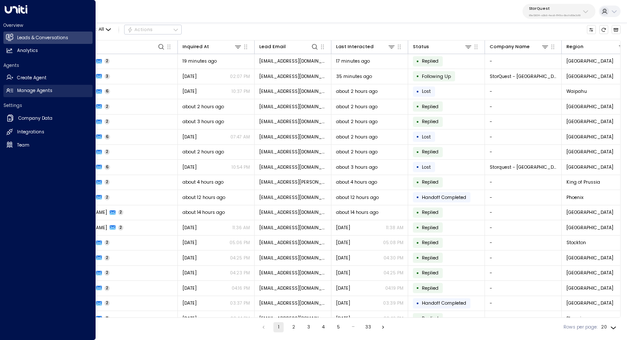
click at [54, 91] on link "Manage Agents Manage Agents" at bounding box center [47, 91] width 89 height 12
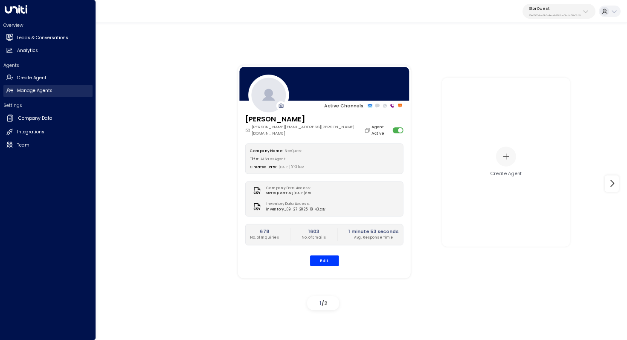
click at [53, 91] on link "Manage Agents Manage Agents" at bounding box center [47, 91] width 89 height 12
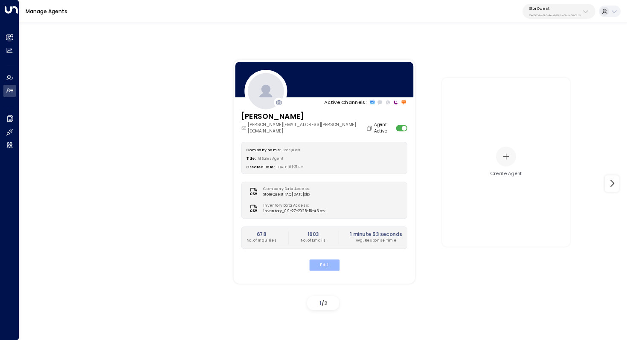
click at [326, 259] on button "Edit" at bounding box center [324, 264] width 30 height 11
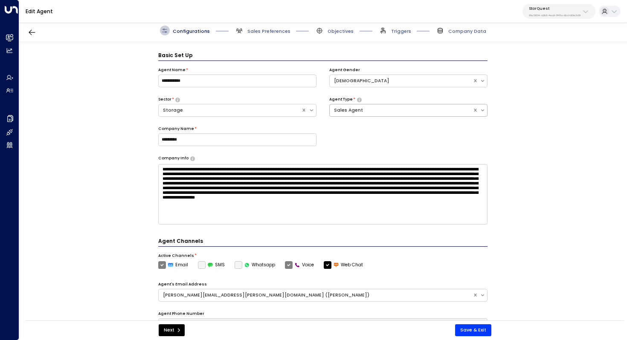
scroll to position [9, 0]
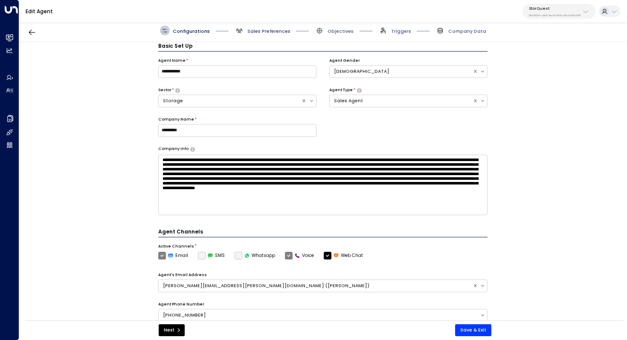
click at [262, 29] on span "Sales Preferences" at bounding box center [268, 31] width 43 height 6
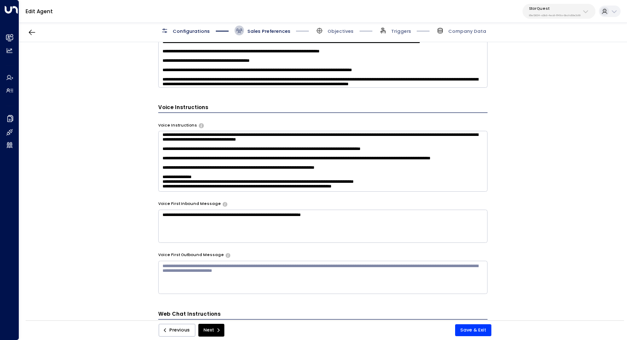
scroll to position [269, 0]
click at [473, 328] on button "Save & Exit" at bounding box center [473, 331] width 36 height 12
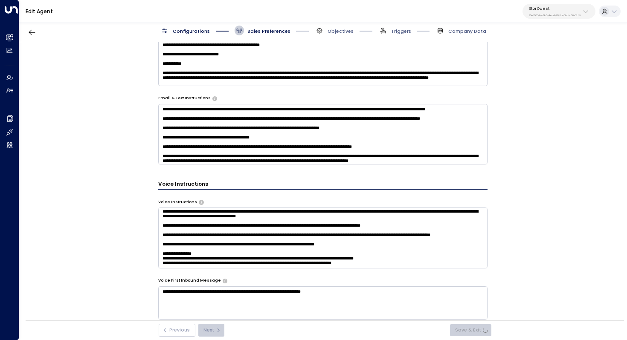
scroll to position [383, 0]
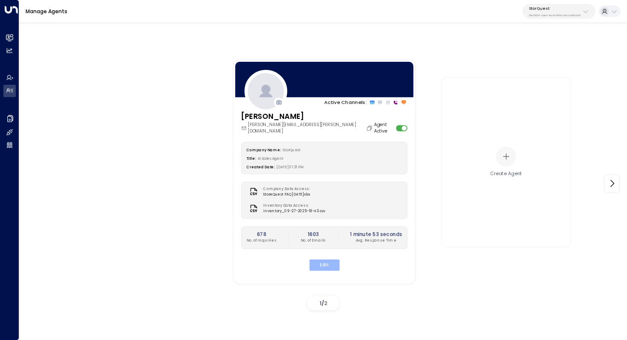
click at [325, 259] on button "Edit" at bounding box center [324, 264] width 30 height 11
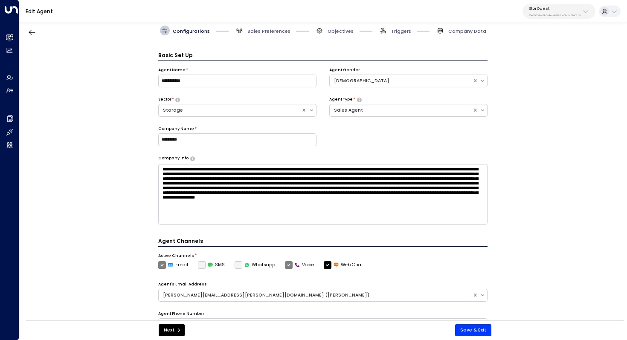
scroll to position [9, 0]
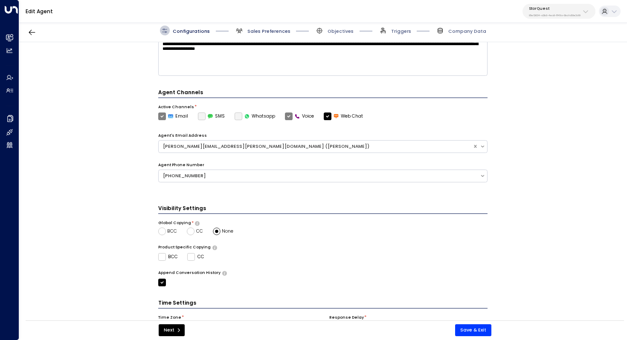
click at [269, 34] on span "Sales Preferences" at bounding box center [268, 31] width 43 height 6
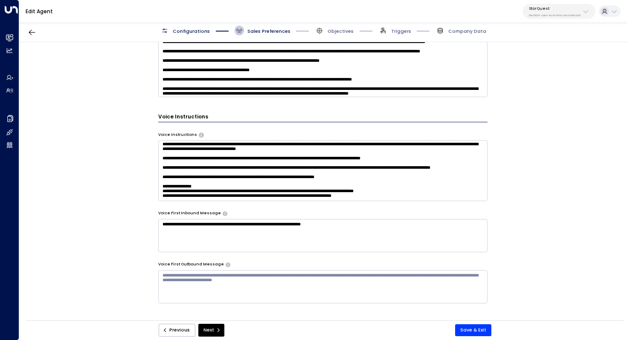
scroll to position [246, 0]
click at [328, 166] on textarea at bounding box center [323, 170] width 330 height 61
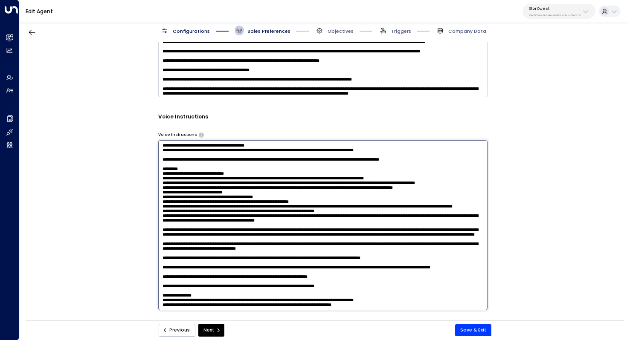
type textarea "**********"
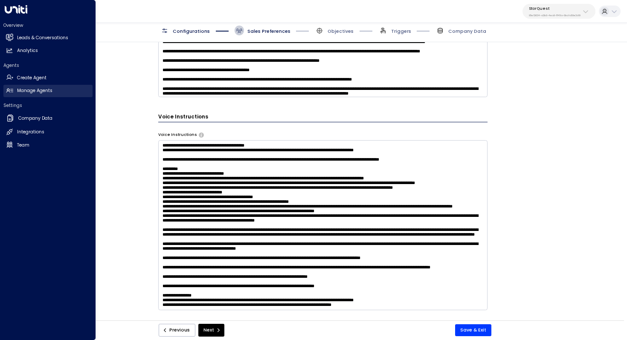
click at [44, 93] on h2 "Manage Agents" at bounding box center [34, 90] width 35 height 7
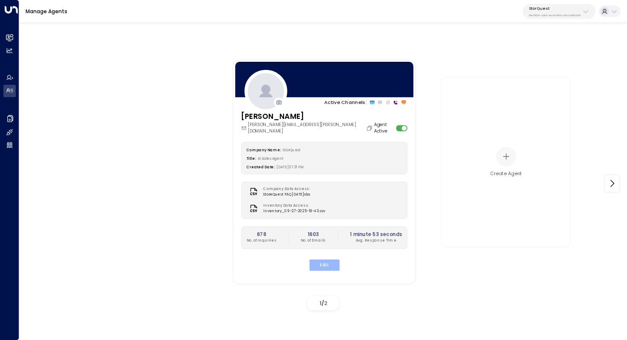
click at [329, 259] on button "Edit" at bounding box center [324, 264] width 30 height 11
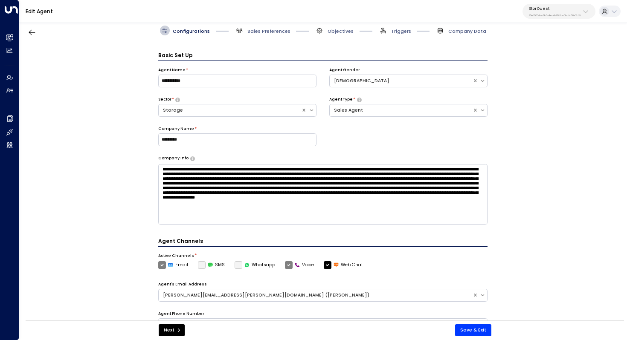
scroll to position [9, 0]
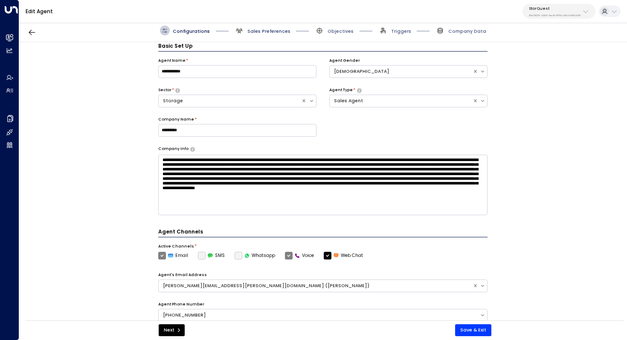
click at [270, 31] on span "Sales Preferences" at bounding box center [268, 31] width 43 height 6
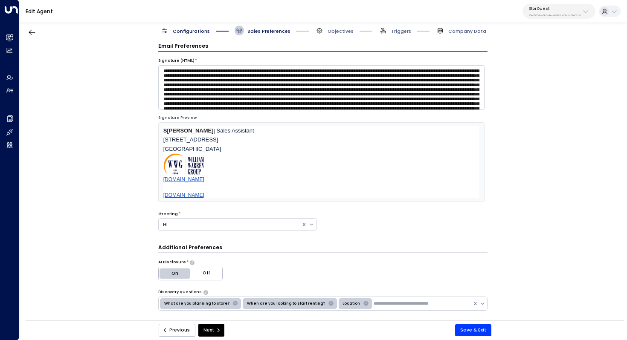
scroll to position [119, 0]
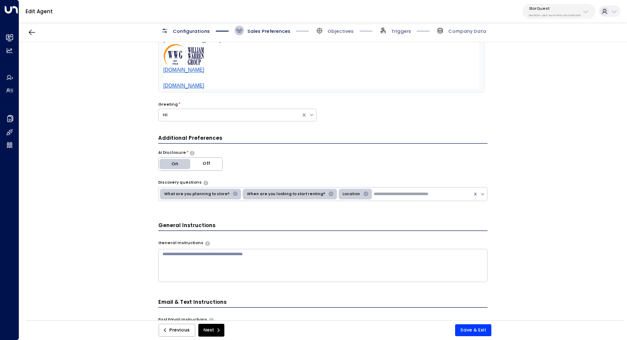
click at [183, 29] on span "Configurations" at bounding box center [191, 31] width 37 height 6
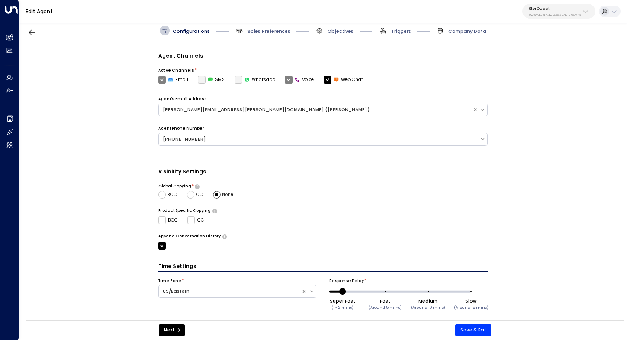
scroll to position [186, 0]
